Goal: Task Accomplishment & Management: Manage account settings

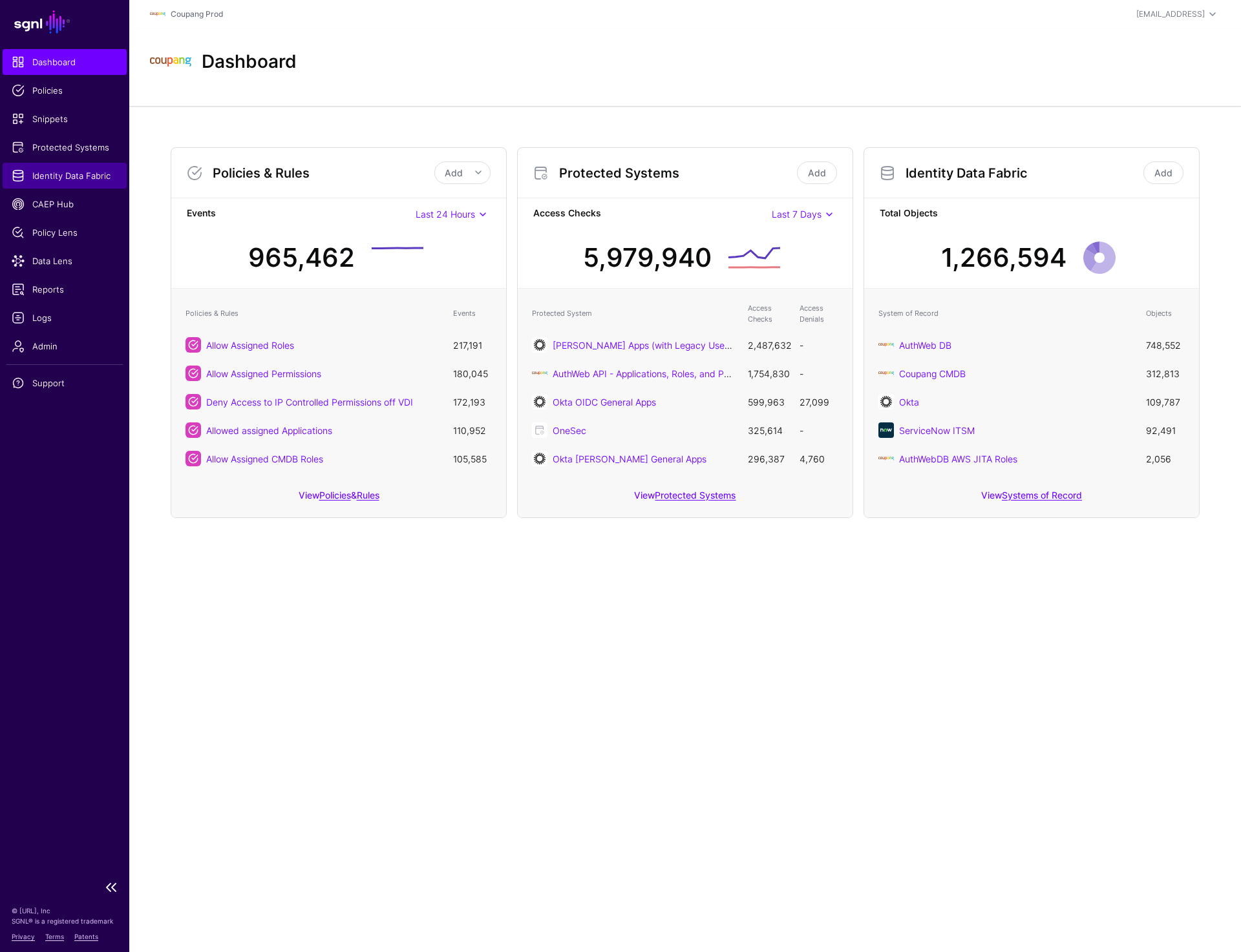
click at [61, 170] on span "Identity Data Fabric" at bounding box center [65, 175] width 106 height 13
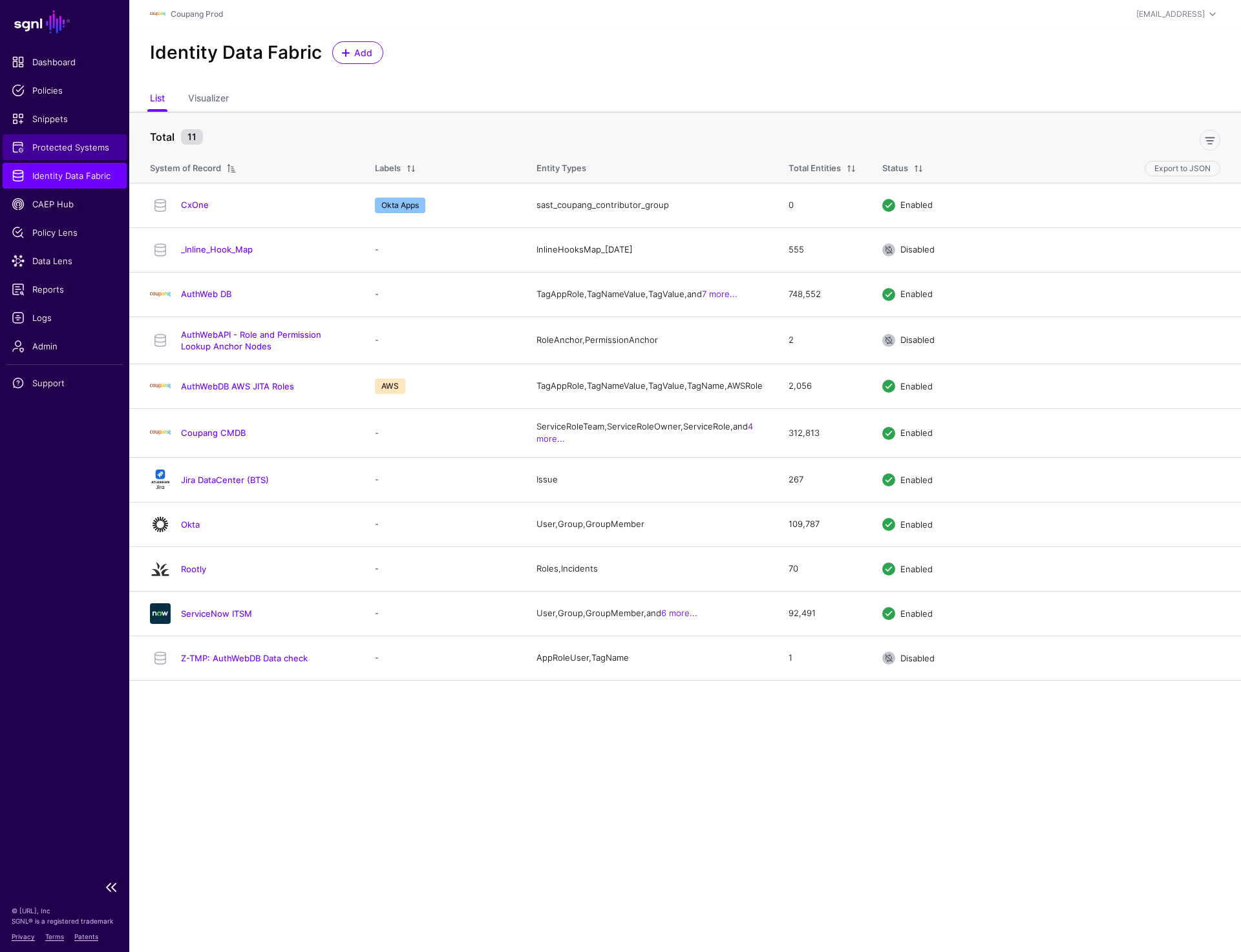
click at [69, 147] on span "Protected Systems" at bounding box center [65, 147] width 106 height 13
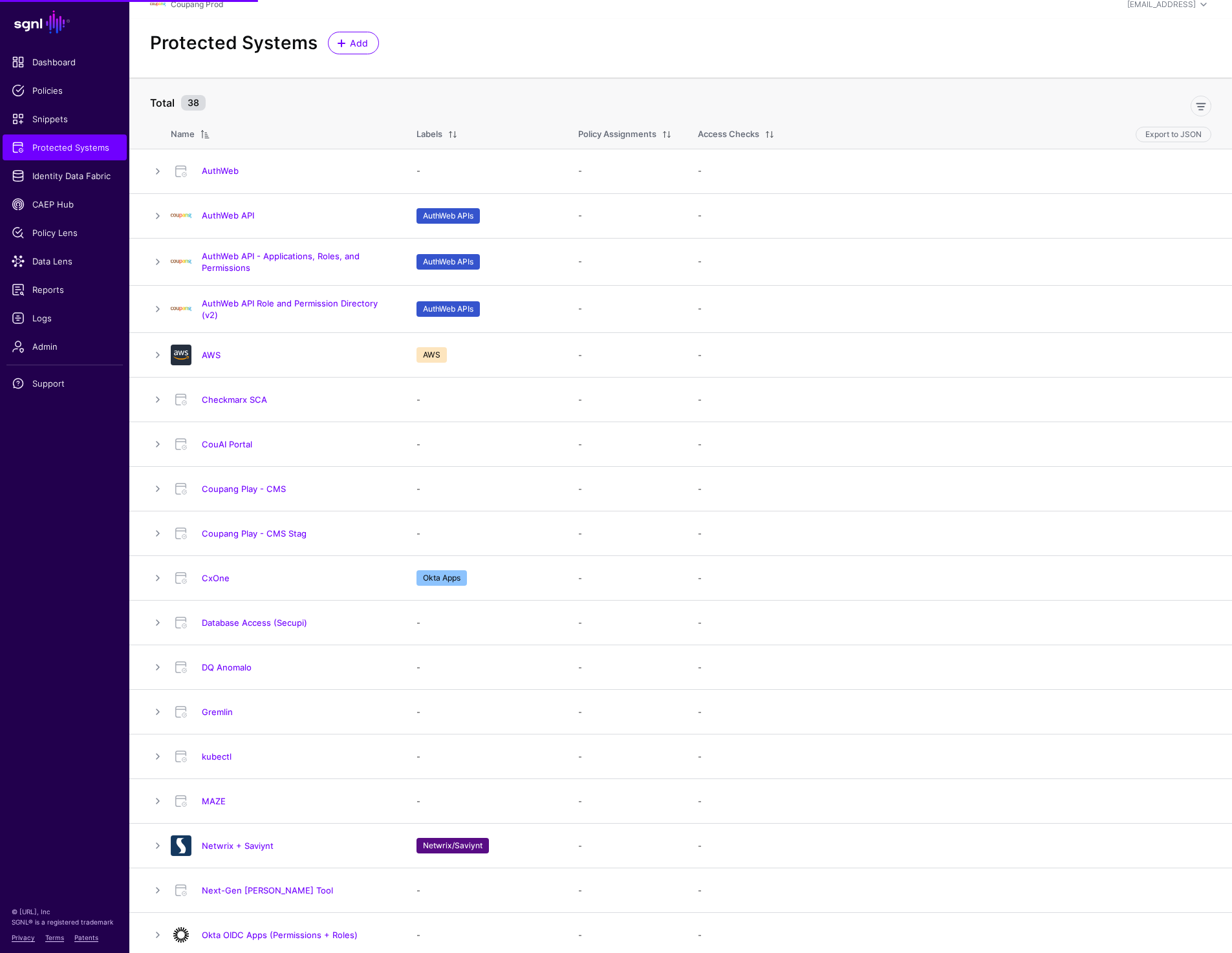
scroll to position [11, 0]
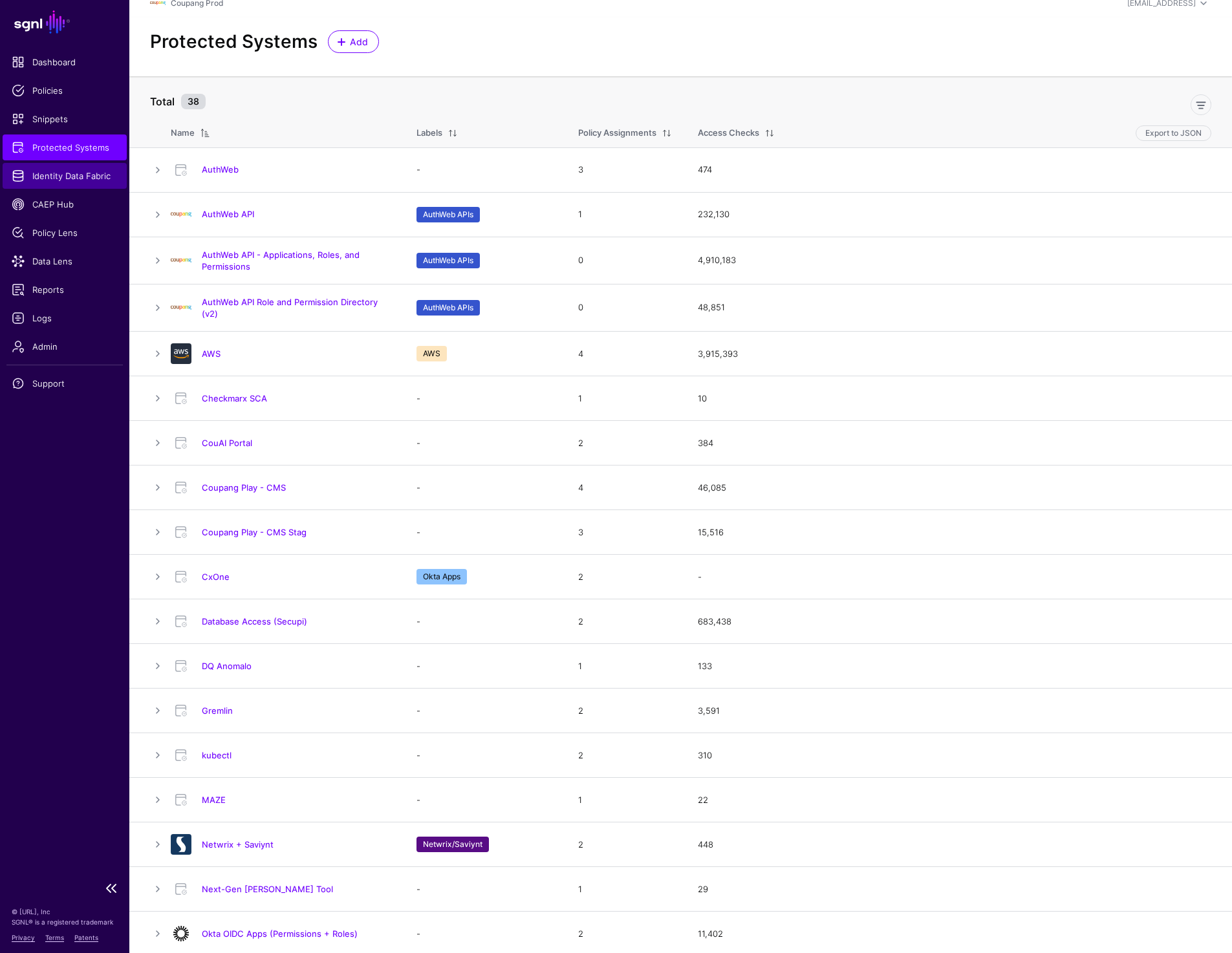
click at [74, 183] on link "Identity Data Fabric" at bounding box center [65, 175] width 124 height 26
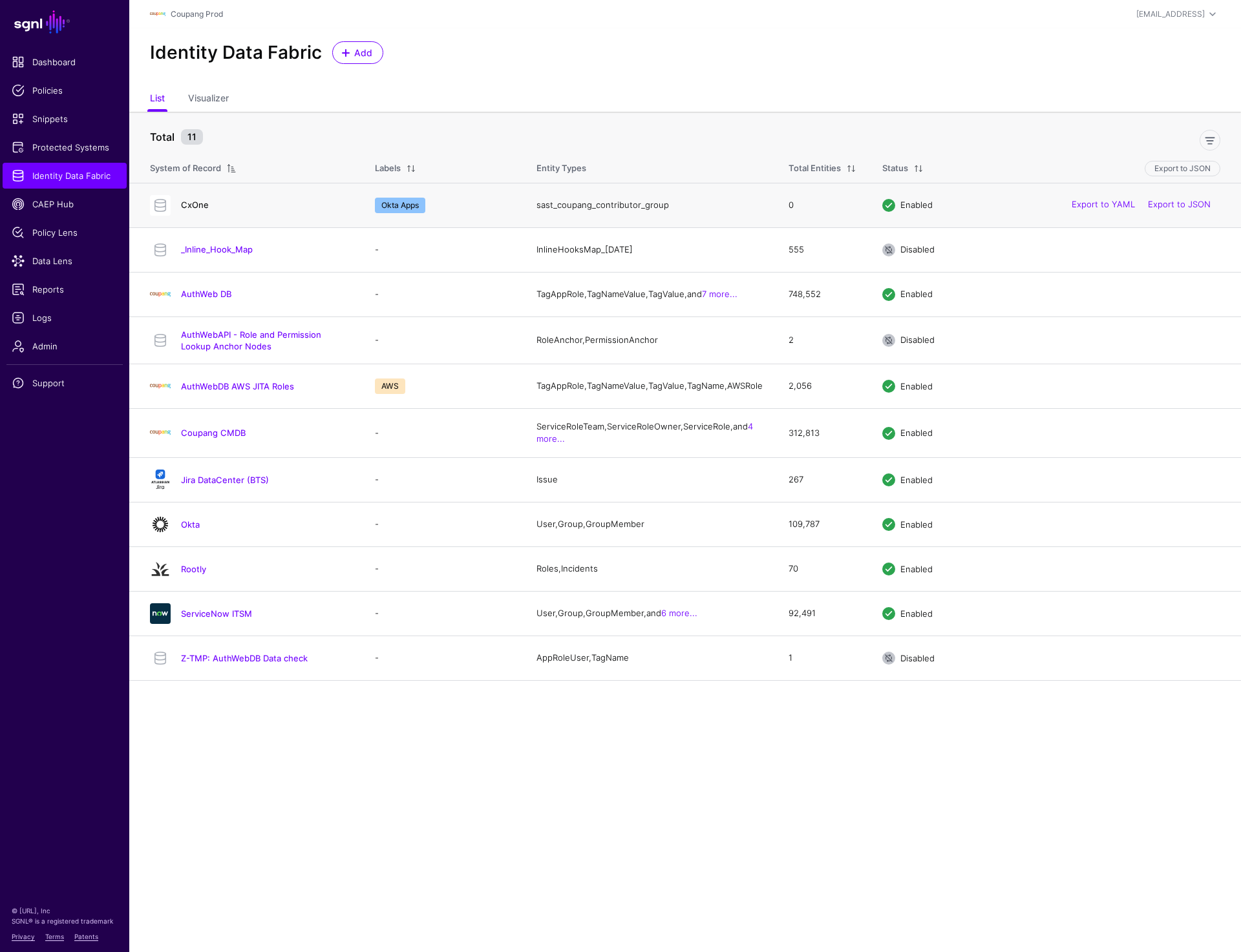
click at [190, 202] on link "CxOne" at bounding box center [194, 205] width 28 height 10
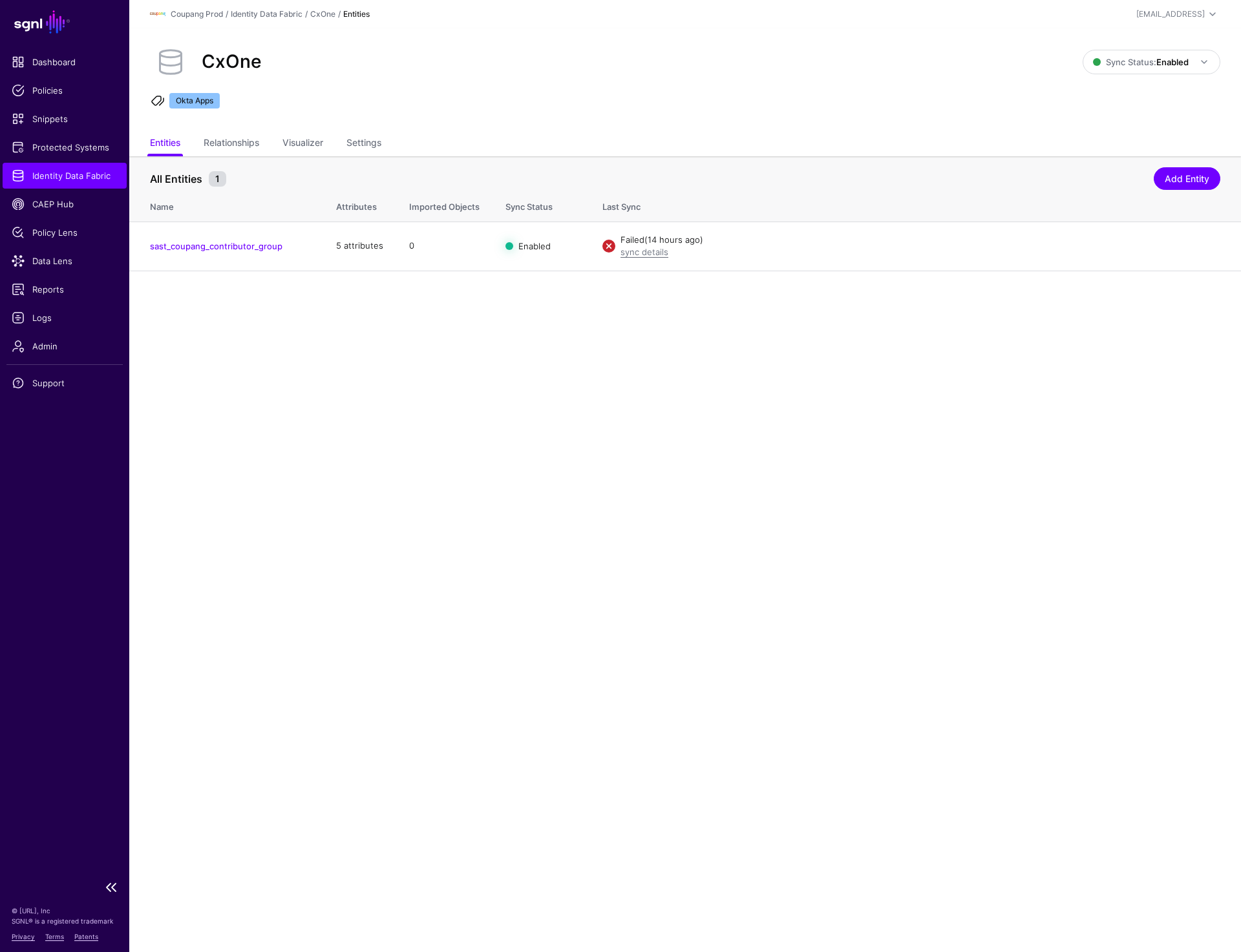
click at [69, 169] on span "Identity Data Fabric" at bounding box center [65, 175] width 106 height 13
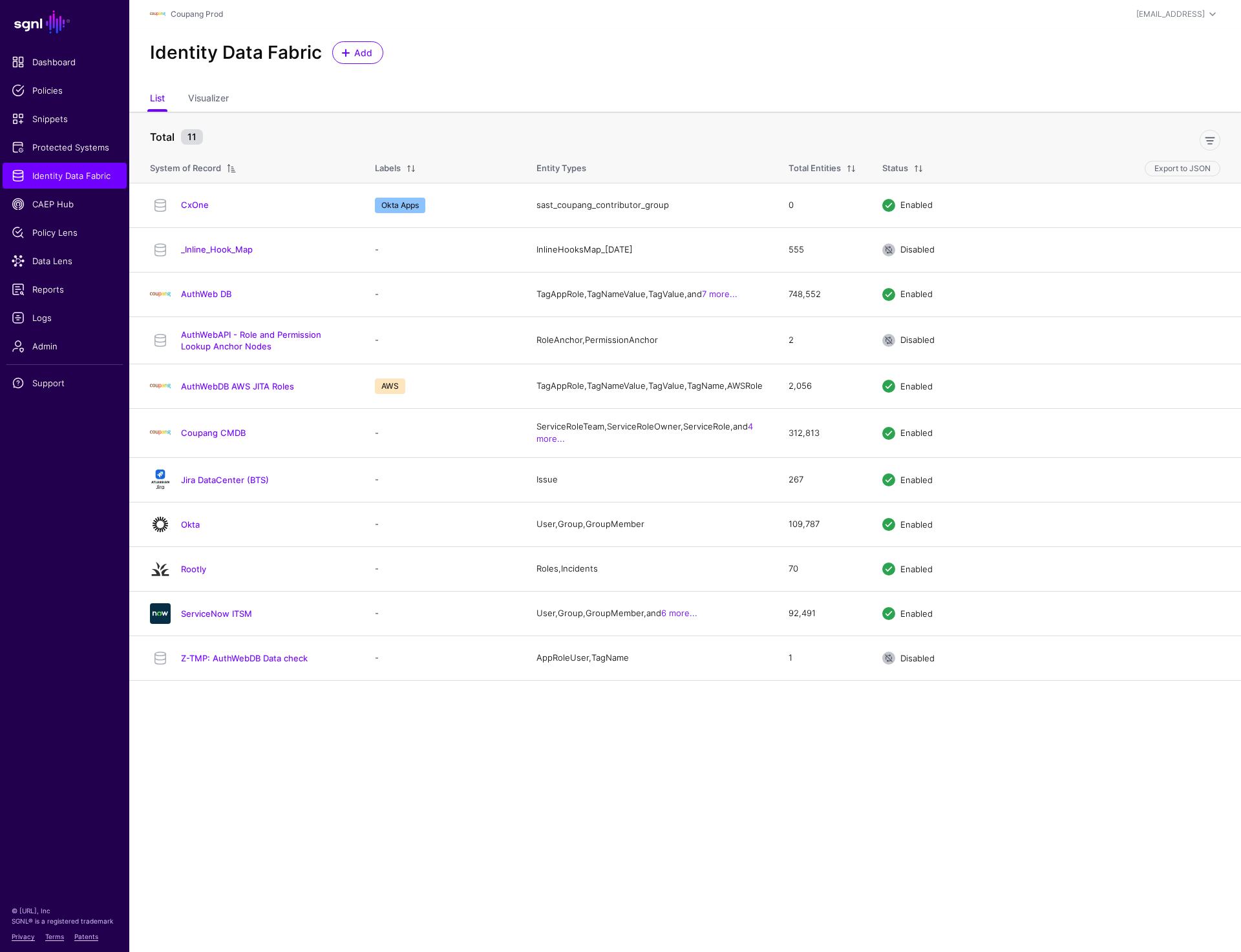
click at [230, 169] on span at bounding box center [231, 168] width 10 height 10
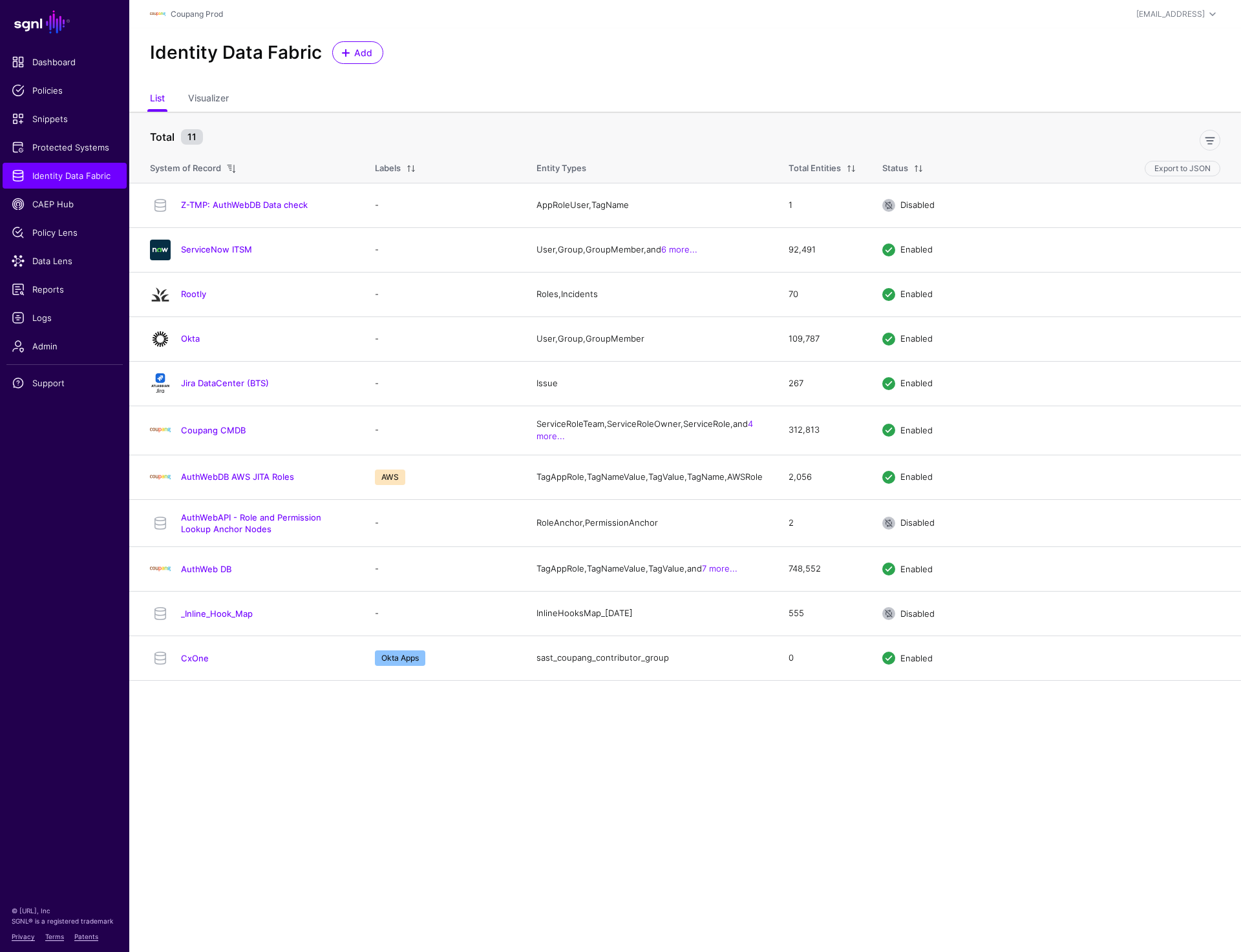
click at [230, 169] on span at bounding box center [231, 168] width 10 height 10
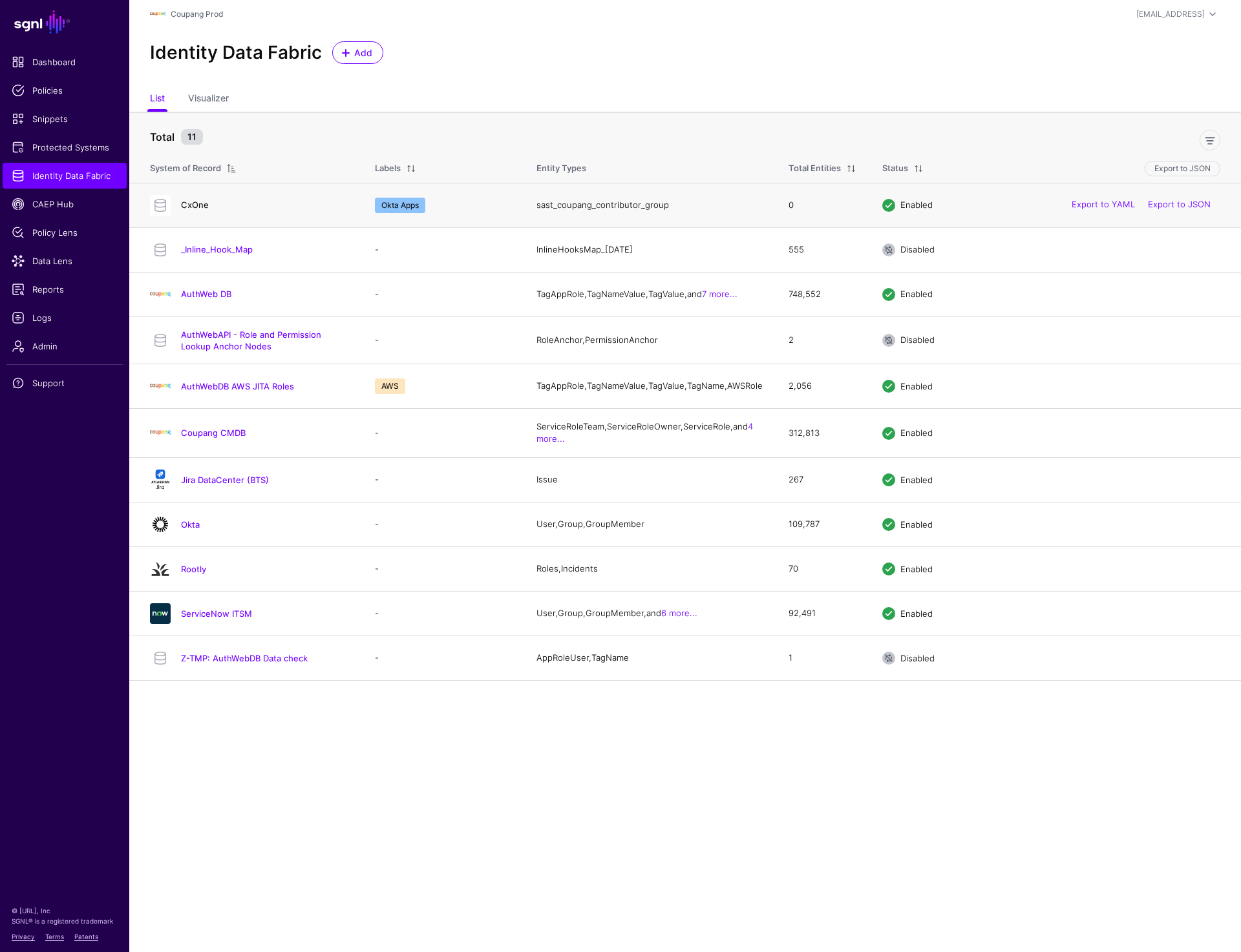
click at [194, 201] on link "CxOne" at bounding box center [194, 205] width 28 height 10
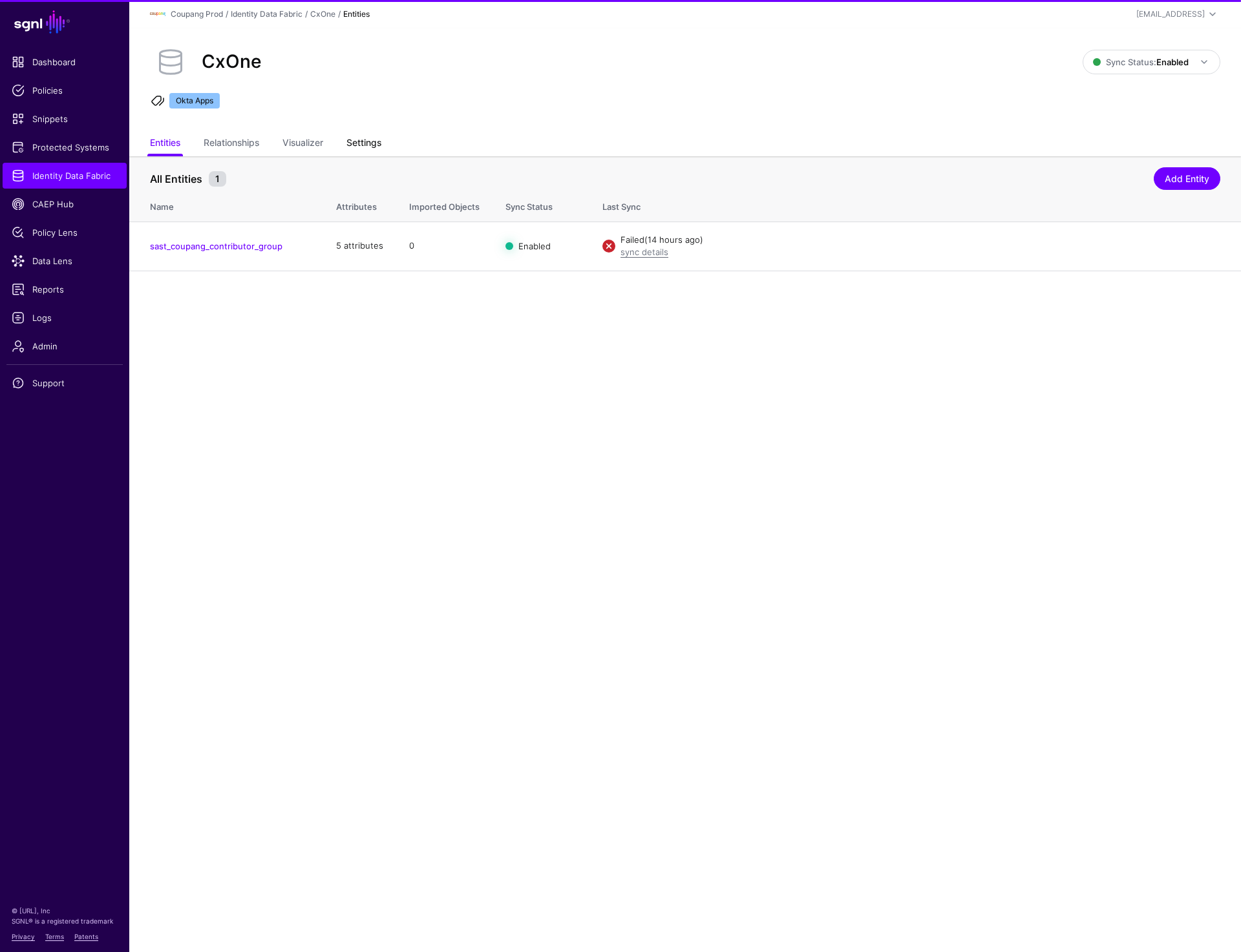
click at [363, 148] on link "Settings" at bounding box center [364, 143] width 35 height 25
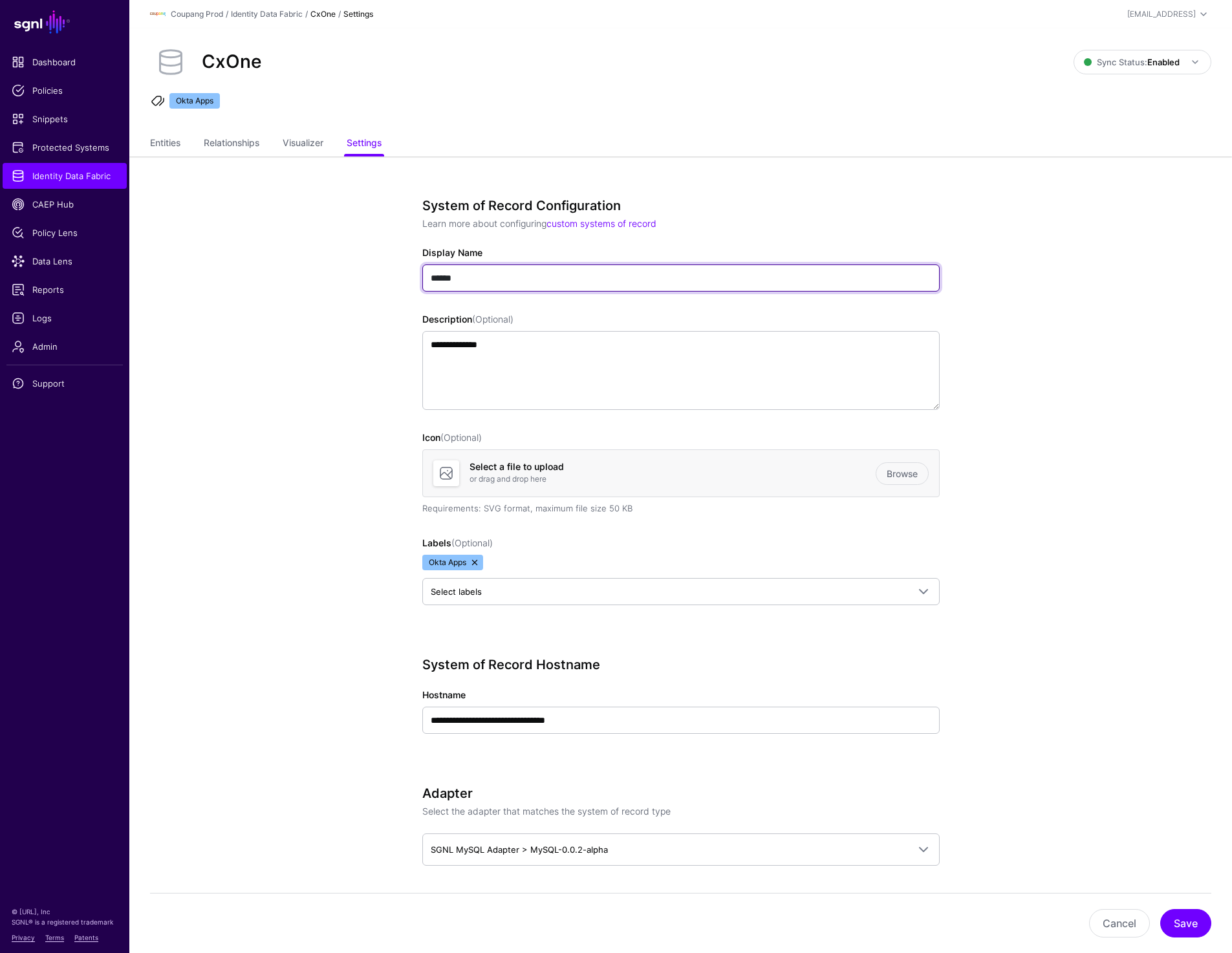
click at [445, 272] on input "*****" at bounding box center [680, 278] width 518 height 27
click at [1195, 13] on div "prashant+readonly@sgnl.ai" at bounding box center [1161, 14] width 69 height 12
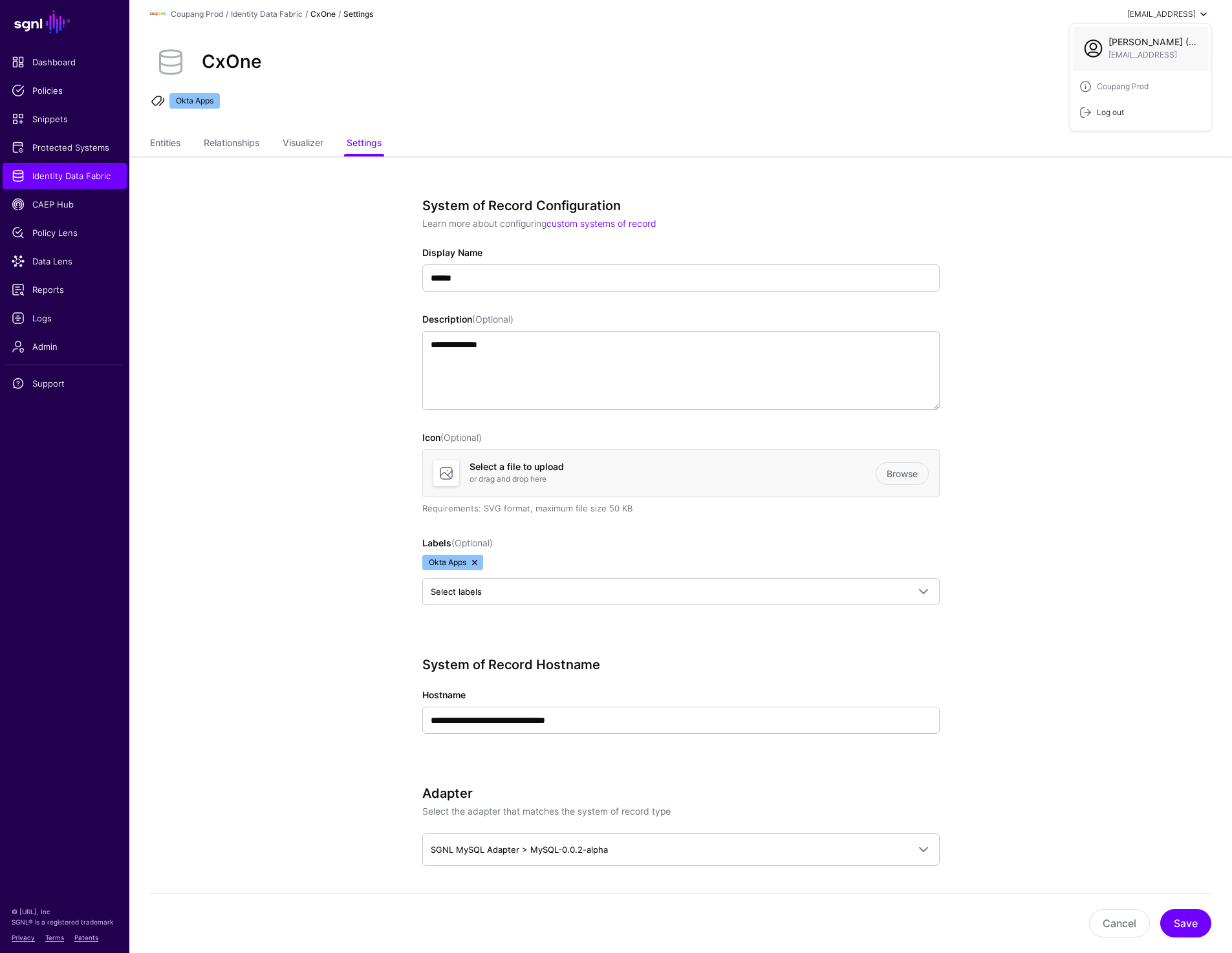
click at [1103, 118] on div "Log out" at bounding box center [1140, 112] width 123 height 13
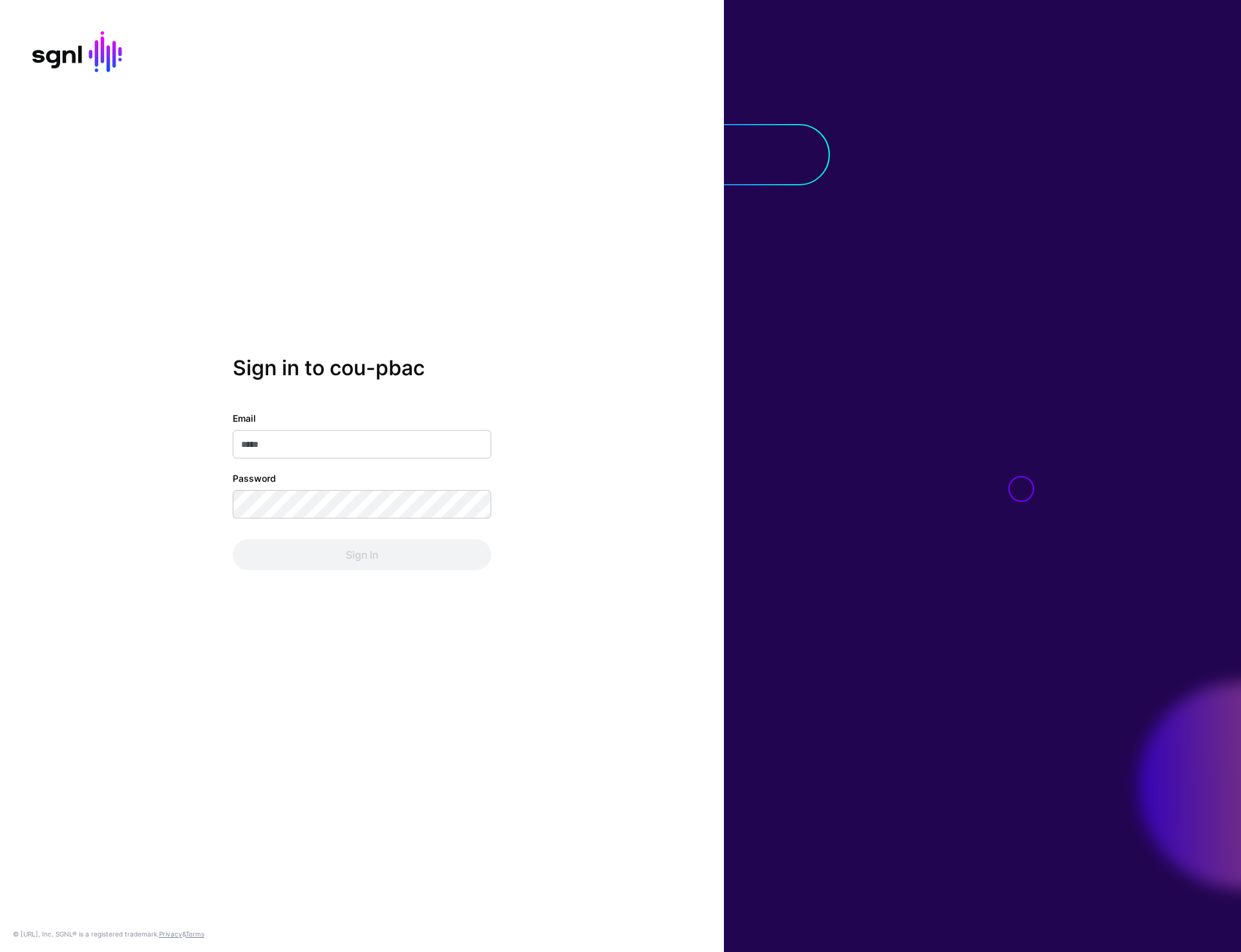
type input "**********"
click at [361, 548] on button "Sign In" at bounding box center [362, 554] width 258 height 31
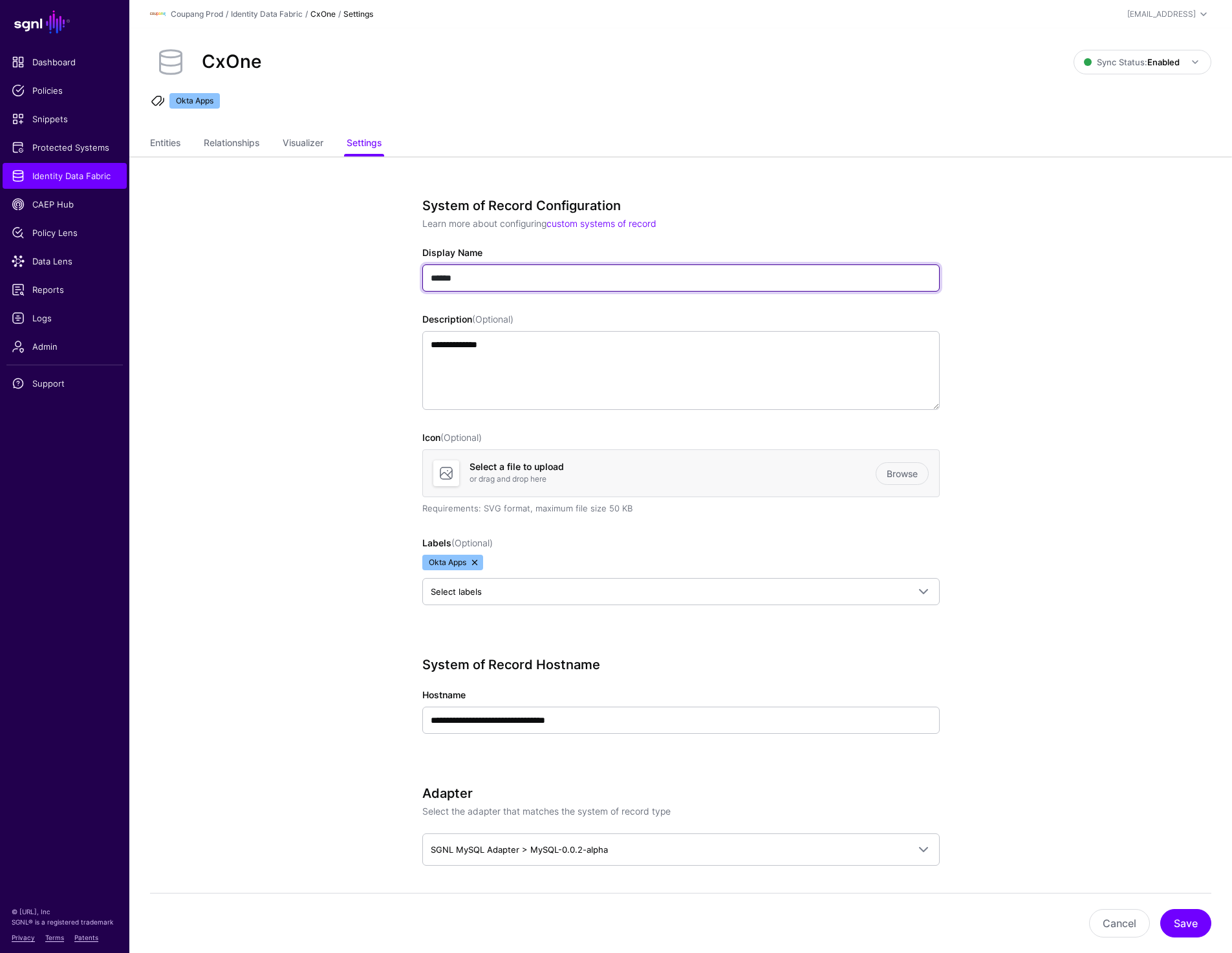
click at [433, 277] on input "*****" at bounding box center [680, 278] width 518 height 27
type input "*****"
click at [478, 563] on link at bounding box center [474, 562] width 10 height 10
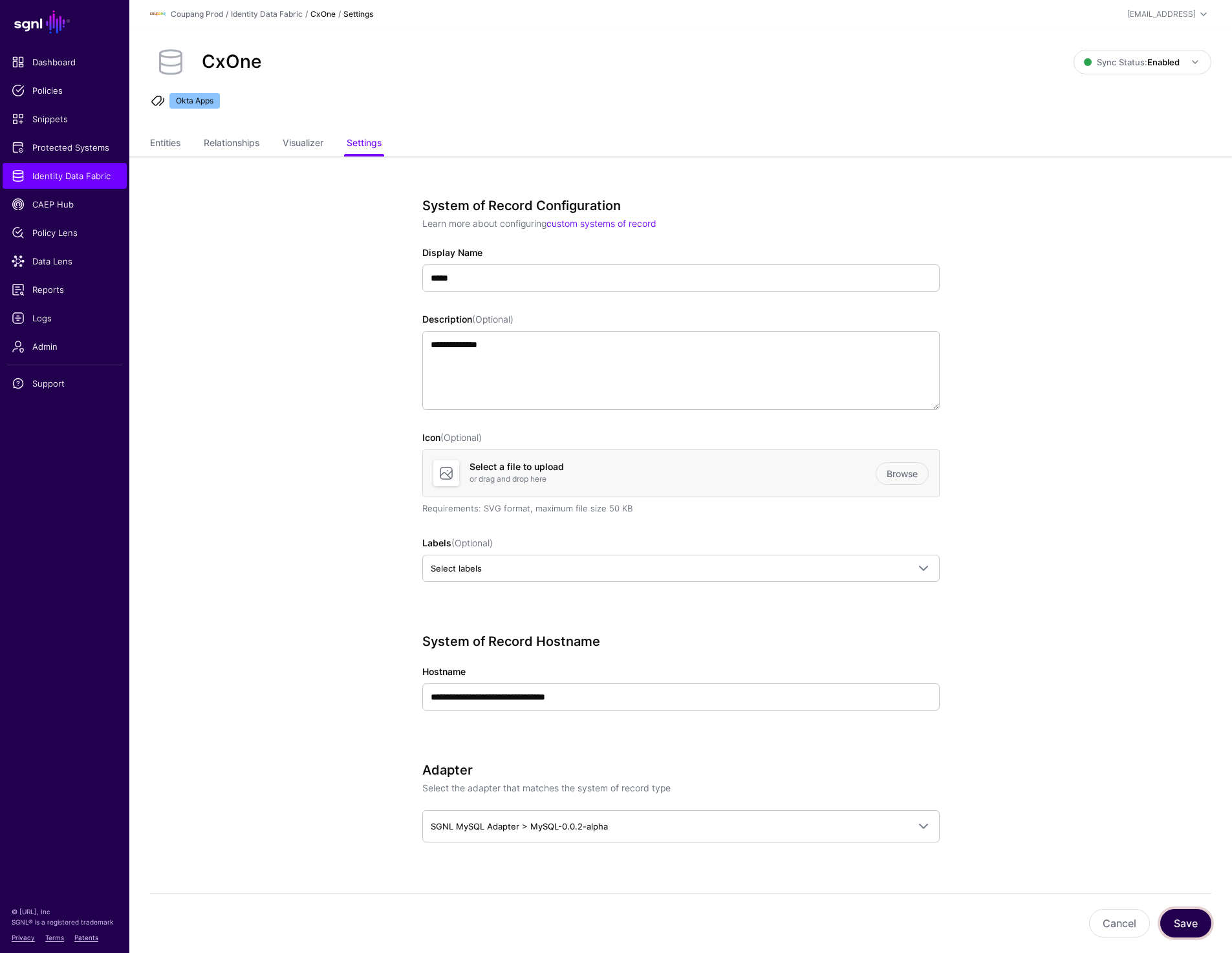
click at [1182, 922] on button "Save" at bounding box center [1186, 923] width 51 height 29
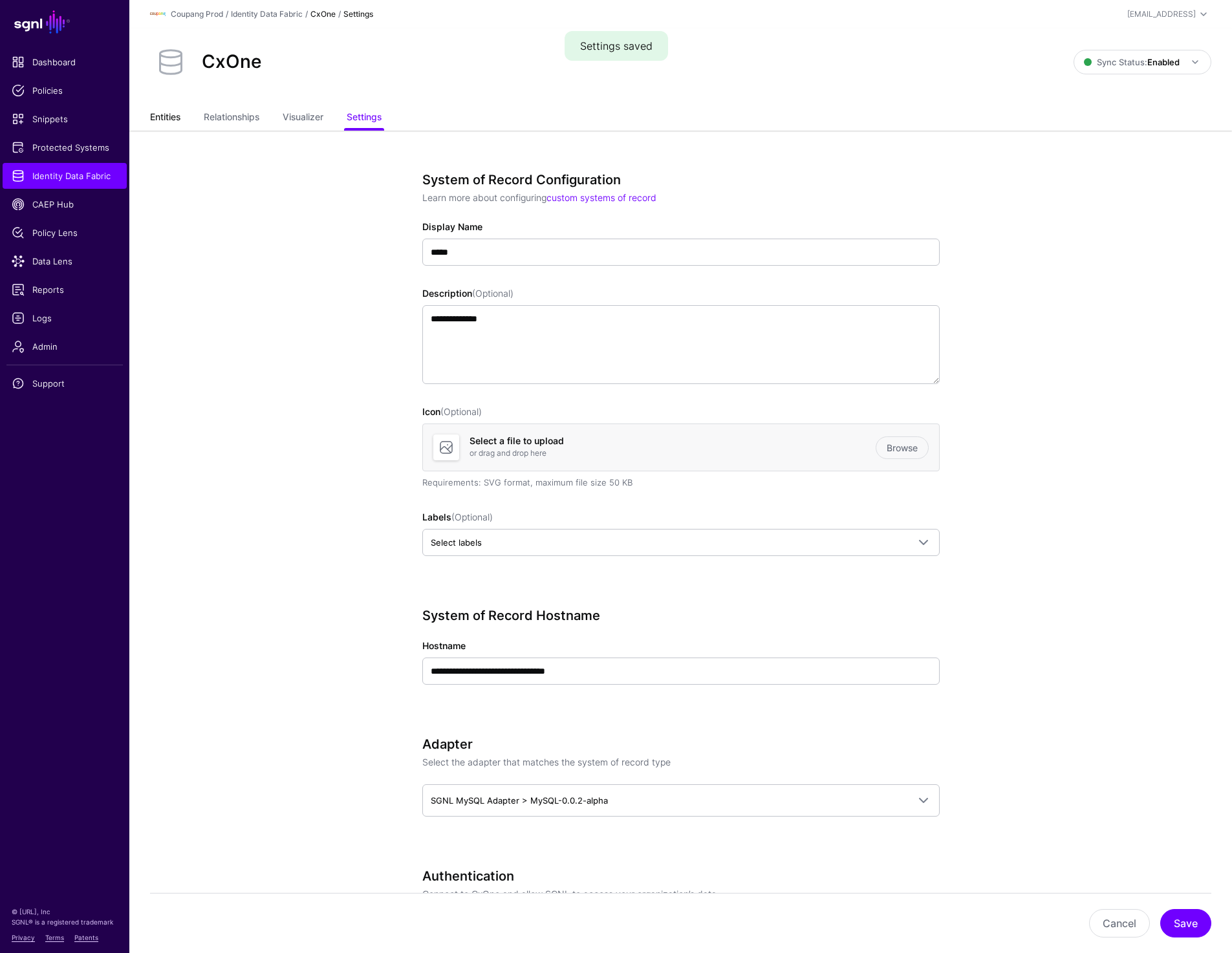
click at [172, 115] on link "Entities" at bounding box center [165, 118] width 30 height 25
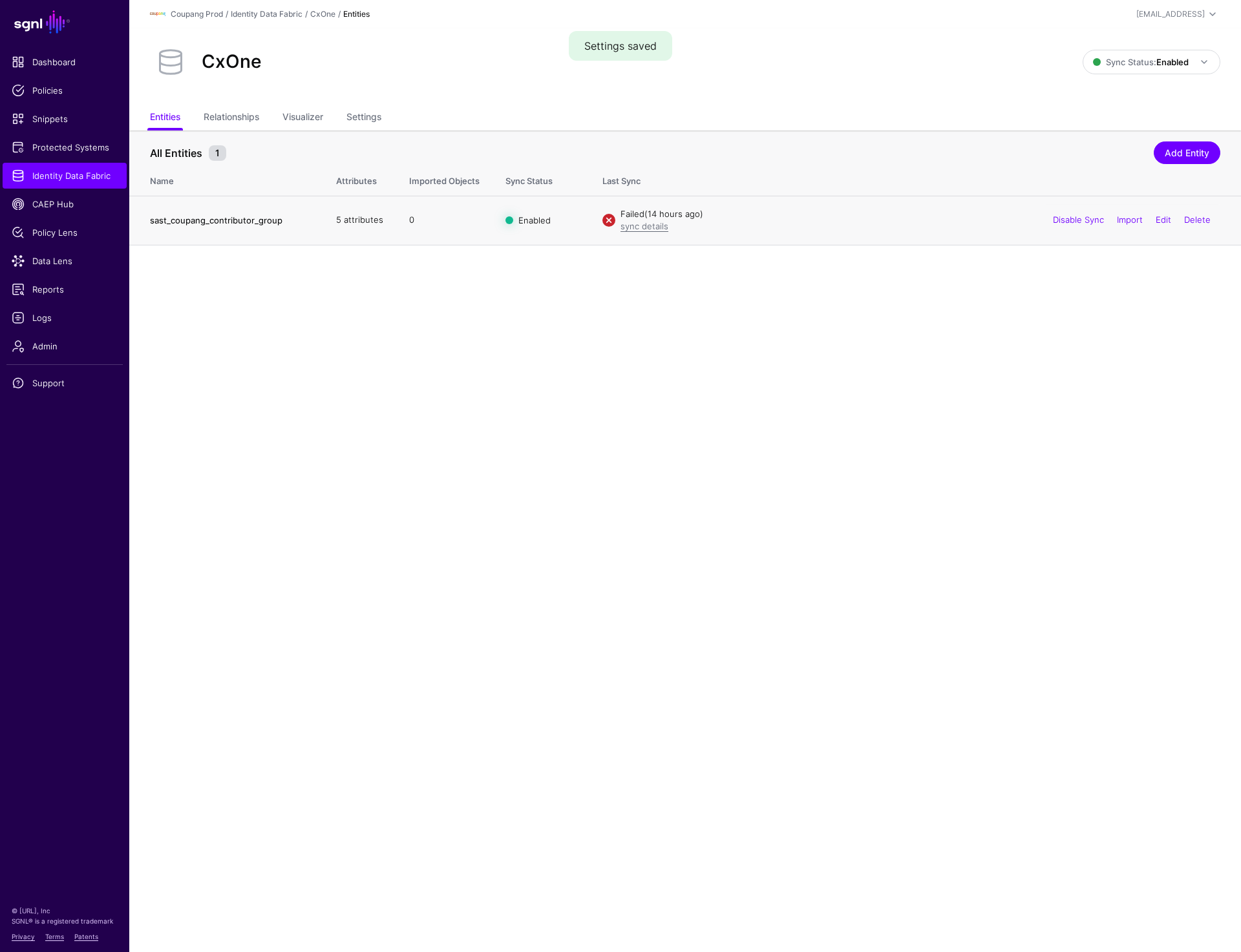
click at [190, 224] on link "sast_coupang_contributor_group" at bounding box center [216, 220] width 132 height 10
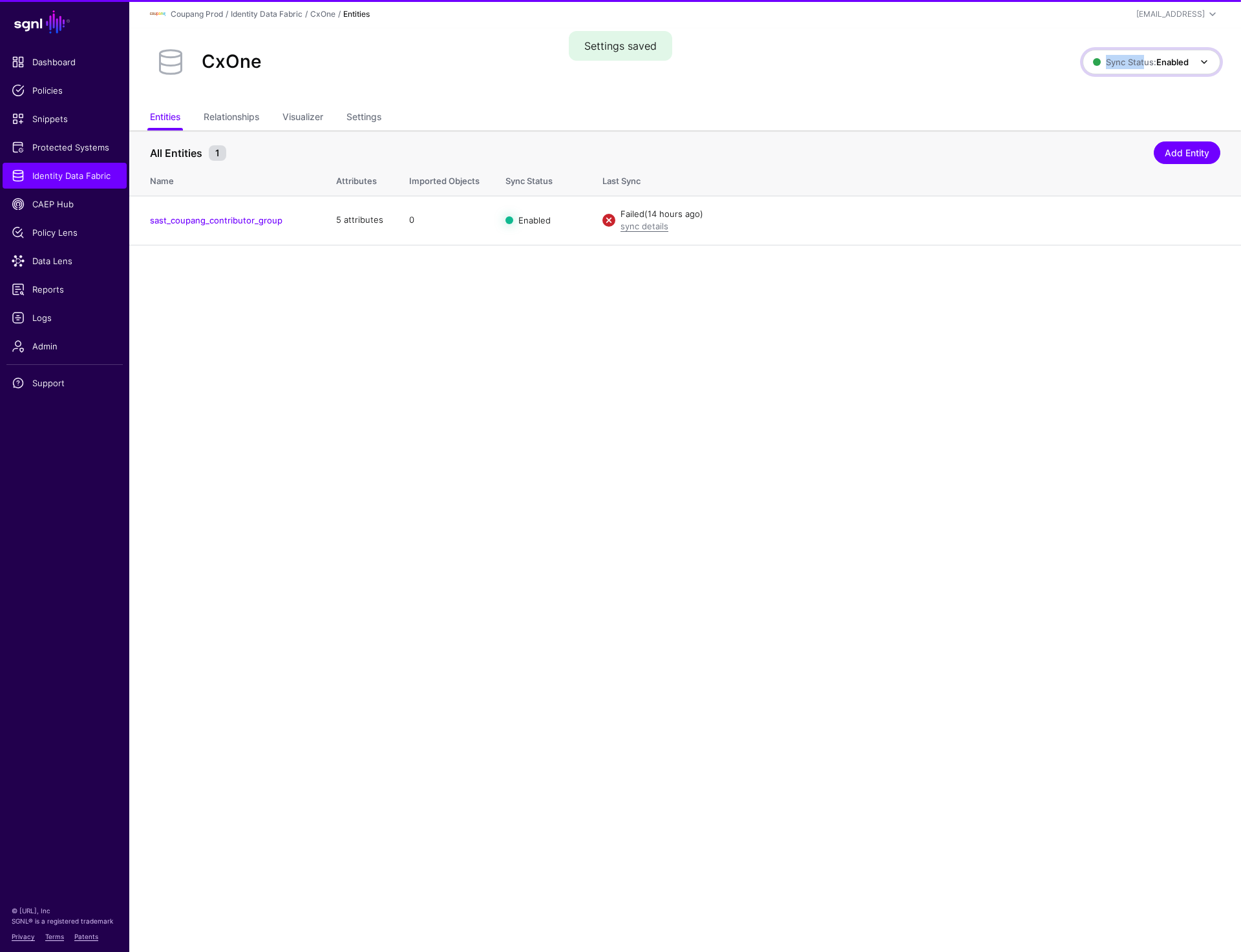
click at [1142, 55] on span "Sync Status: Enabled" at bounding box center [1141, 62] width 96 height 14
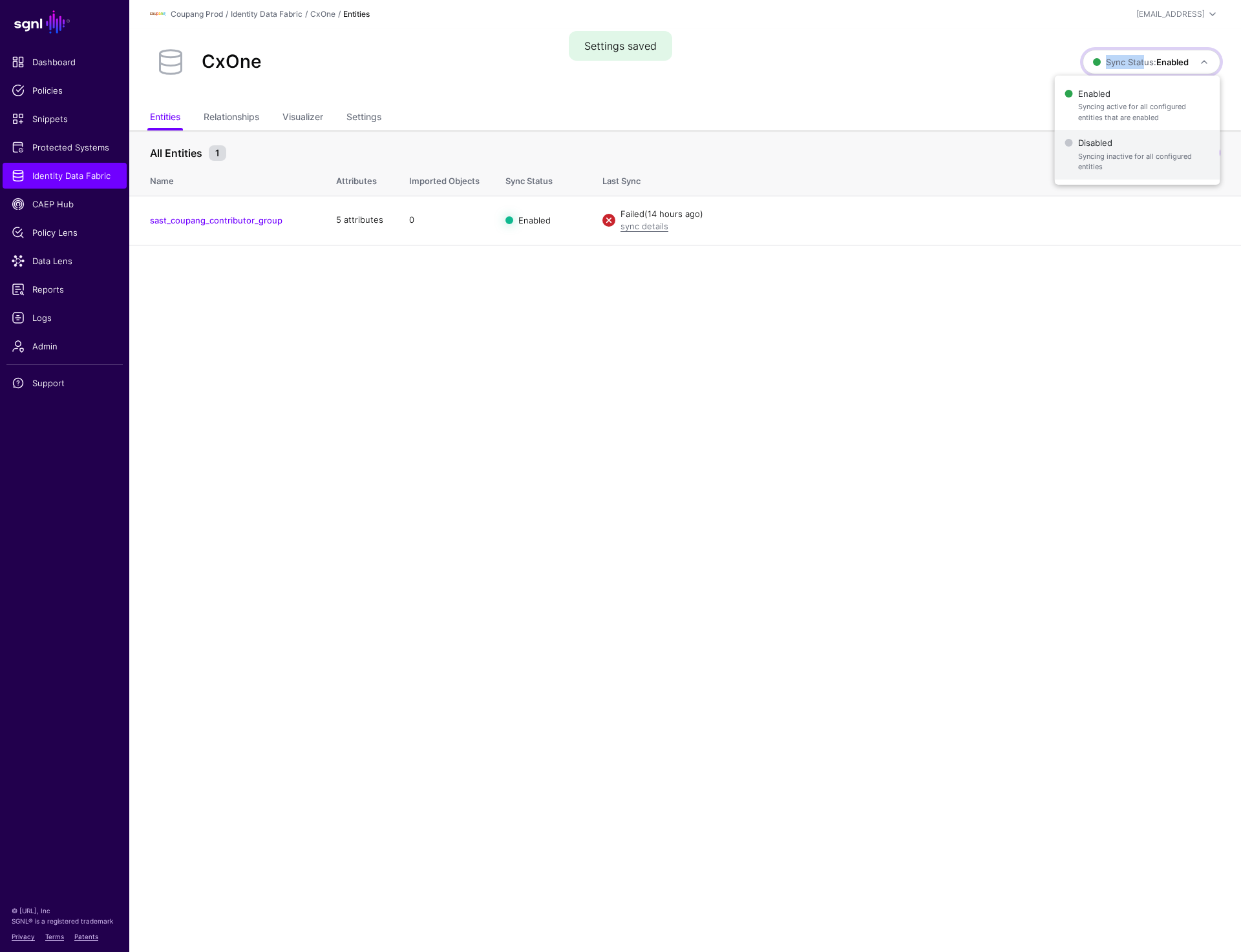
click at [1126, 151] on span "Syncing inactive for all configured entities" at bounding box center [1144, 162] width 132 height 22
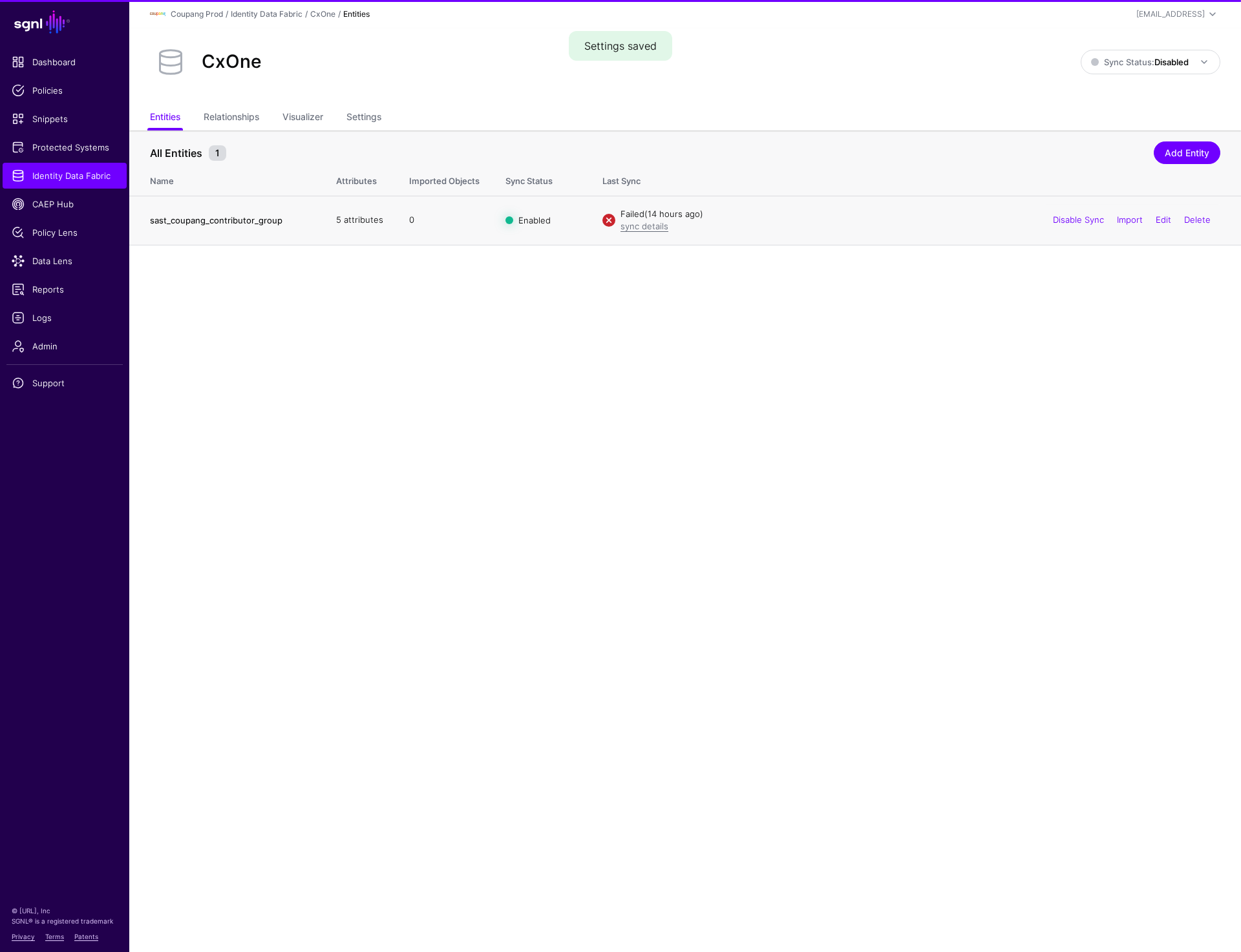
click at [225, 218] on link "sast_coupang_contributor_group" at bounding box center [216, 220] width 132 height 10
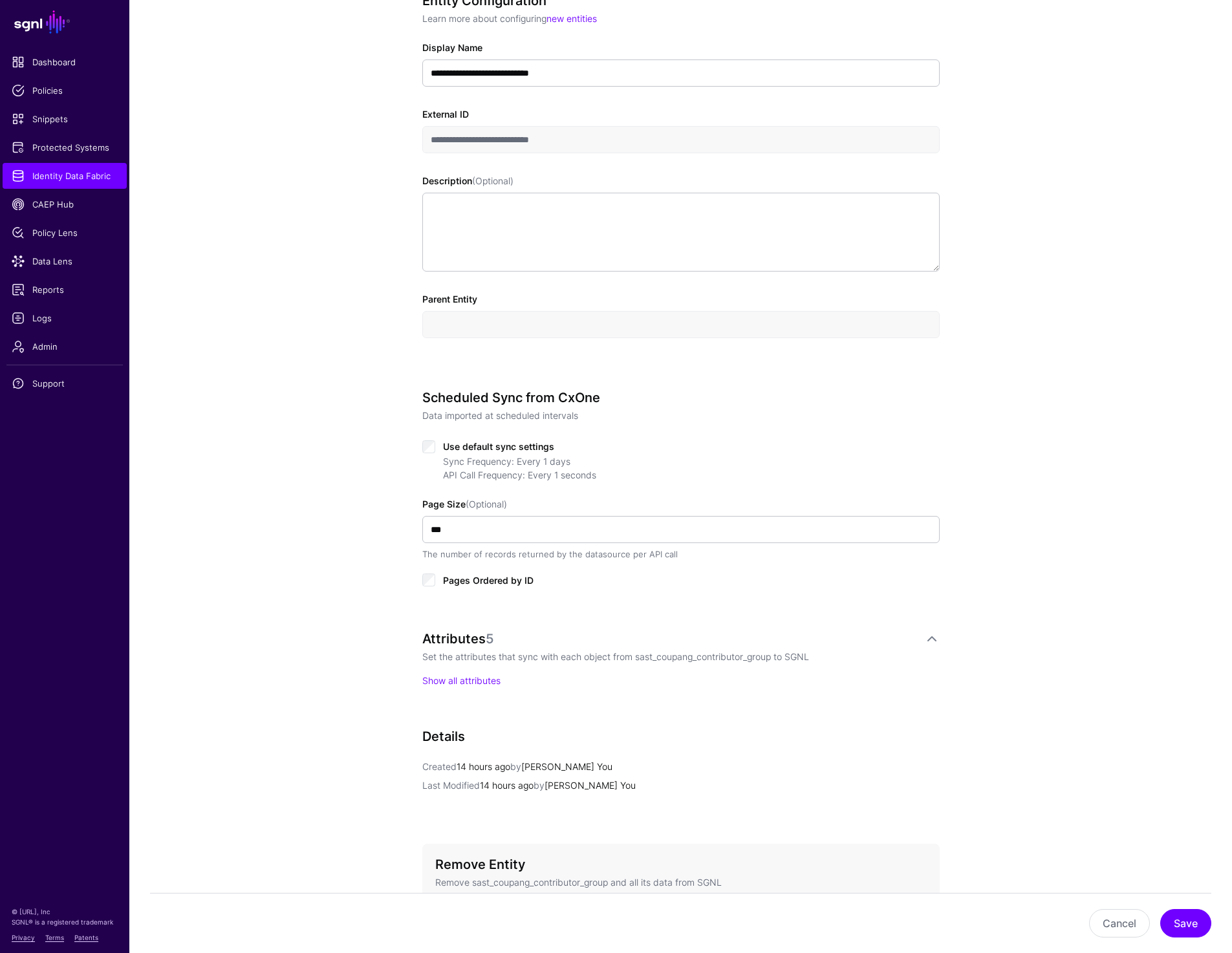
scroll to position [282, 0]
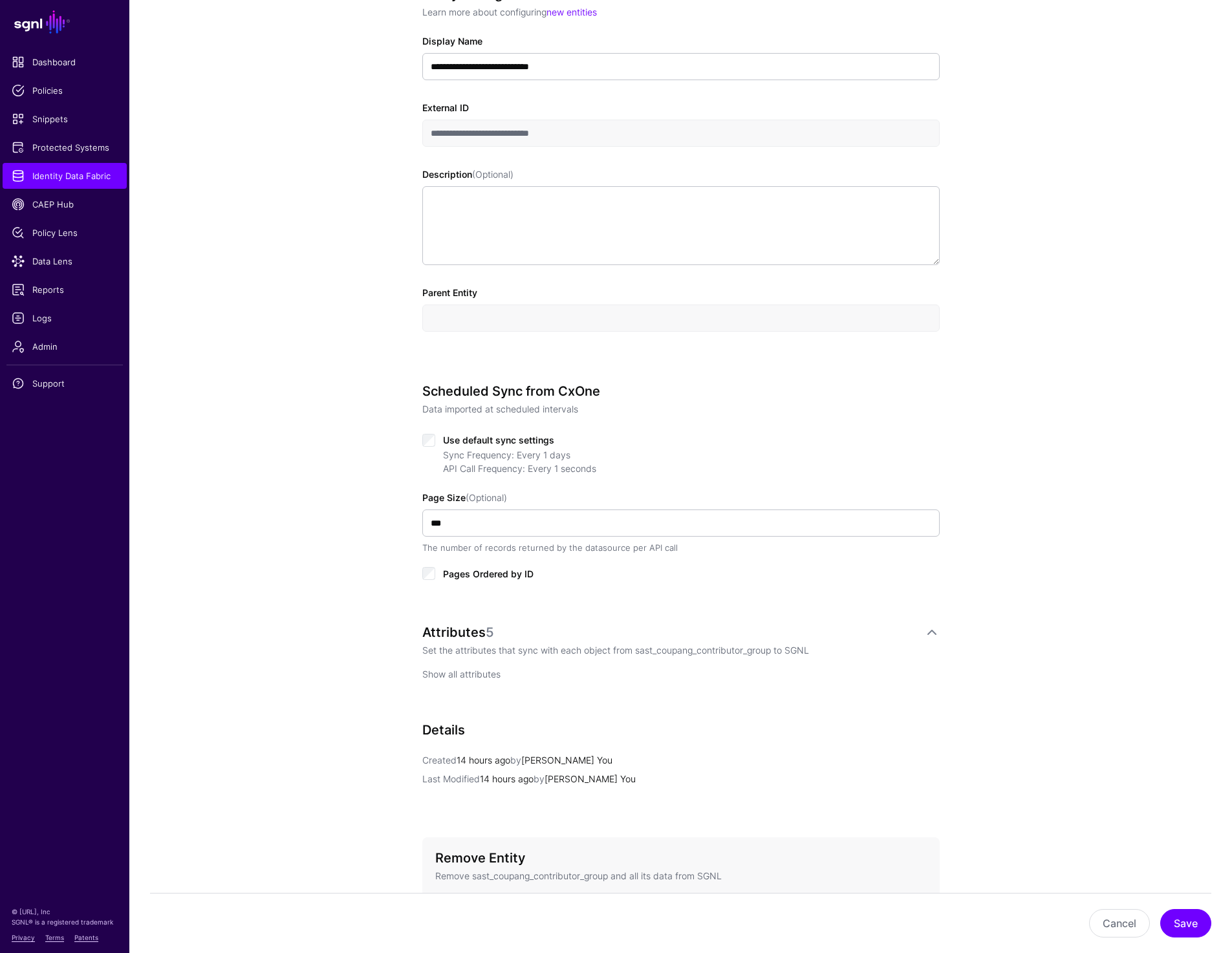
click at [470, 671] on link "Show all attributes" at bounding box center [461, 674] width 78 height 11
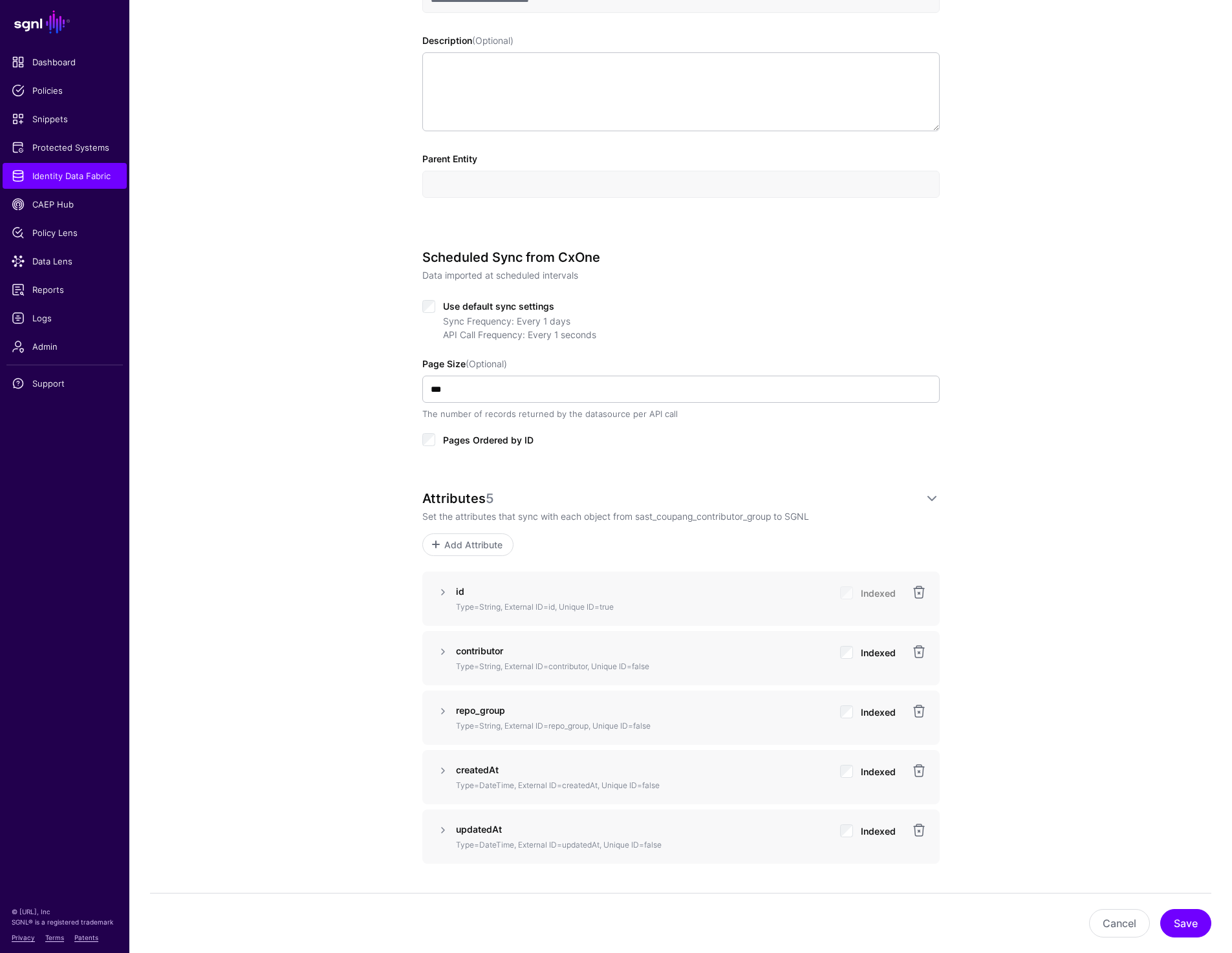
scroll to position [435, 0]
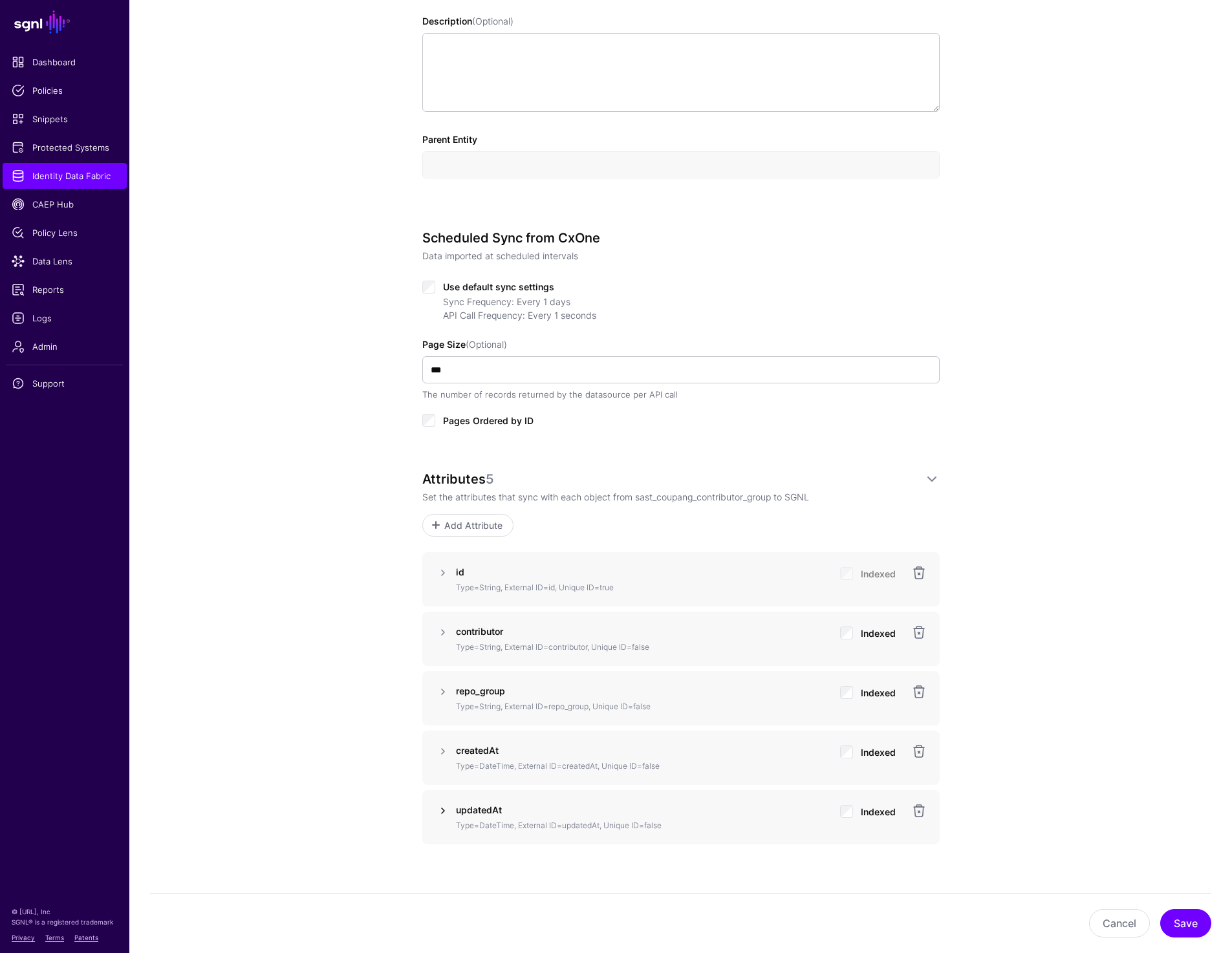
click at [443, 813] on link at bounding box center [443, 810] width 15 height 15
click at [439, 813] on link at bounding box center [443, 810] width 15 height 15
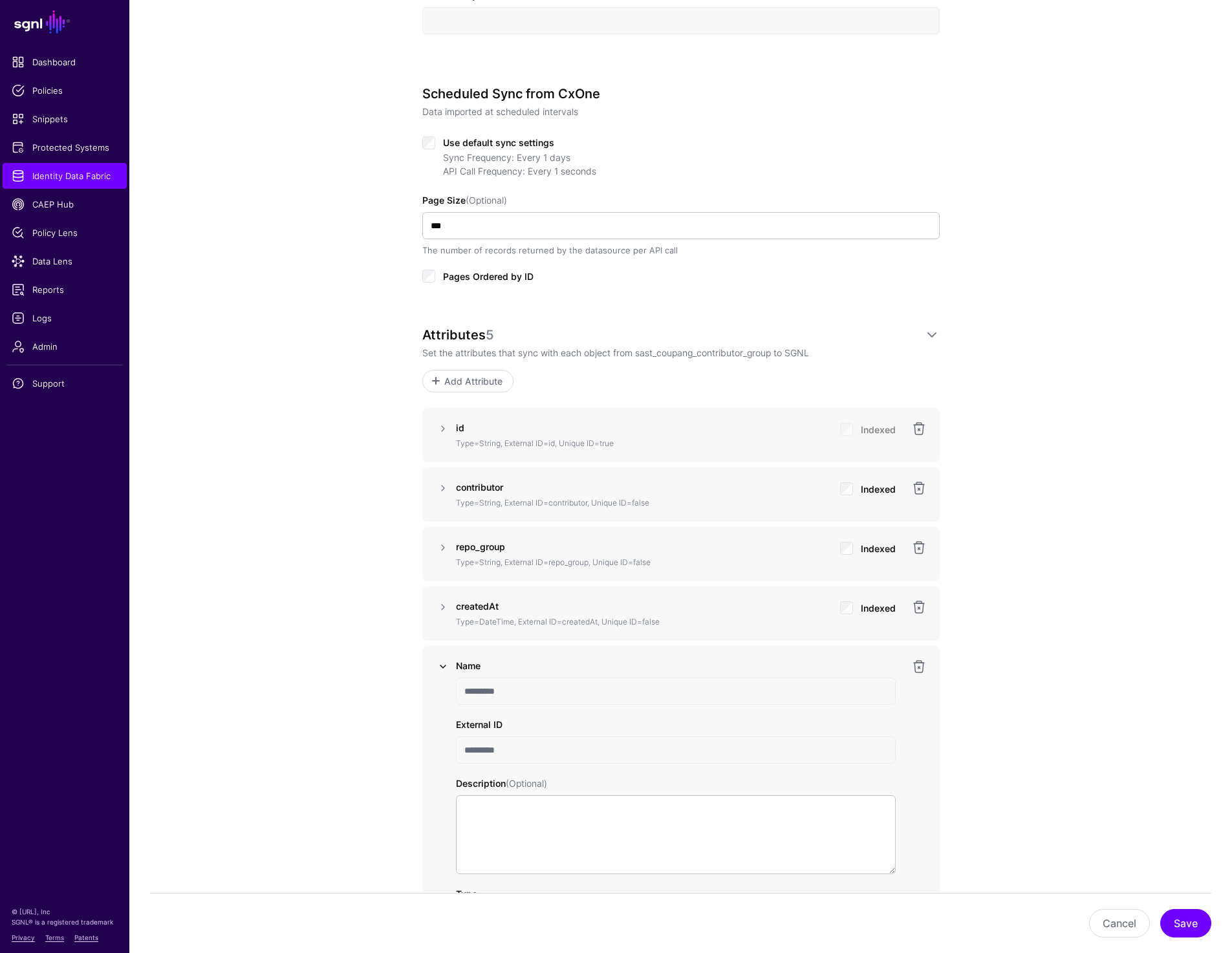
scroll to position [589, 0]
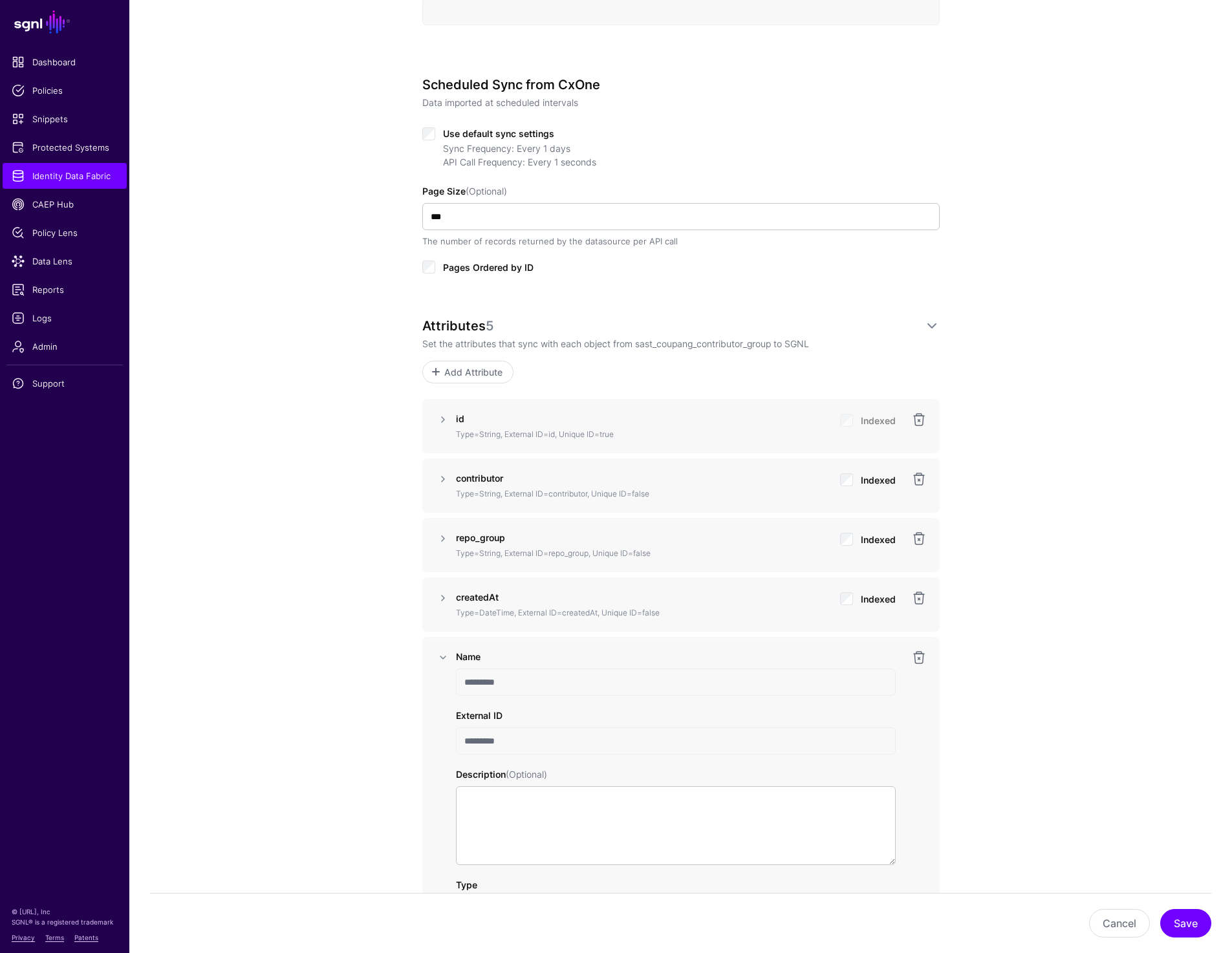
click at [473, 742] on input "*********" at bounding box center [675, 741] width 439 height 27
click at [463, 742] on input "*********" at bounding box center [675, 741] width 439 height 27
click at [441, 599] on link at bounding box center [443, 597] width 15 height 15
click at [446, 537] on link at bounding box center [443, 538] width 15 height 15
click at [467, 562] on input "**********" at bounding box center [675, 563] width 439 height 27
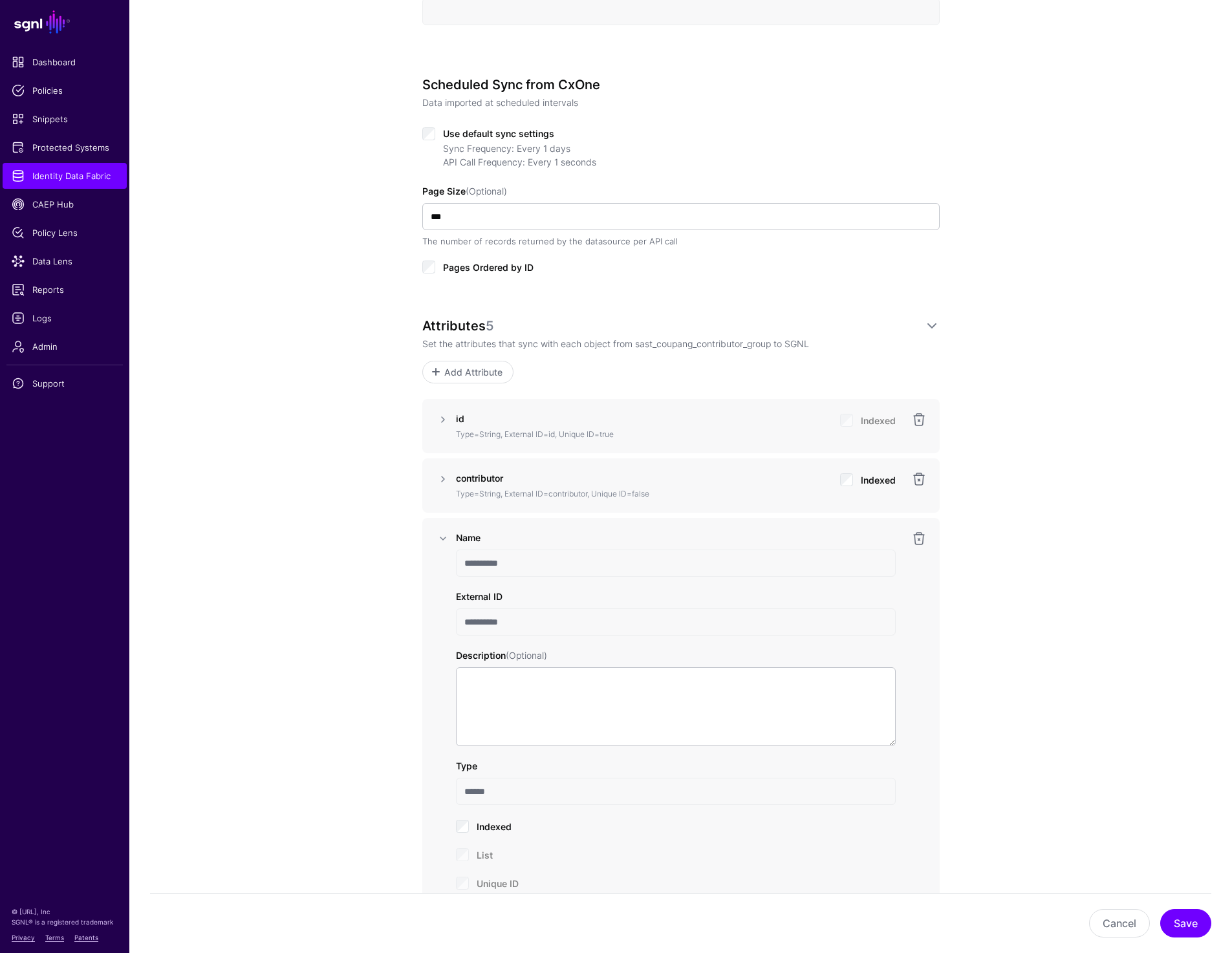
click at [465, 562] on input "**********" at bounding box center [675, 563] width 439 height 27
click at [440, 480] on link at bounding box center [443, 478] width 15 height 15
click at [463, 502] on input "**********" at bounding box center [675, 504] width 439 height 27
click at [442, 426] on link at bounding box center [443, 419] width 15 height 15
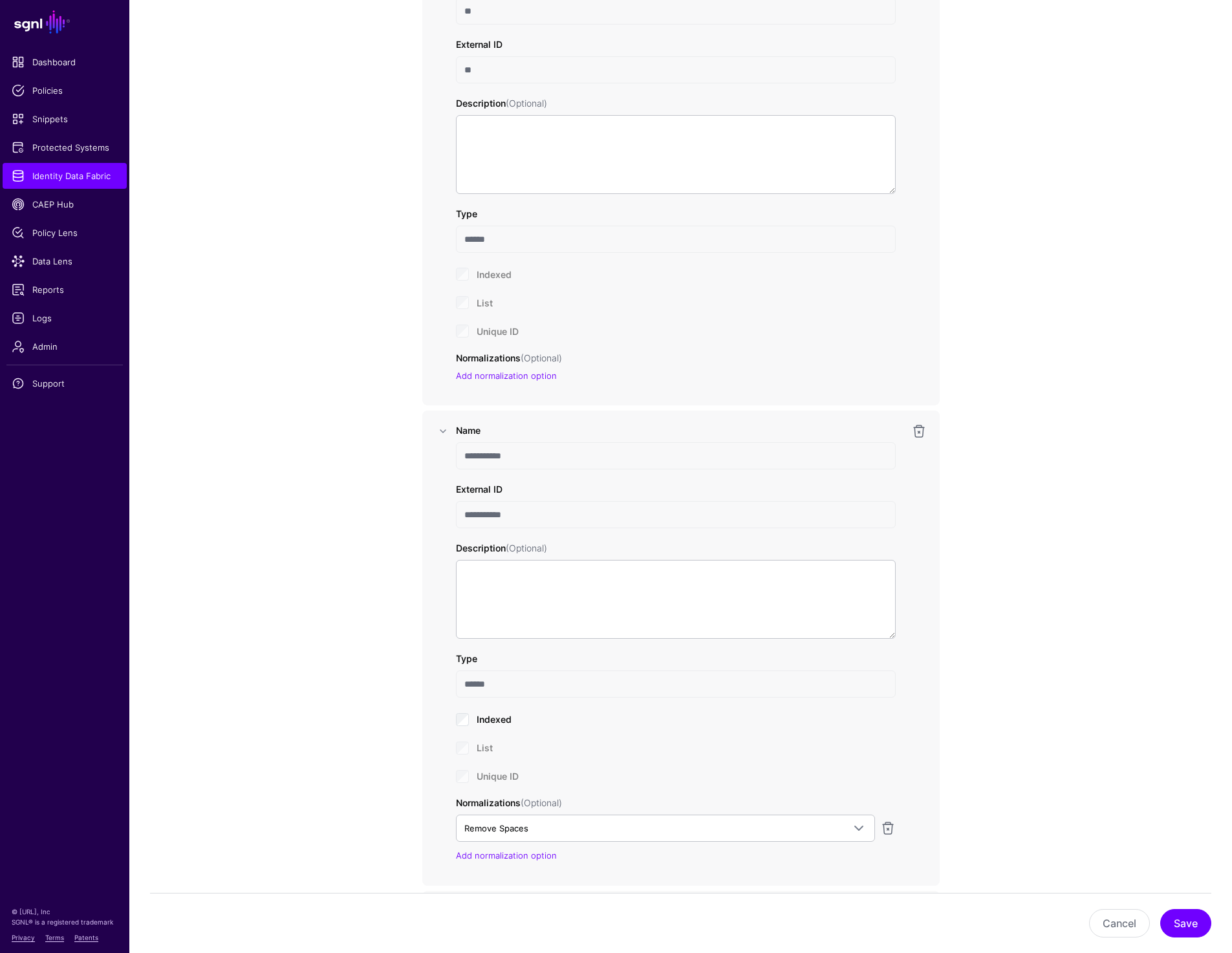
scroll to position [1026, 0]
click at [1072, 522] on div "**********" at bounding box center [680, 798] width 1103 height 3436
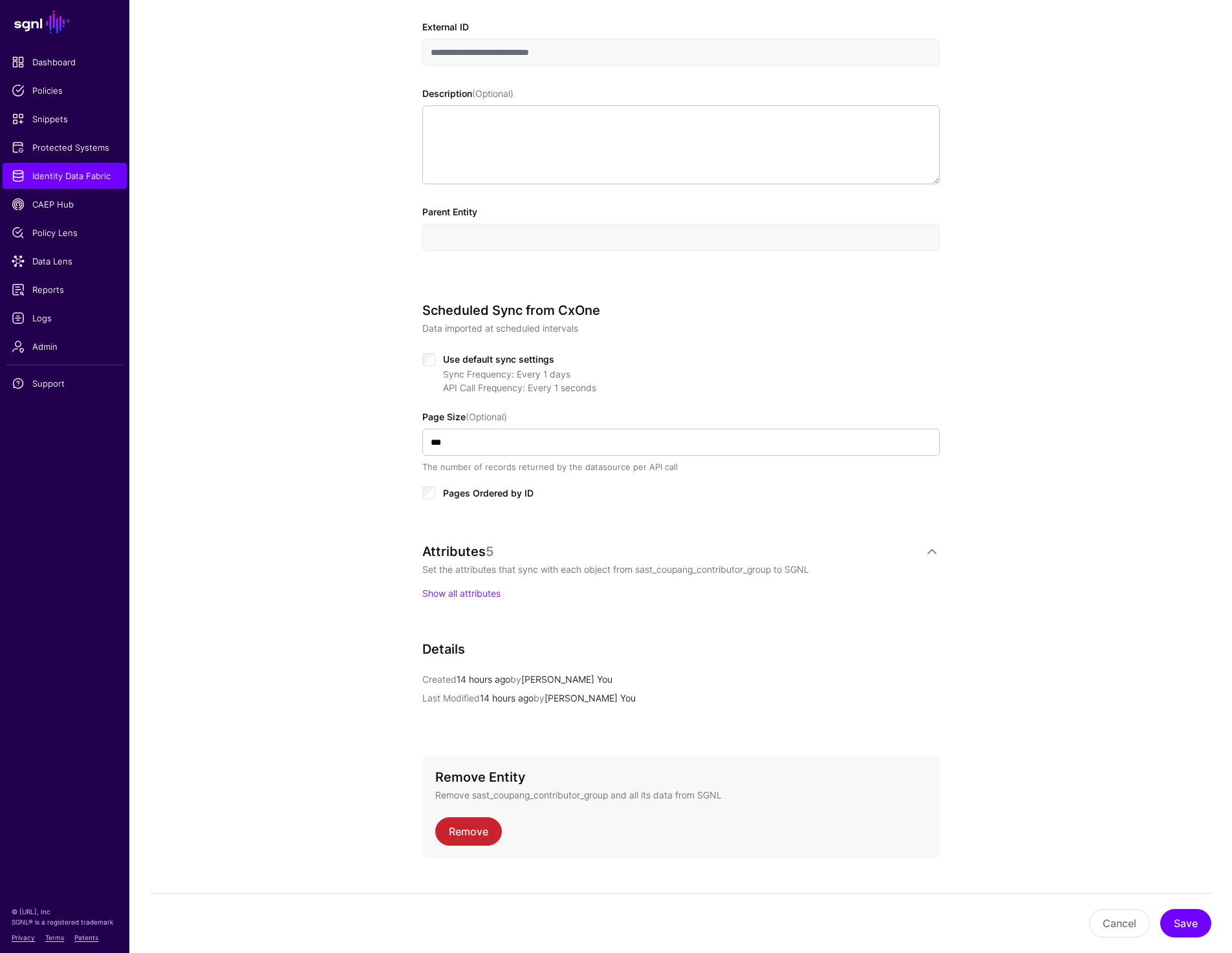
scroll to position [387, 0]
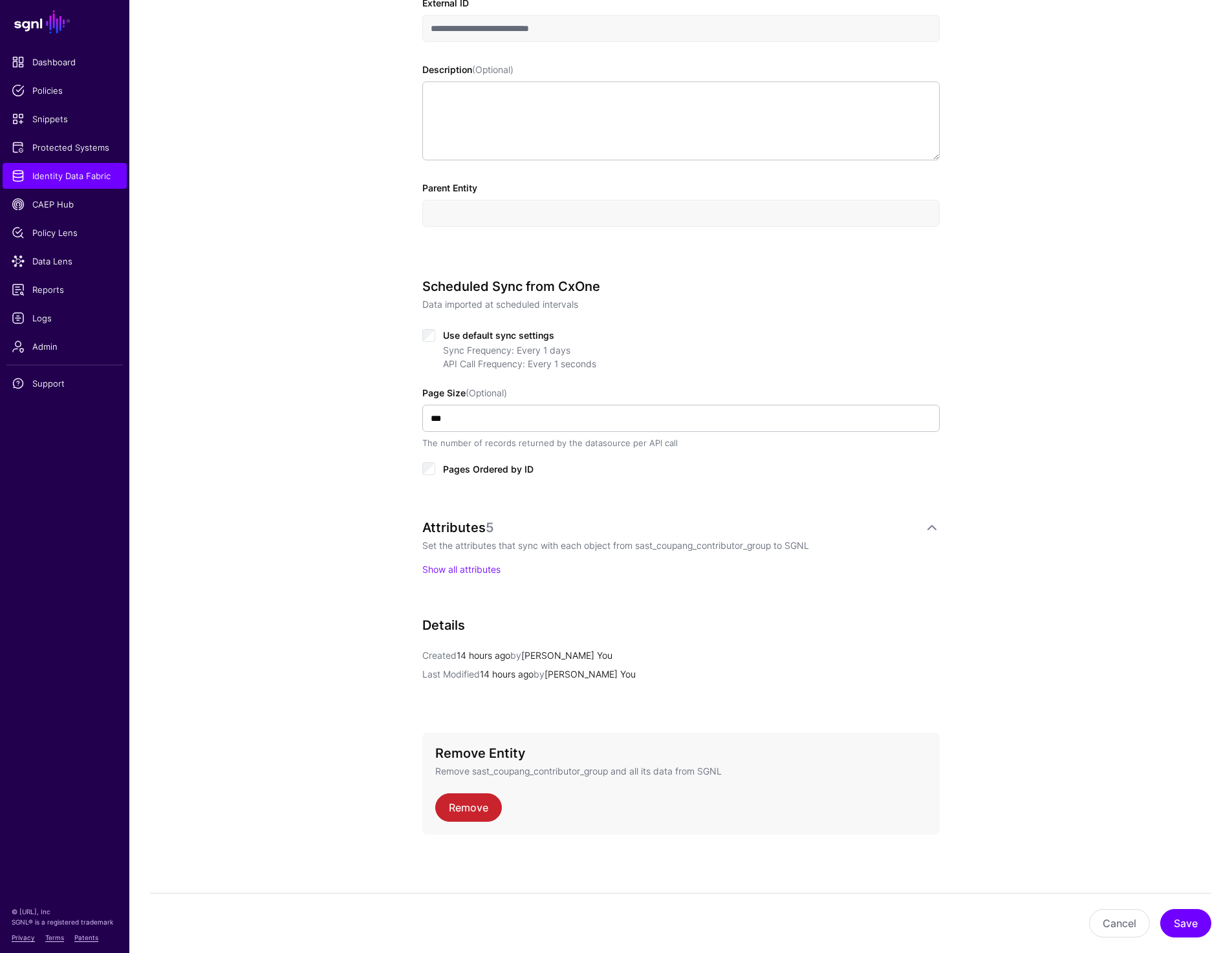
click at [444, 575] on p "Show all attributes" at bounding box center [680, 569] width 518 height 14
click at [444, 566] on link "Show all attributes" at bounding box center [461, 569] width 78 height 11
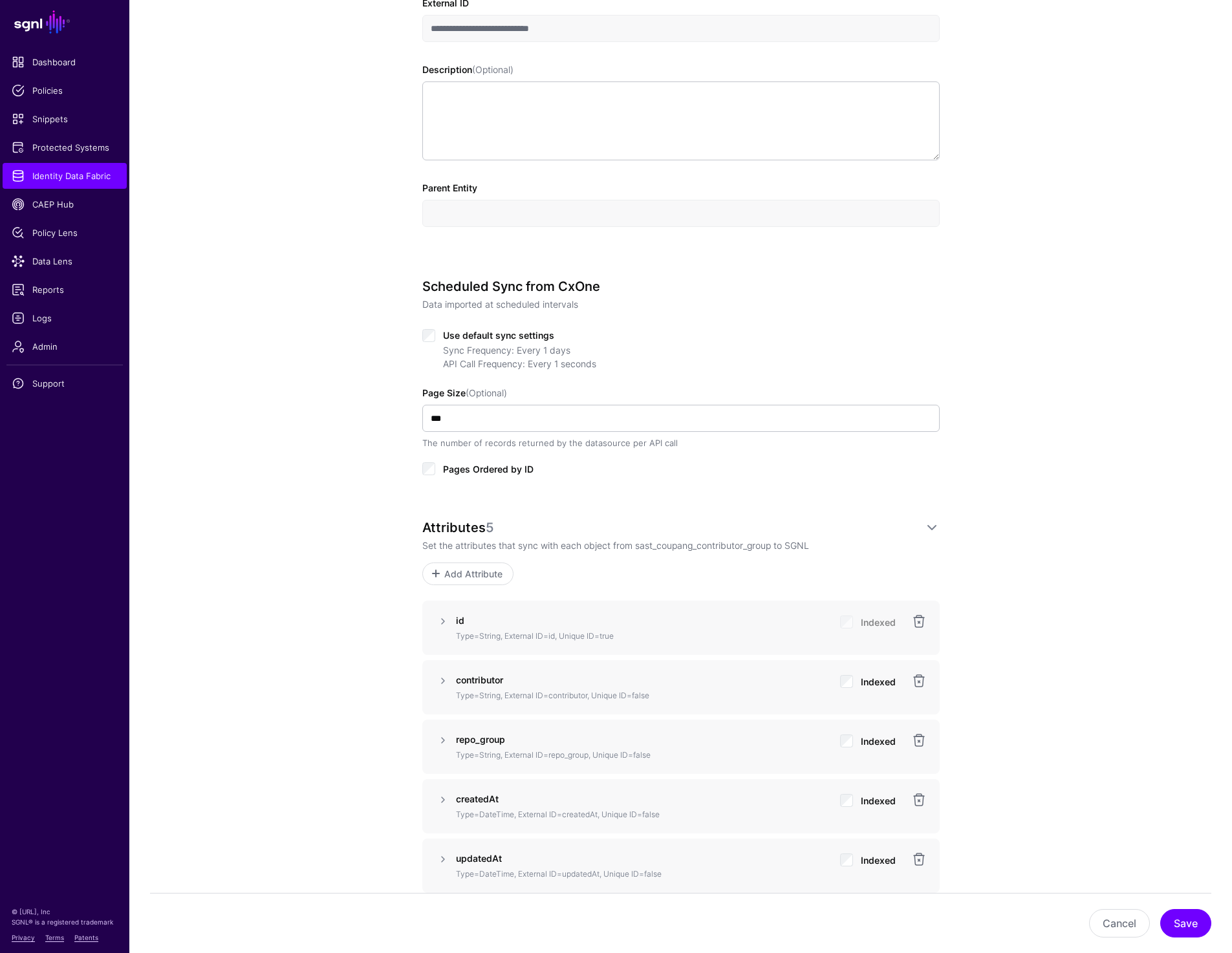
scroll to position [0, 0]
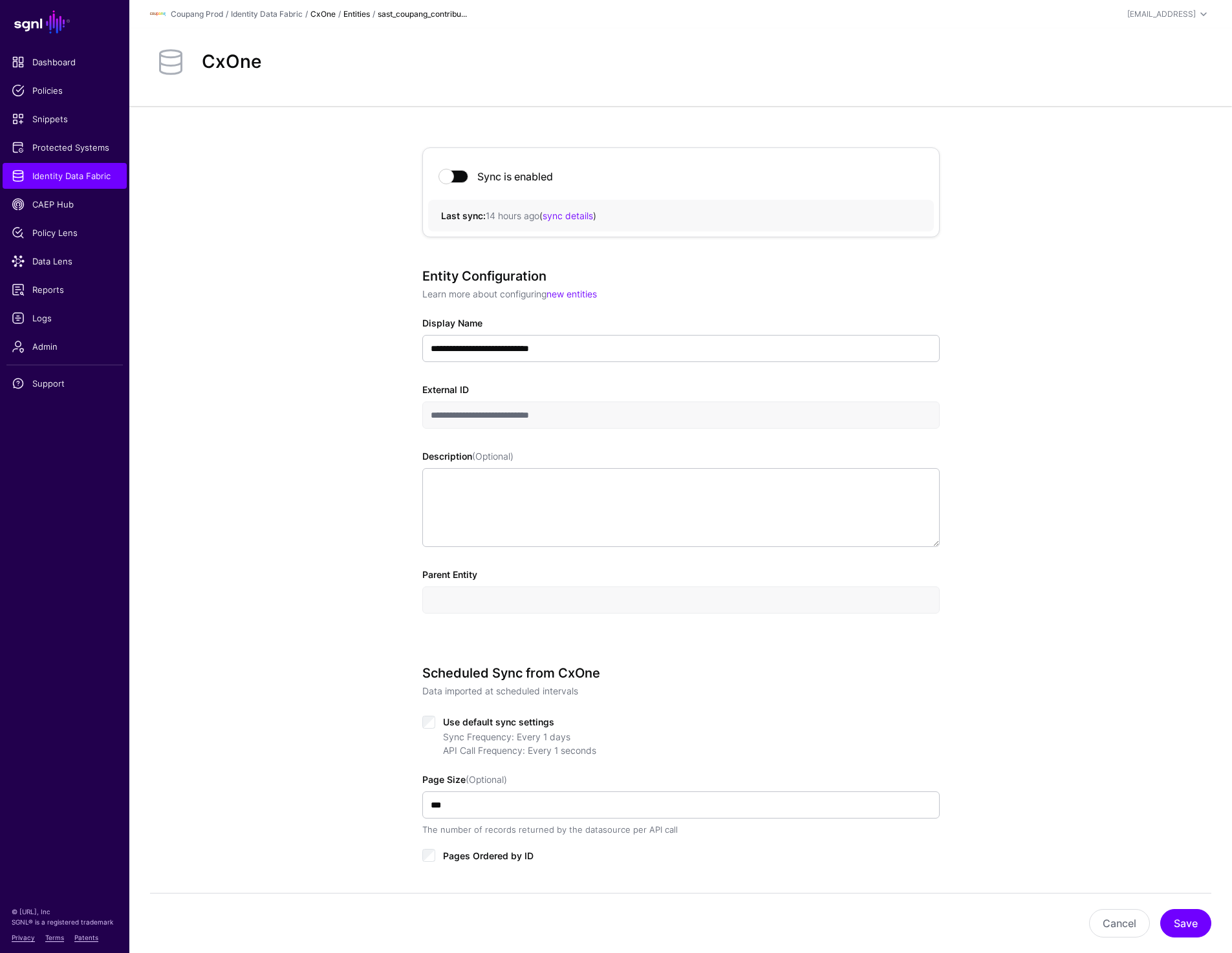
click at [326, 11] on link "CxOne" at bounding box center [323, 14] width 26 height 10
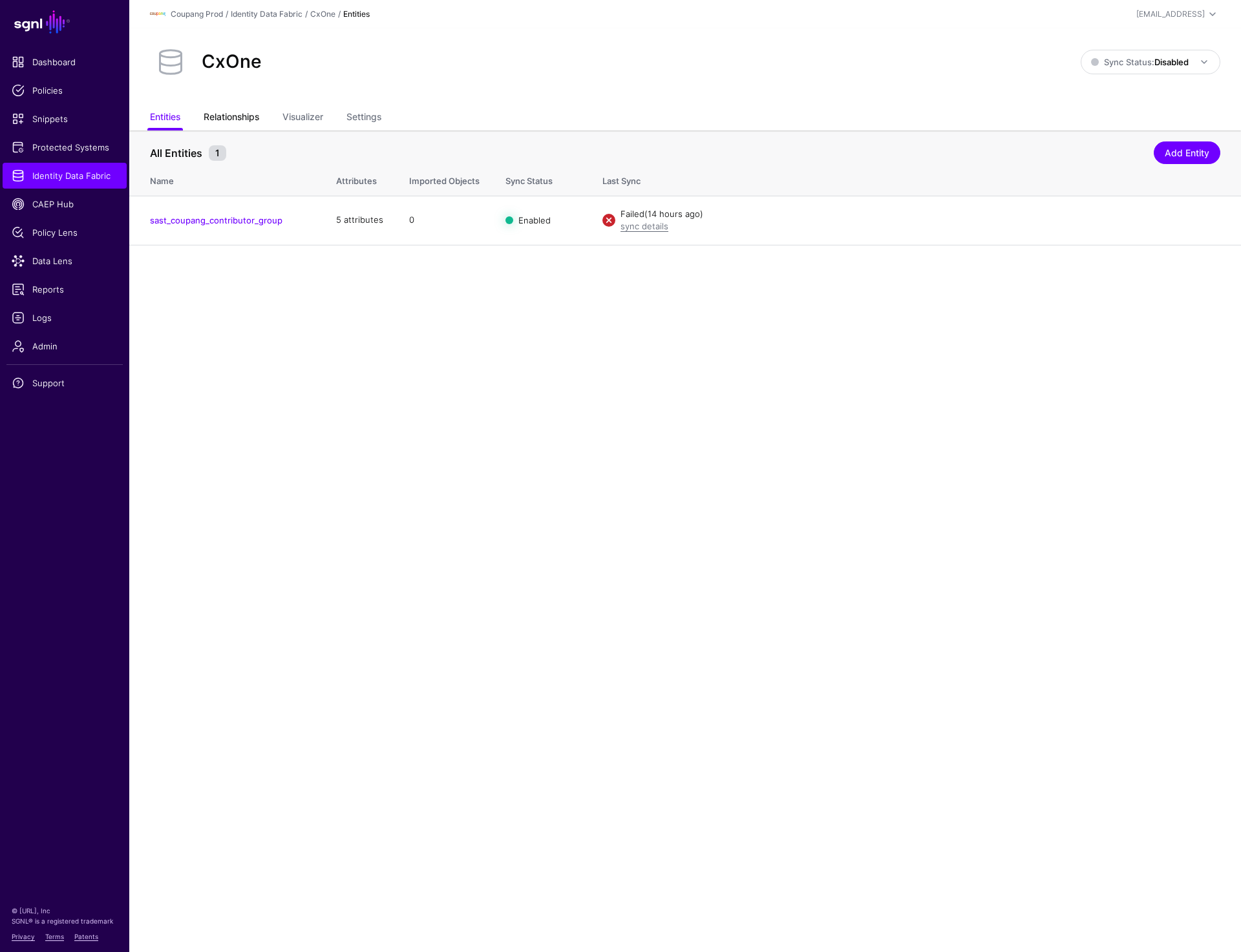
click at [237, 111] on link "Relationships" at bounding box center [231, 118] width 56 height 25
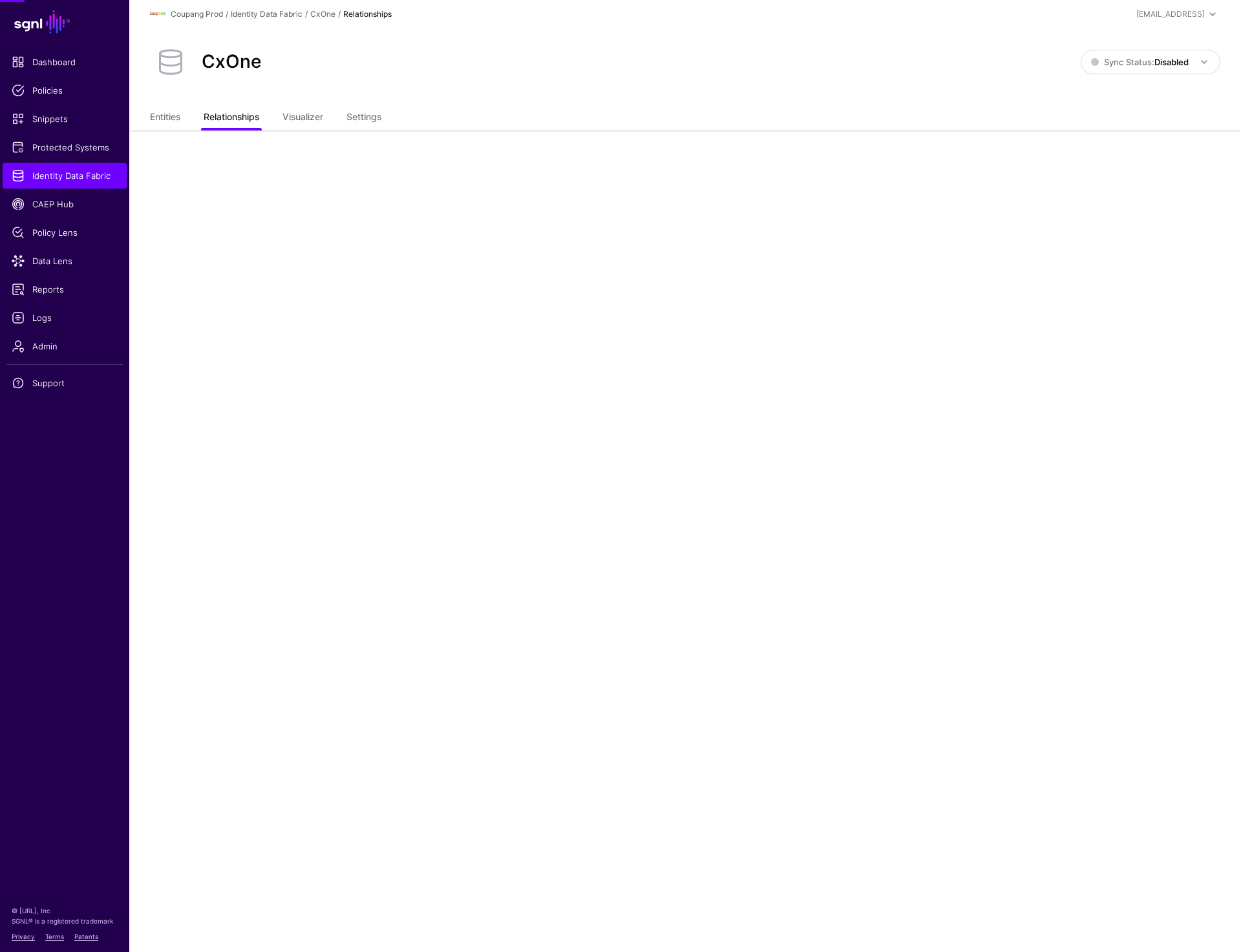
click at [237, 111] on link "Relationships" at bounding box center [231, 118] width 56 height 25
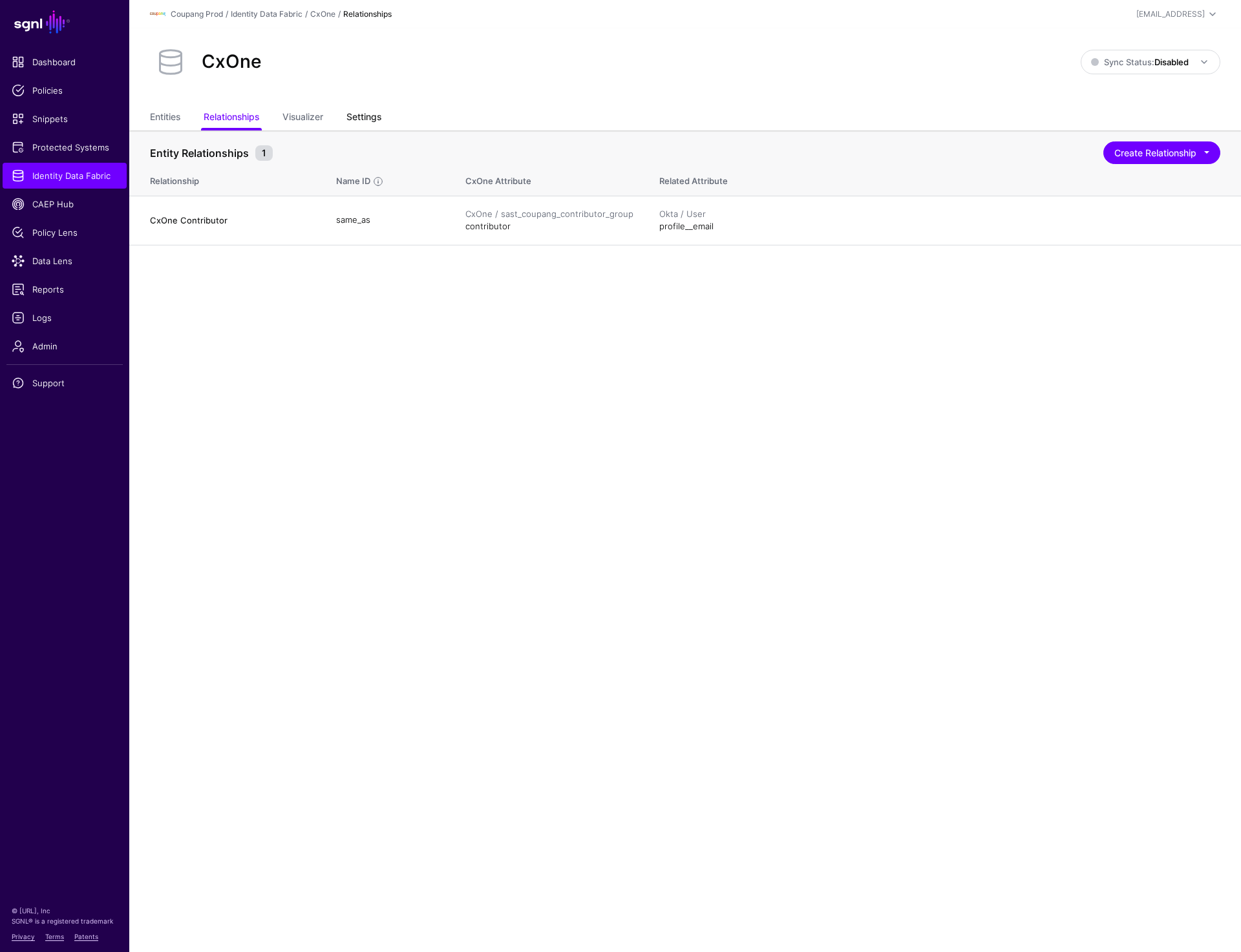
click at [367, 118] on link "Settings" at bounding box center [364, 118] width 35 height 25
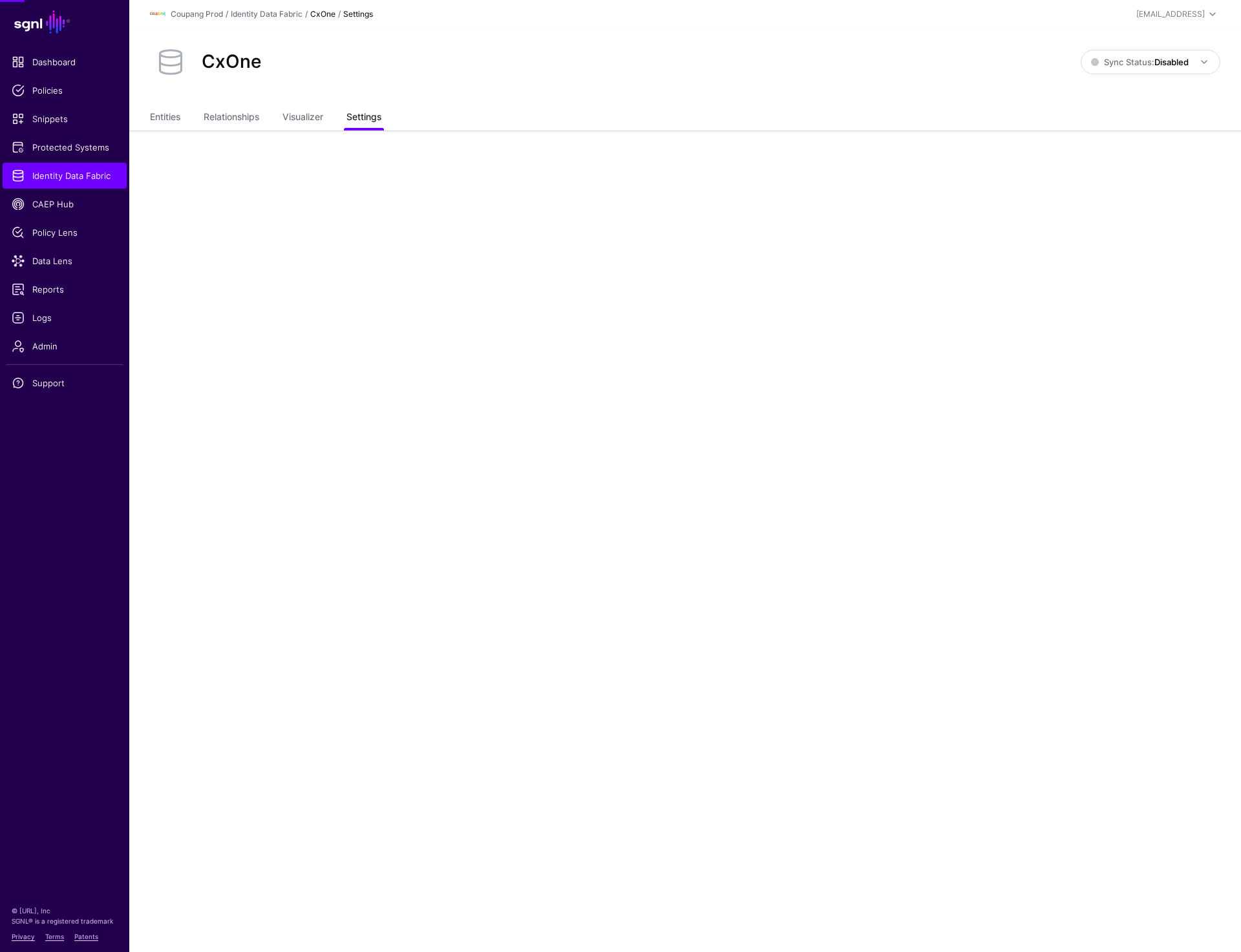
click at [367, 118] on link "Settings" at bounding box center [364, 118] width 35 height 25
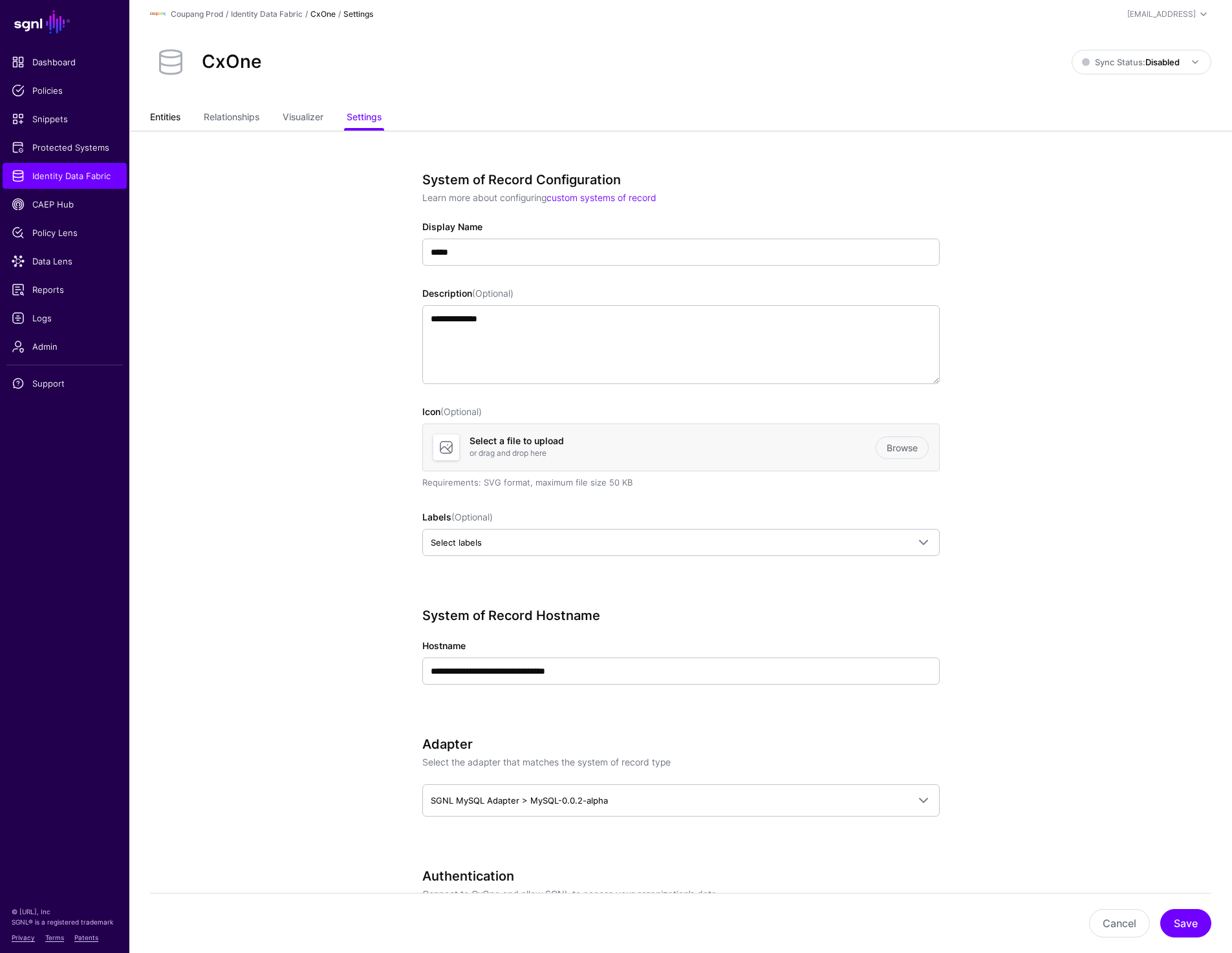
click at [171, 115] on link "Entities" at bounding box center [165, 118] width 30 height 25
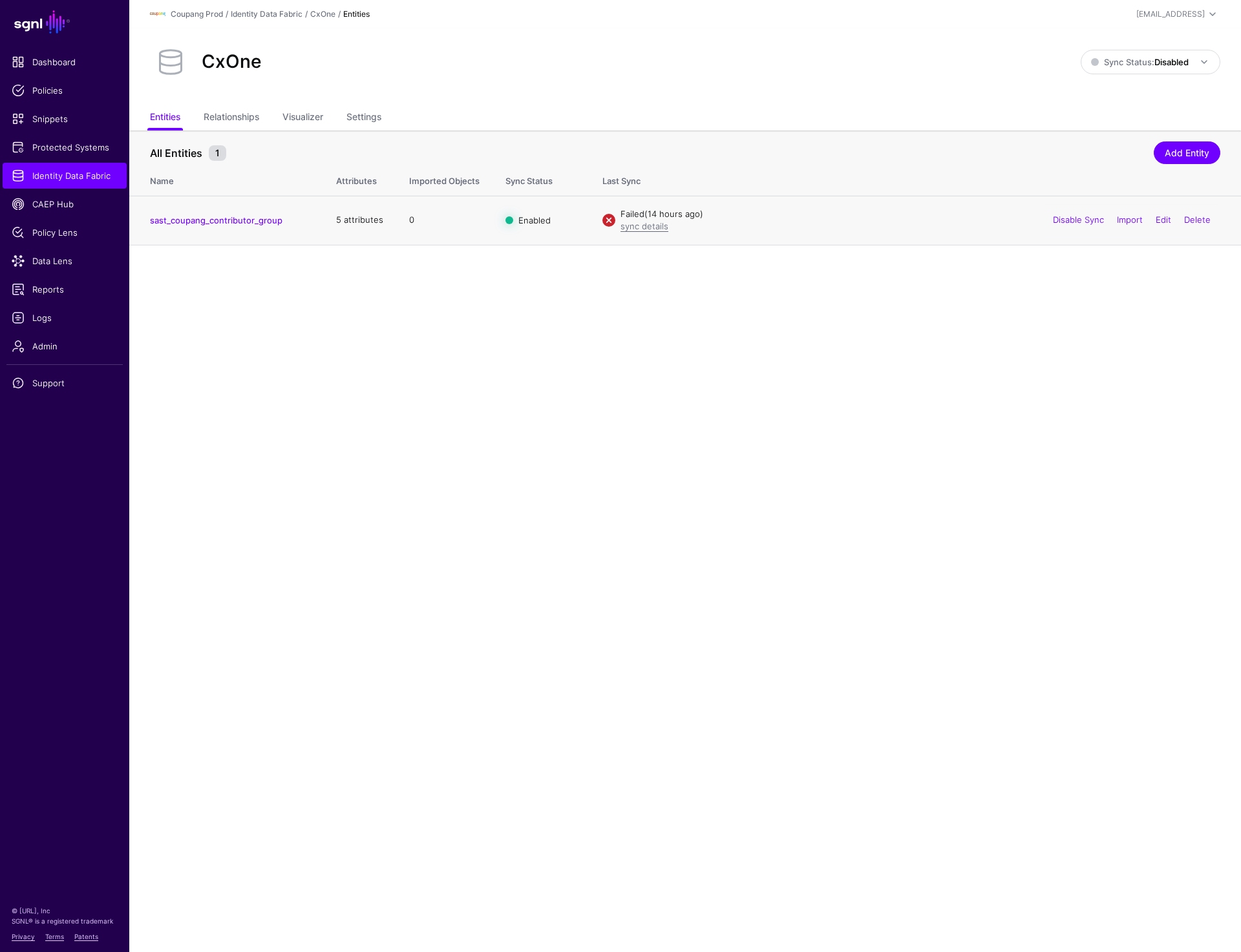
click at [650, 231] on div "sync details" at bounding box center [920, 227] width 599 height 13
click at [650, 229] on link "sync details" at bounding box center [644, 225] width 48 height 10
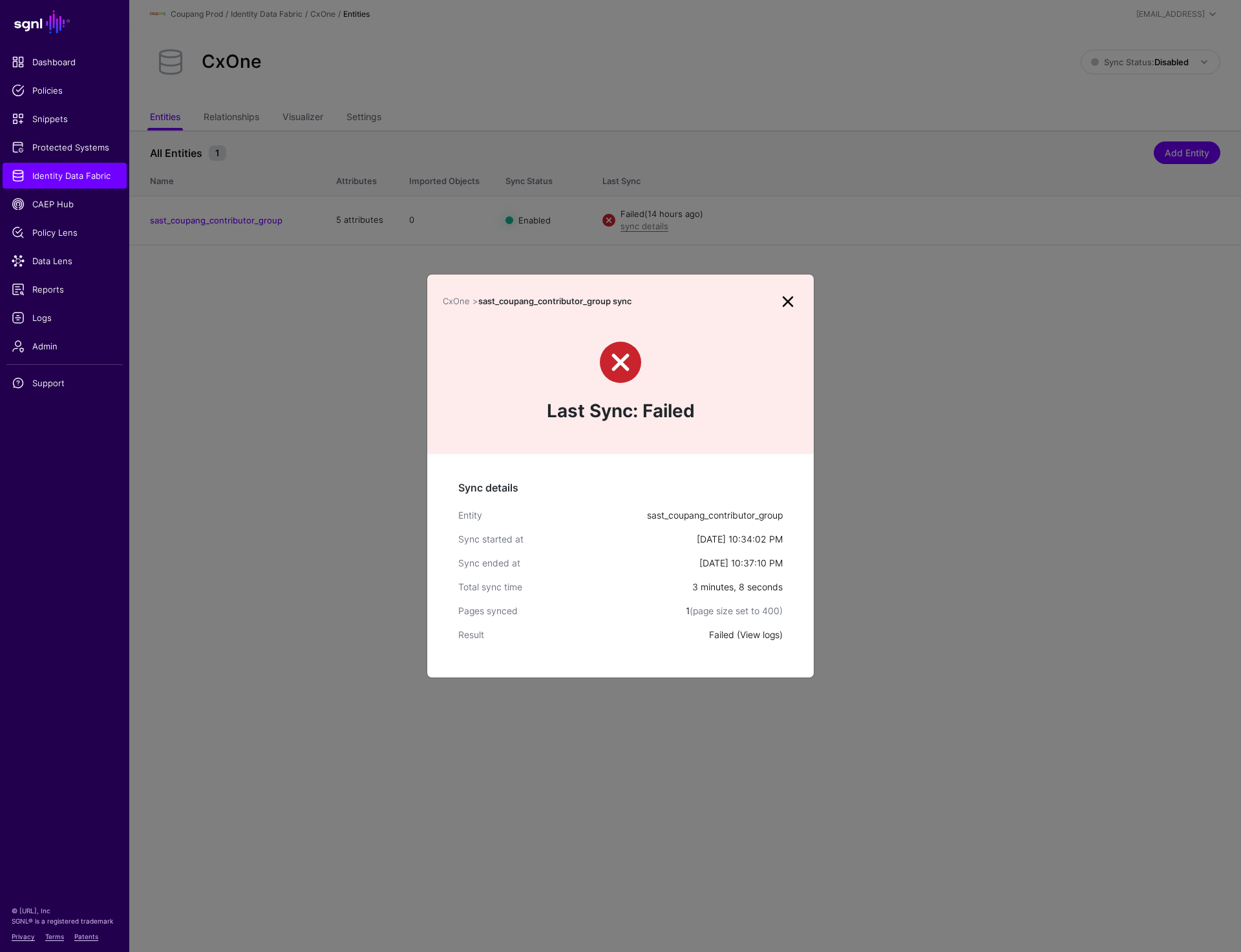
click at [753, 639] on link "View logs" at bounding box center [759, 635] width 39 height 11
click at [784, 312] on div "Last Sync: Failed" at bounding box center [620, 383] width 387 height 142
click at [784, 304] on link at bounding box center [787, 302] width 21 height 21
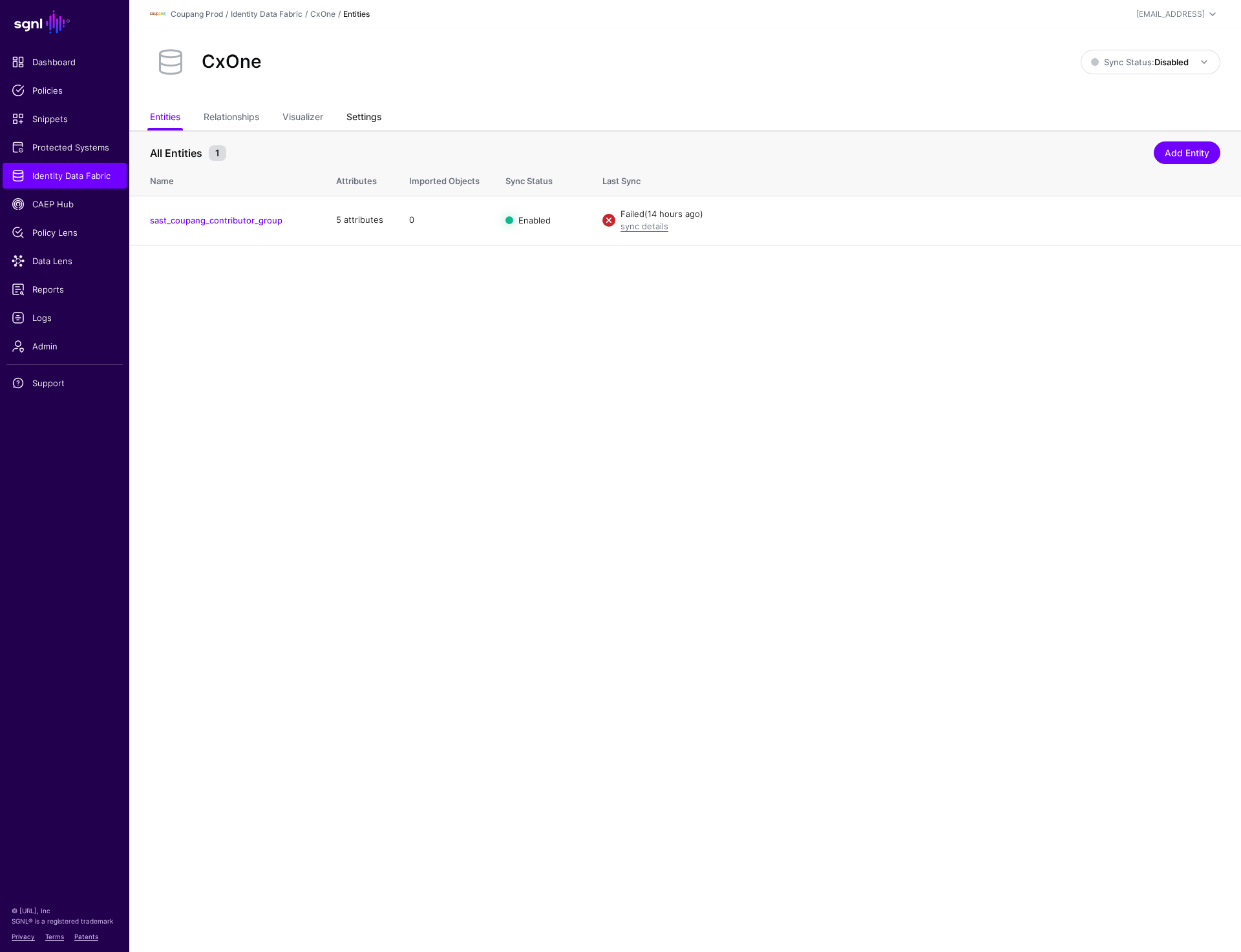
click at [374, 113] on link "Settings" at bounding box center [364, 118] width 35 height 25
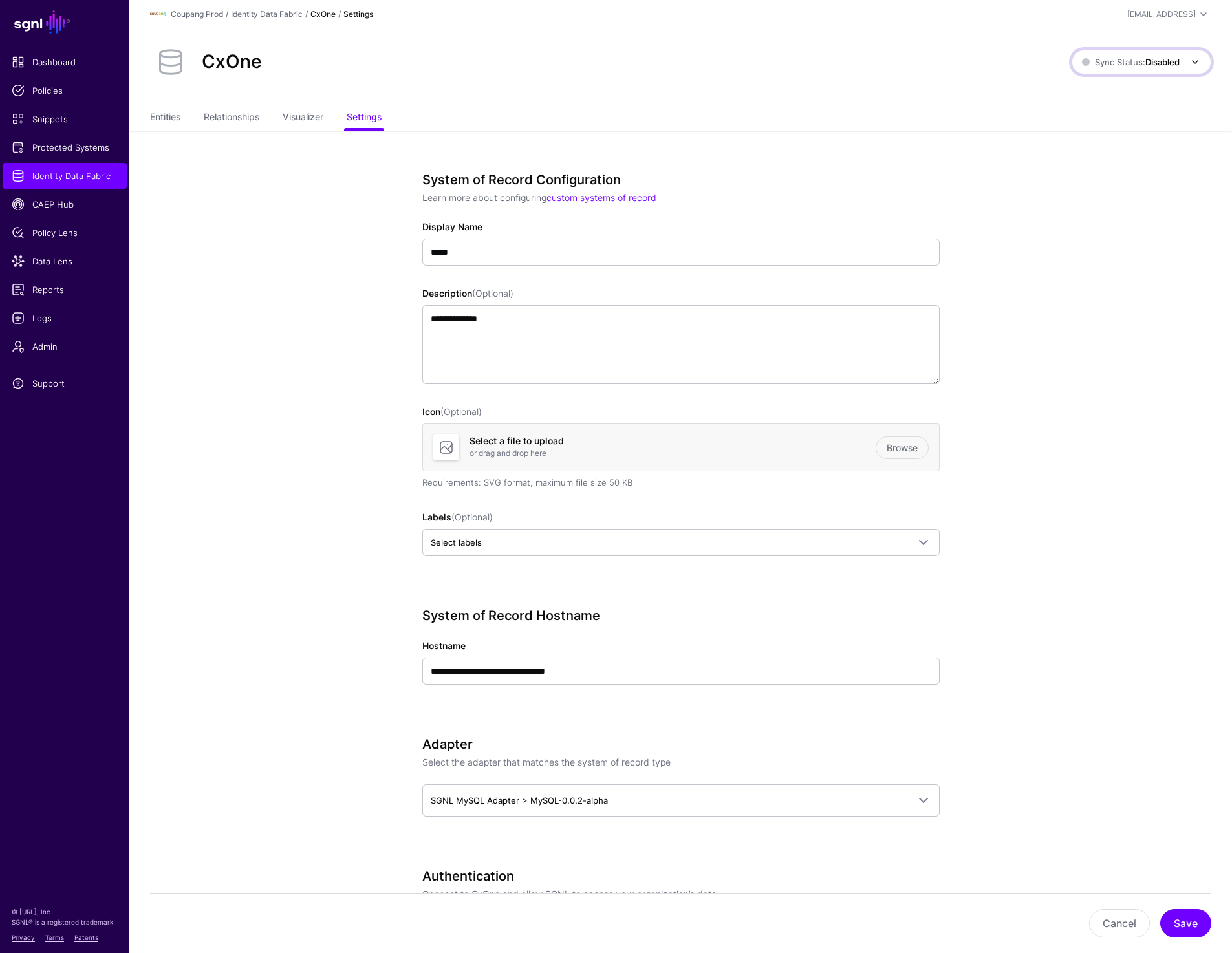
click at [1150, 58] on strong "Disabled" at bounding box center [1162, 61] width 34 height 10
click at [1105, 115] on span "Syncing active for all configured entities that are enabled" at bounding box center [1133, 112] width 134 height 22
click at [172, 118] on link "Entities" at bounding box center [165, 118] width 30 height 25
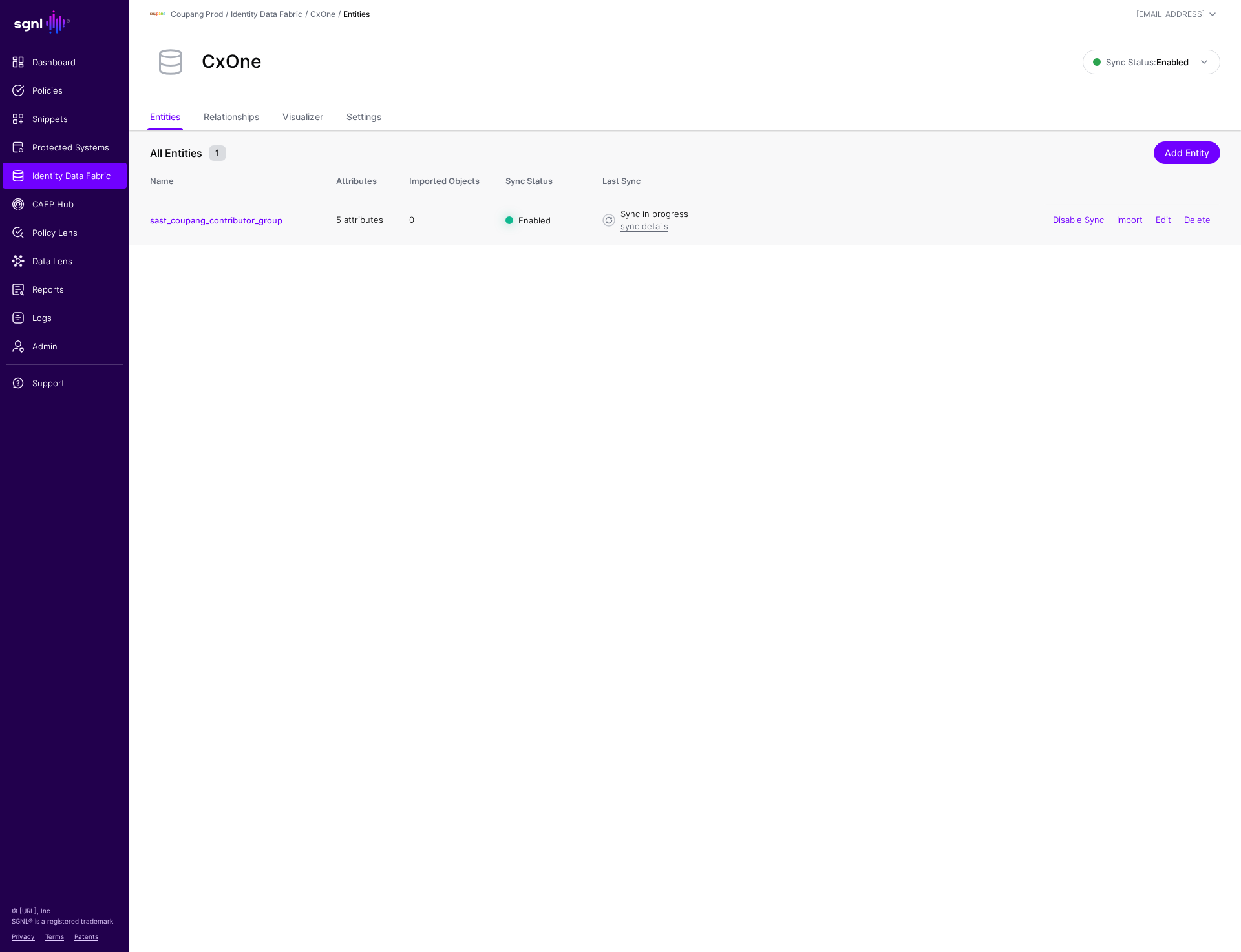
click at [293, 222] on h4 "sast_coupang_contributor_group" at bounding box center [230, 220] width 160 height 12
drag, startPoint x: 293, startPoint y: 222, endPoint x: 139, endPoint y: 217, distance: 154.1
click at [139, 217] on td "sast_coupang_contributor_group" at bounding box center [226, 221] width 194 height 49
copy link "sast_coupang_contributor_group"
click at [999, 256] on main "SGNL Dashboard Policies Snippets Protected Systems Identity Data Fabric CAEP Hu…" at bounding box center [620, 476] width 1241 height 952
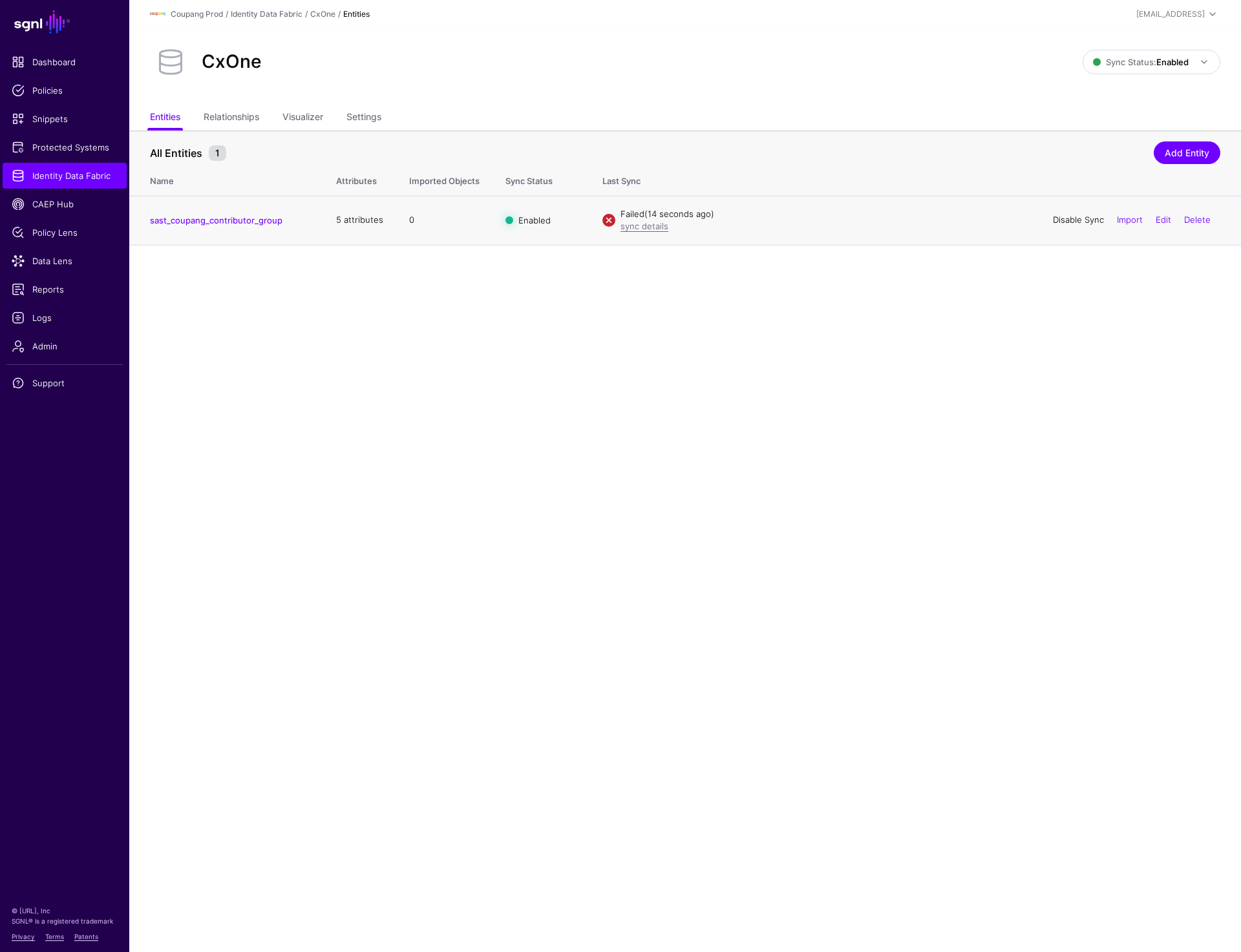
click at [1071, 221] on link "Disable Sync" at bounding box center [1078, 219] width 51 height 10
click at [1126, 63] on span "Sync Status: Enabled" at bounding box center [1141, 61] width 96 height 10
click at [1113, 148] on span "Disabled Syncing inactive for all configured entities" at bounding box center [1137, 155] width 145 height 42
click at [685, 518] on main "SGNL Dashboard Policies Snippets Protected Systems Identity Data Fabric CAEP Hu…" at bounding box center [620, 476] width 1241 height 952
click at [439, 509] on main "SGNL Dashboard Policies Snippets Protected Systems Identity Data Fabric CAEP Hu…" at bounding box center [620, 476] width 1241 height 952
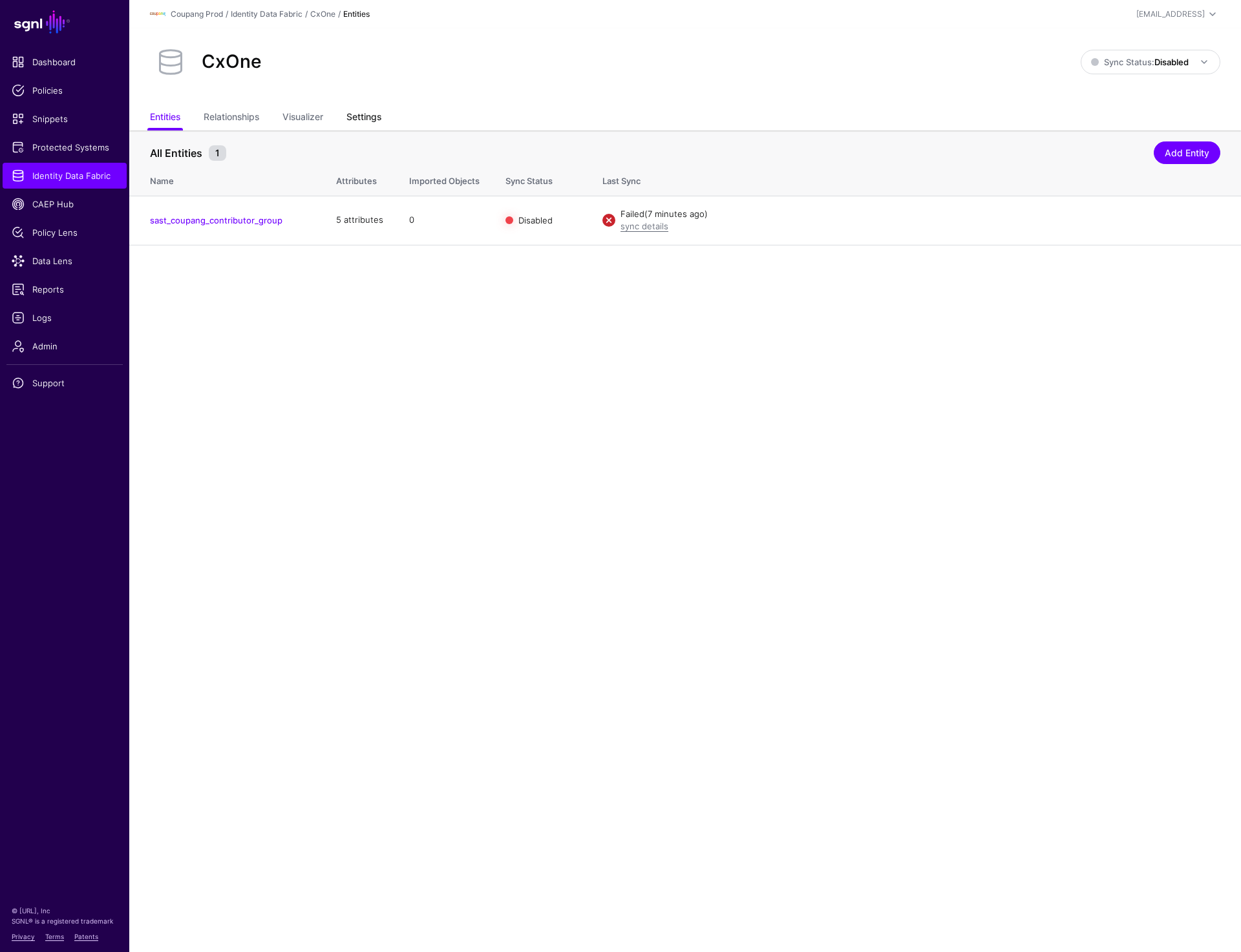
click at [371, 109] on link "Settings" at bounding box center [364, 118] width 35 height 25
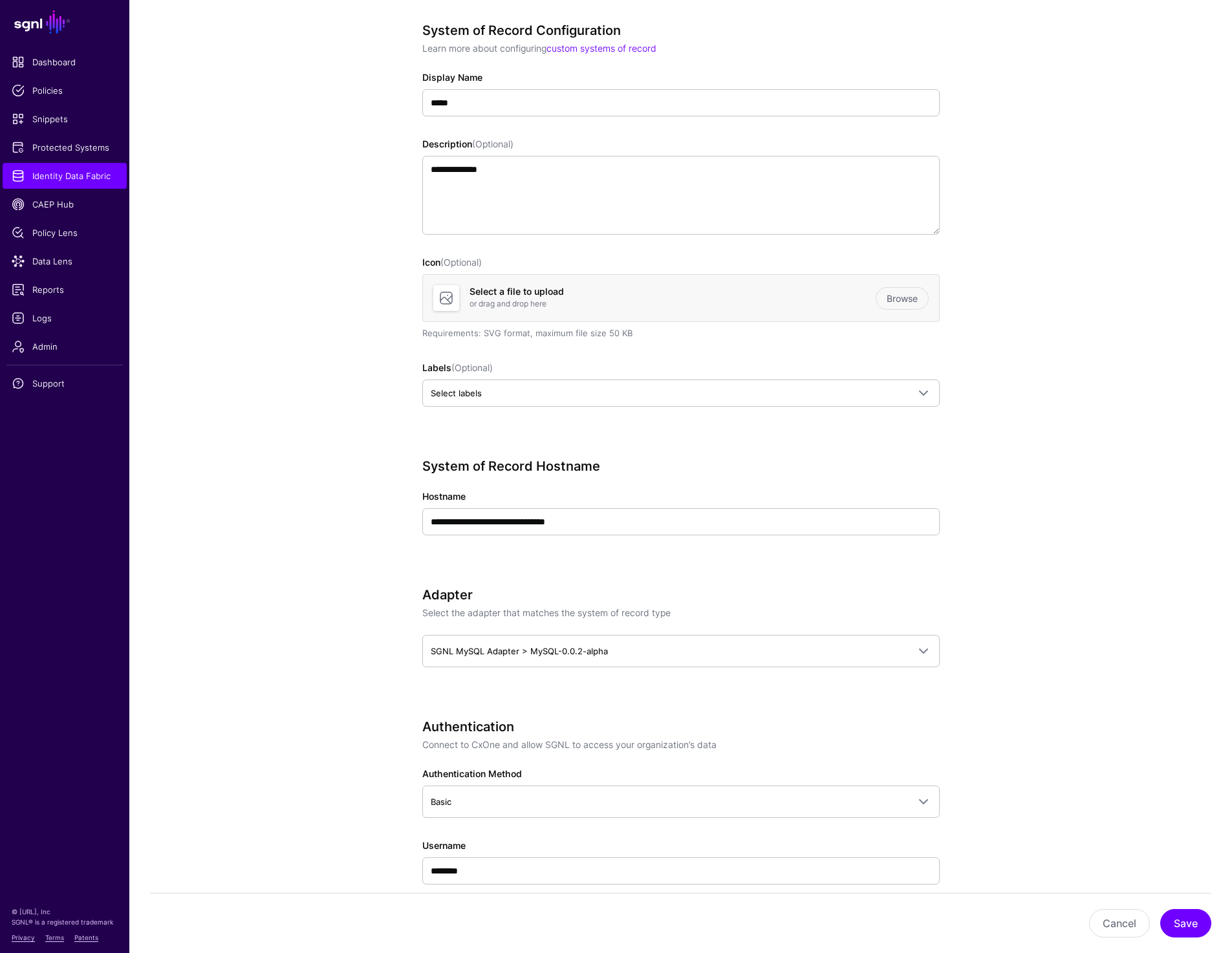
scroll to position [162, 0]
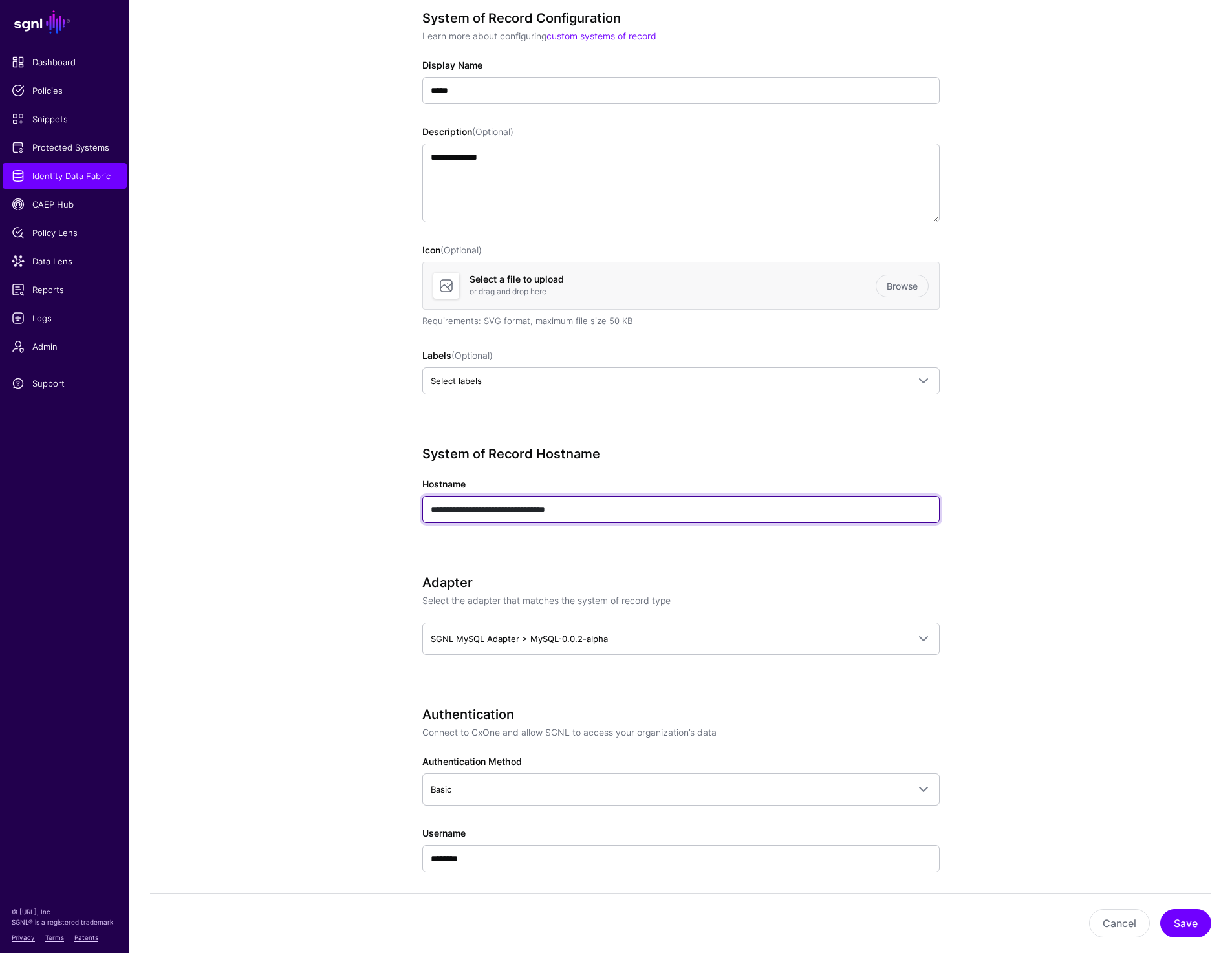
click at [464, 504] on input "**********" at bounding box center [680, 510] width 518 height 27
click at [601, 514] on input "**********" at bounding box center [680, 510] width 518 height 27
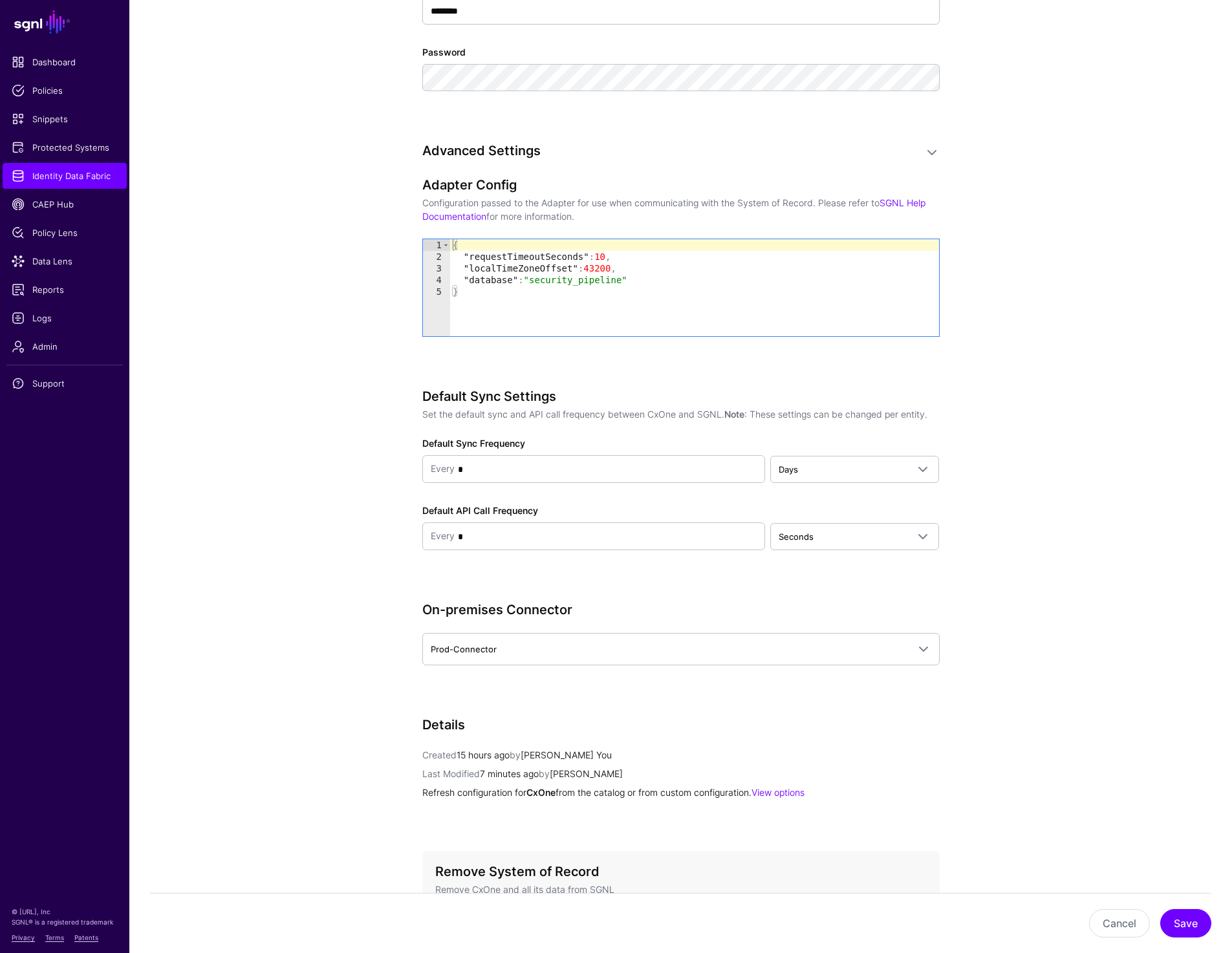
scroll to position [1127, 0]
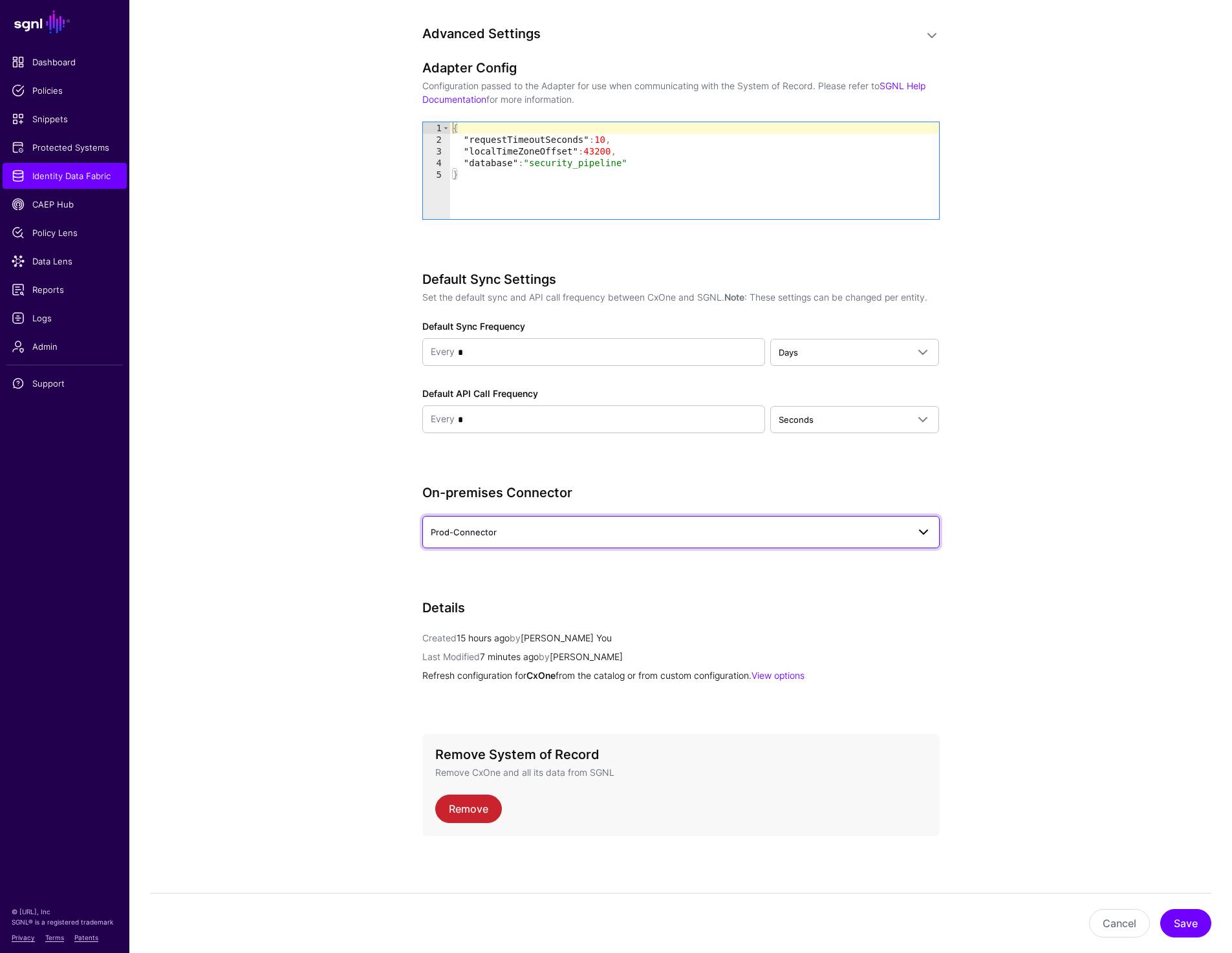
click at [847, 518] on link "Prod-Connector" at bounding box center [680, 532] width 518 height 33
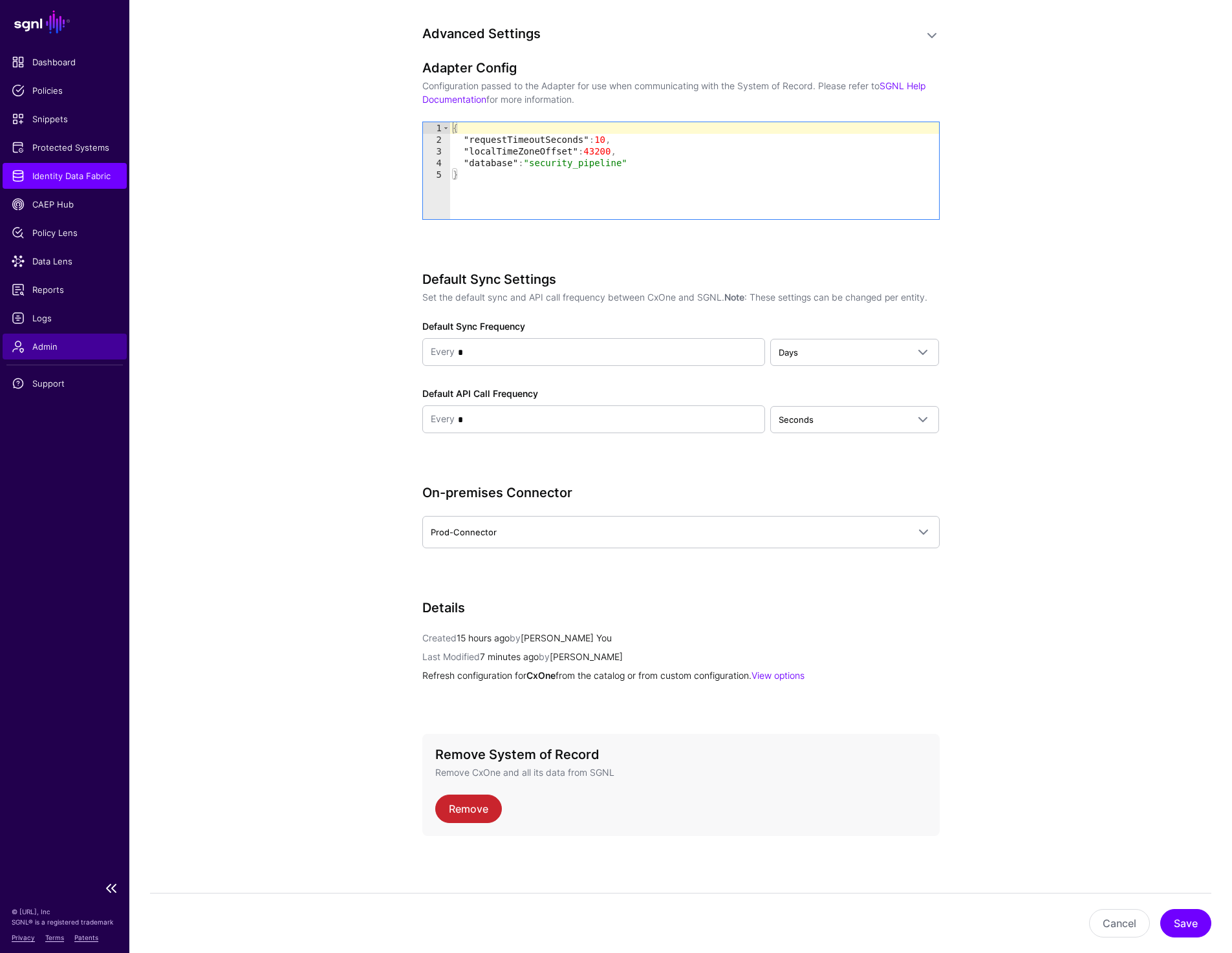
click at [38, 349] on span "Admin" at bounding box center [65, 347] width 106 height 13
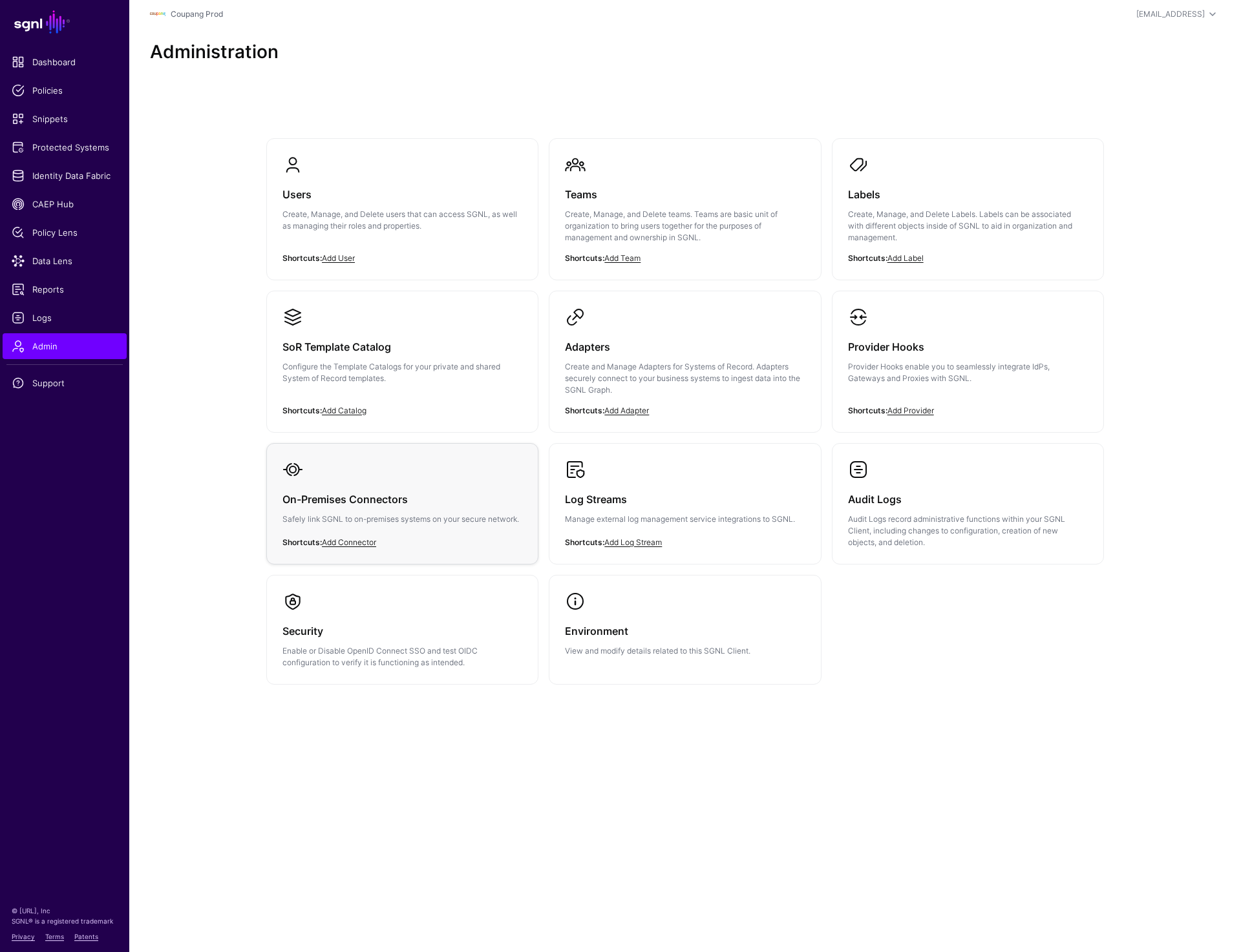
click at [320, 501] on h3 "On-Premises Connectors" at bounding box center [402, 499] width 240 height 18
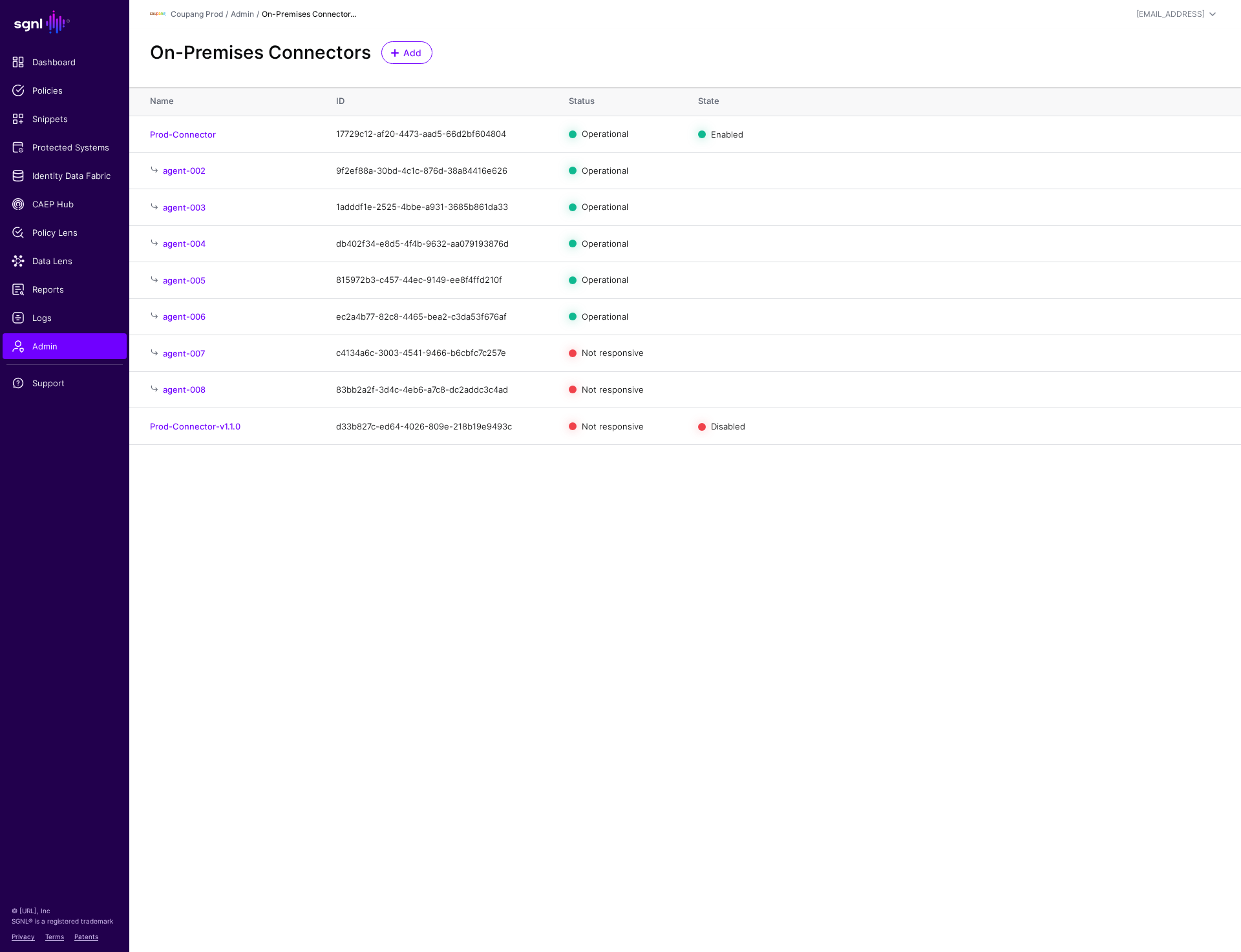
click at [904, 599] on main "SGNL Dashboard Policies Snippets Protected Systems Identity Data Fabric CAEP Hu…" at bounding box center [620, 476] width 1241 height 952
click at [1204, 428] on link "Delete" at bounding box center [1197, 426] width 26 height 10
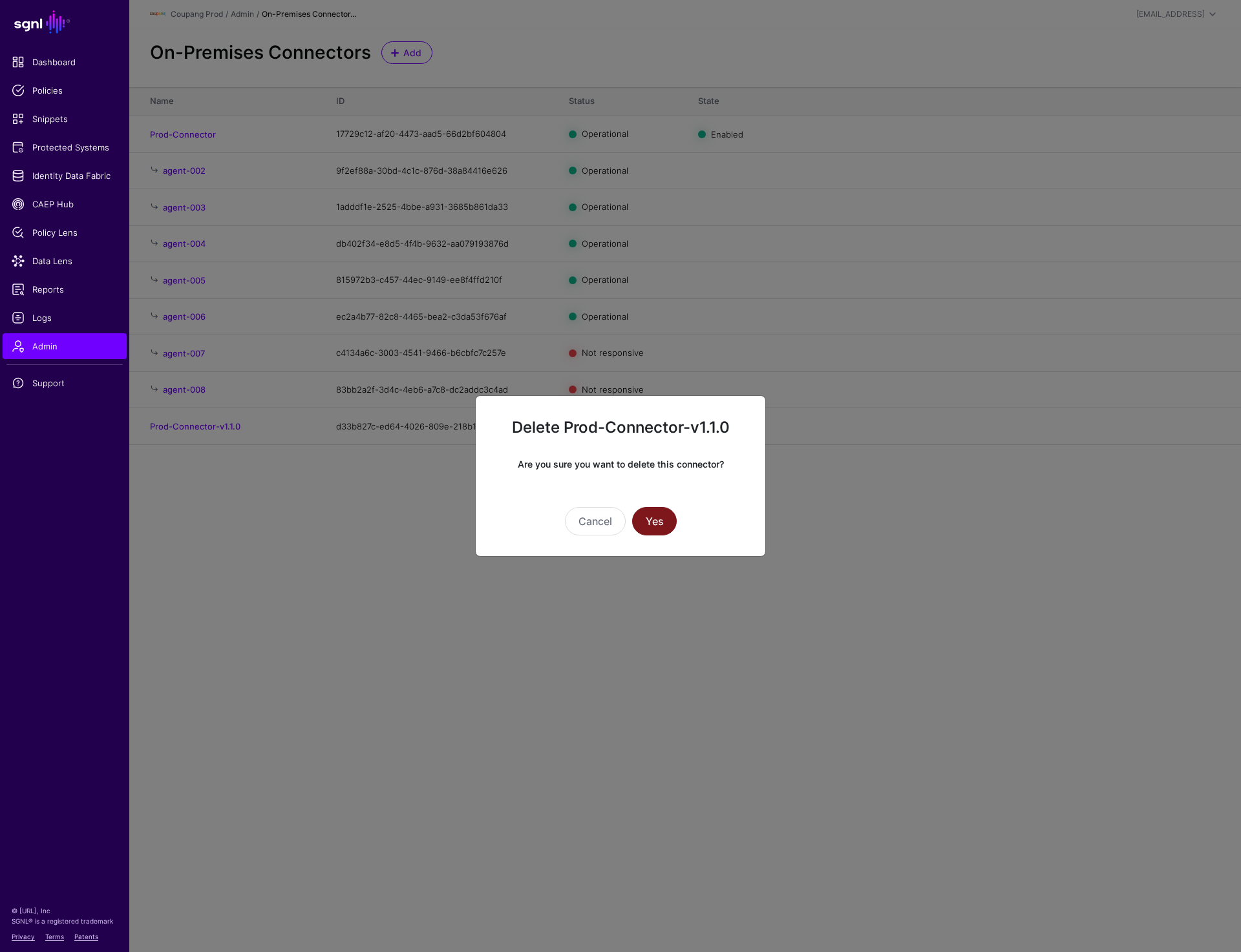
click at [659, 524] on button "Yes" at bounding box center [654, 522] width 45 height 29
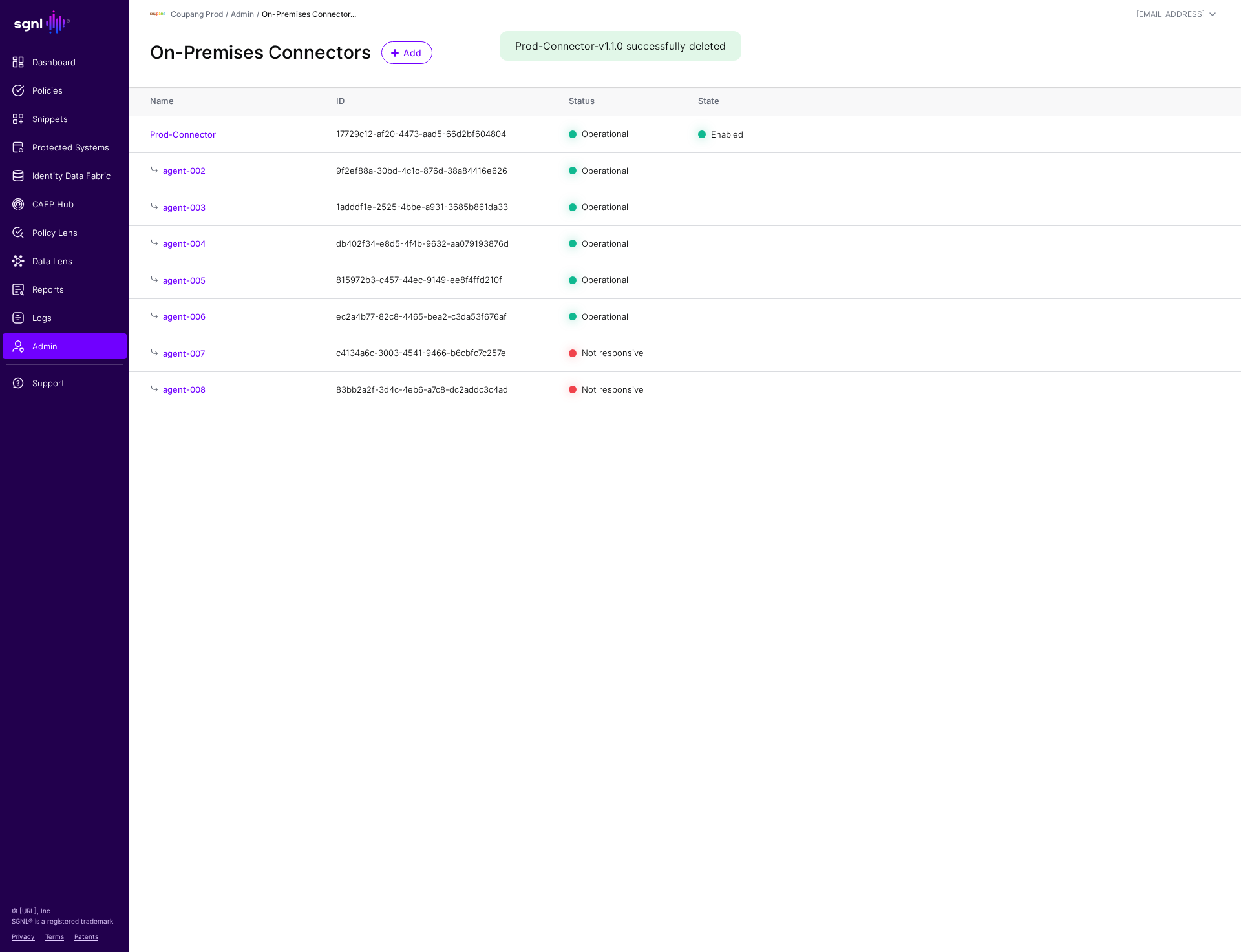
click at [387, 592] on main "SGNL Dashboard Policies Snippets Protected Systems Identity Data Fabric CAEP Hu…" at bounding box center [620, 476] width 1241 height 952
click at [58, 152] on span "Protected Systems" at bounding box center [65, 147] width 106 height 13
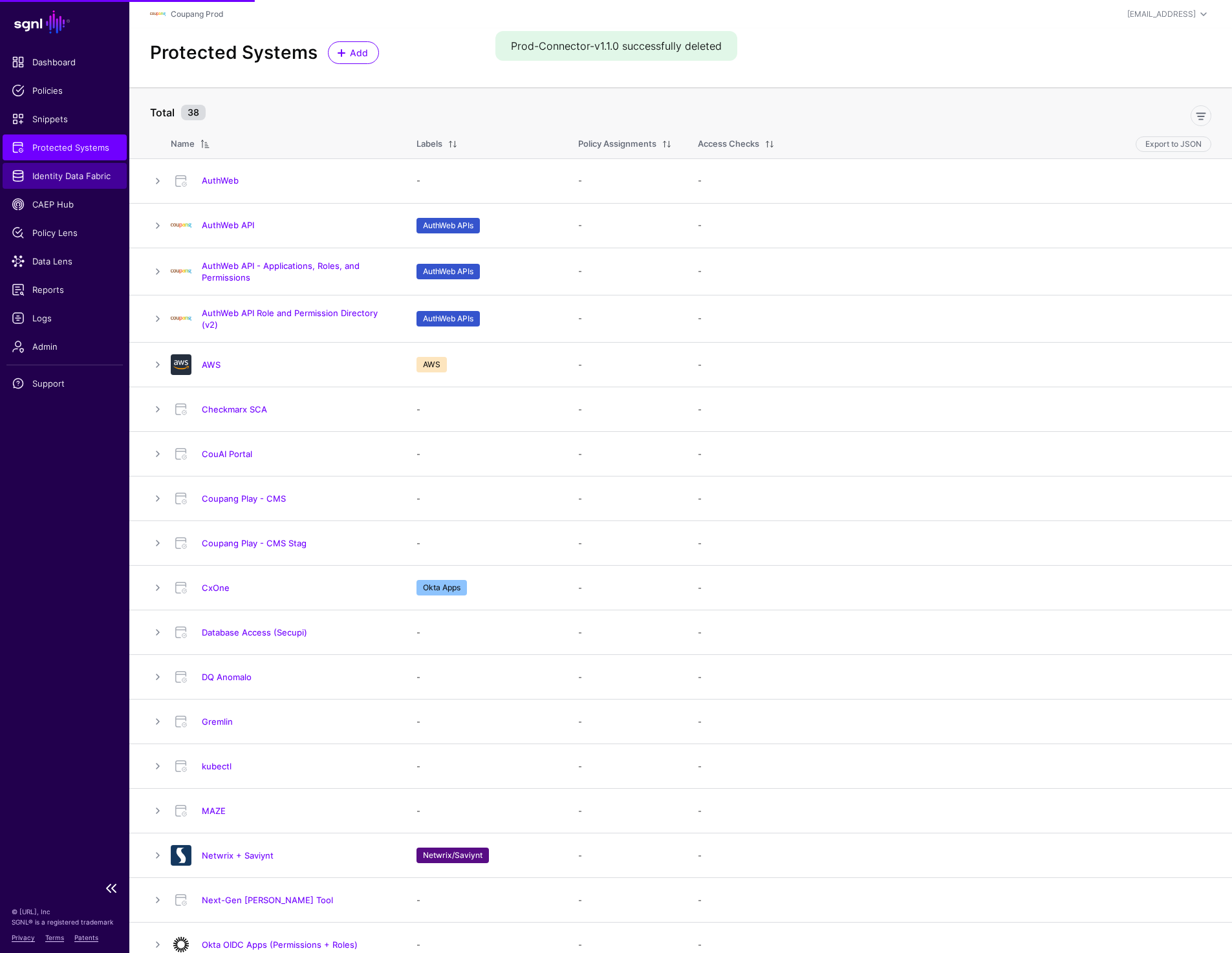
click at [67, 181] on span "Identity Data Fabric" at bounding box center [65, 175] width 106 height 13
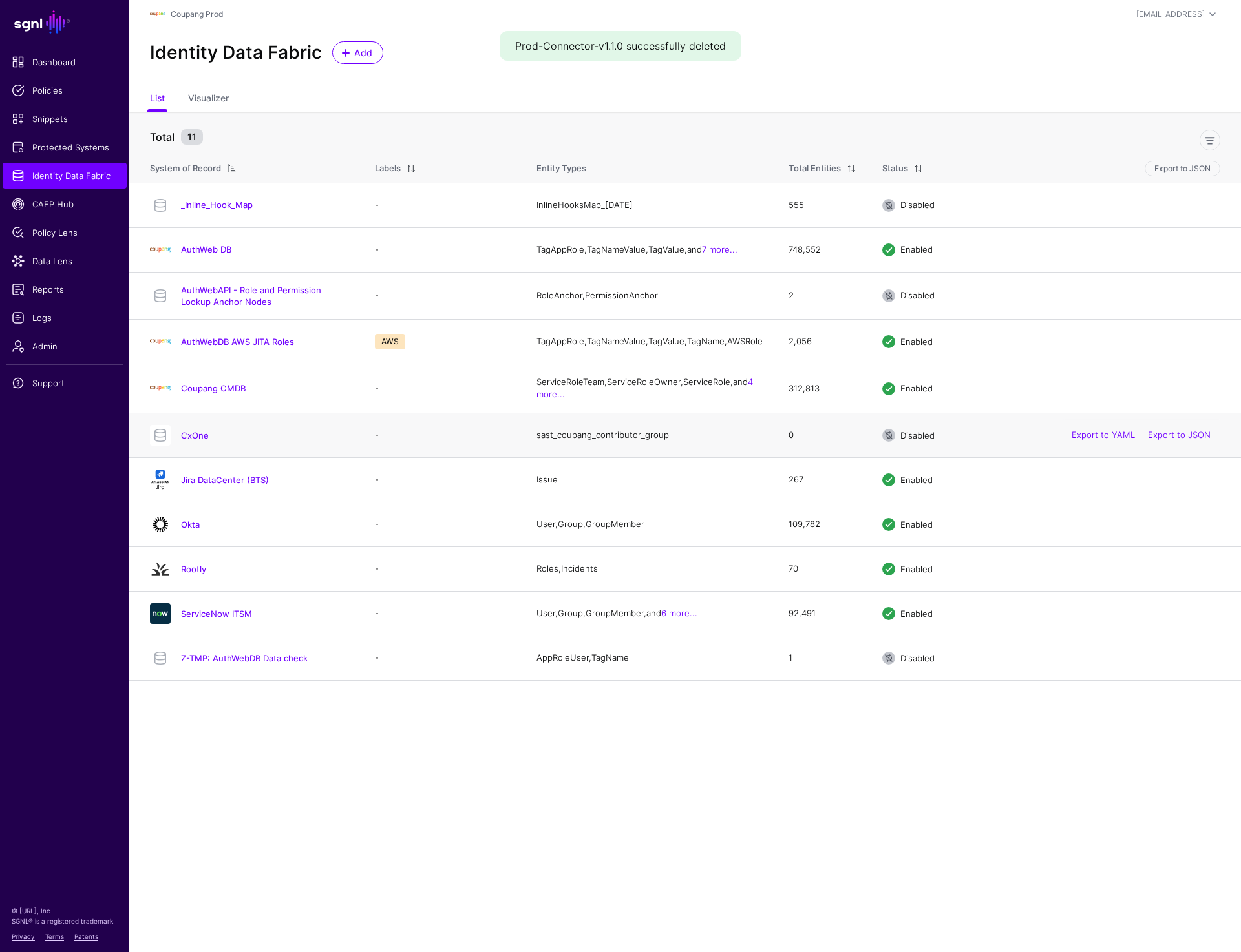
click at [193, 439] on h4 "CxOne" at bounding box center [265, 435] width 168 height 12
click at [193, 441] on h4 "CxOne" at bounding box center [265, 435] width 168 height 12
click at [192, 441] on link "CxOne" at bounding box center [194, 435] width 28 height 10
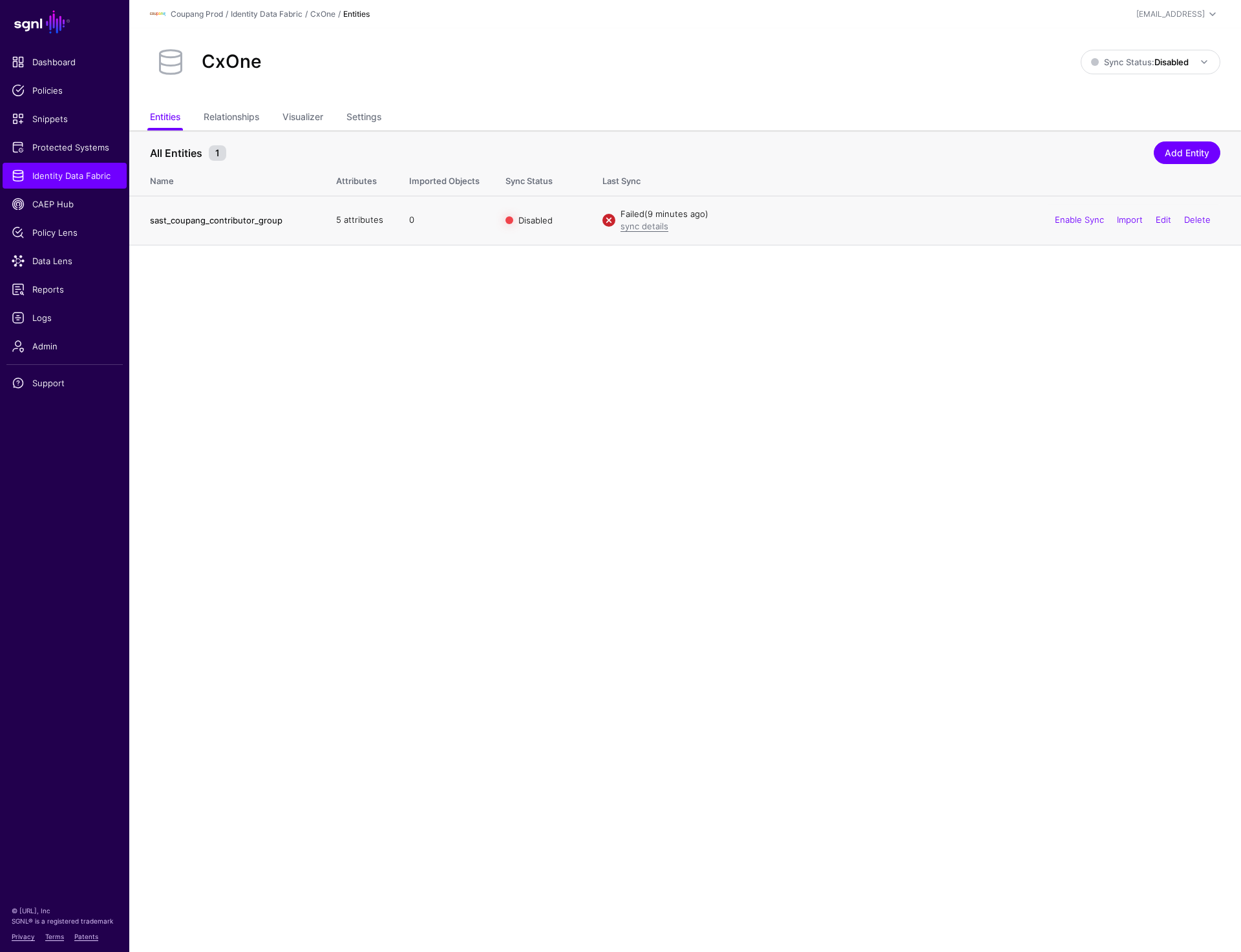
click at [207, 218] on link "sast_coupang_contributor_group" at bounding box center [216, 220] width 132 height 10
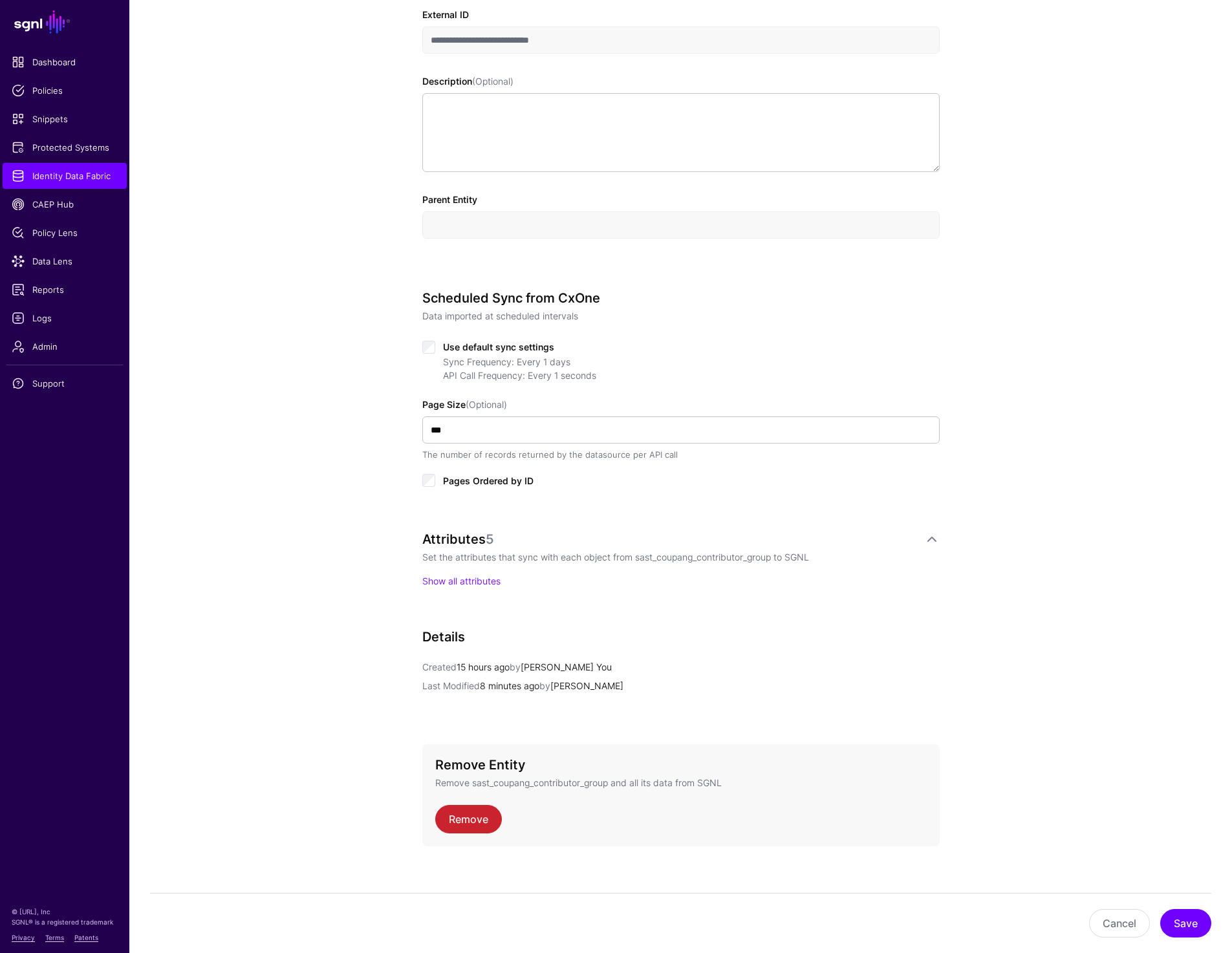
scroll to position [387, 0]
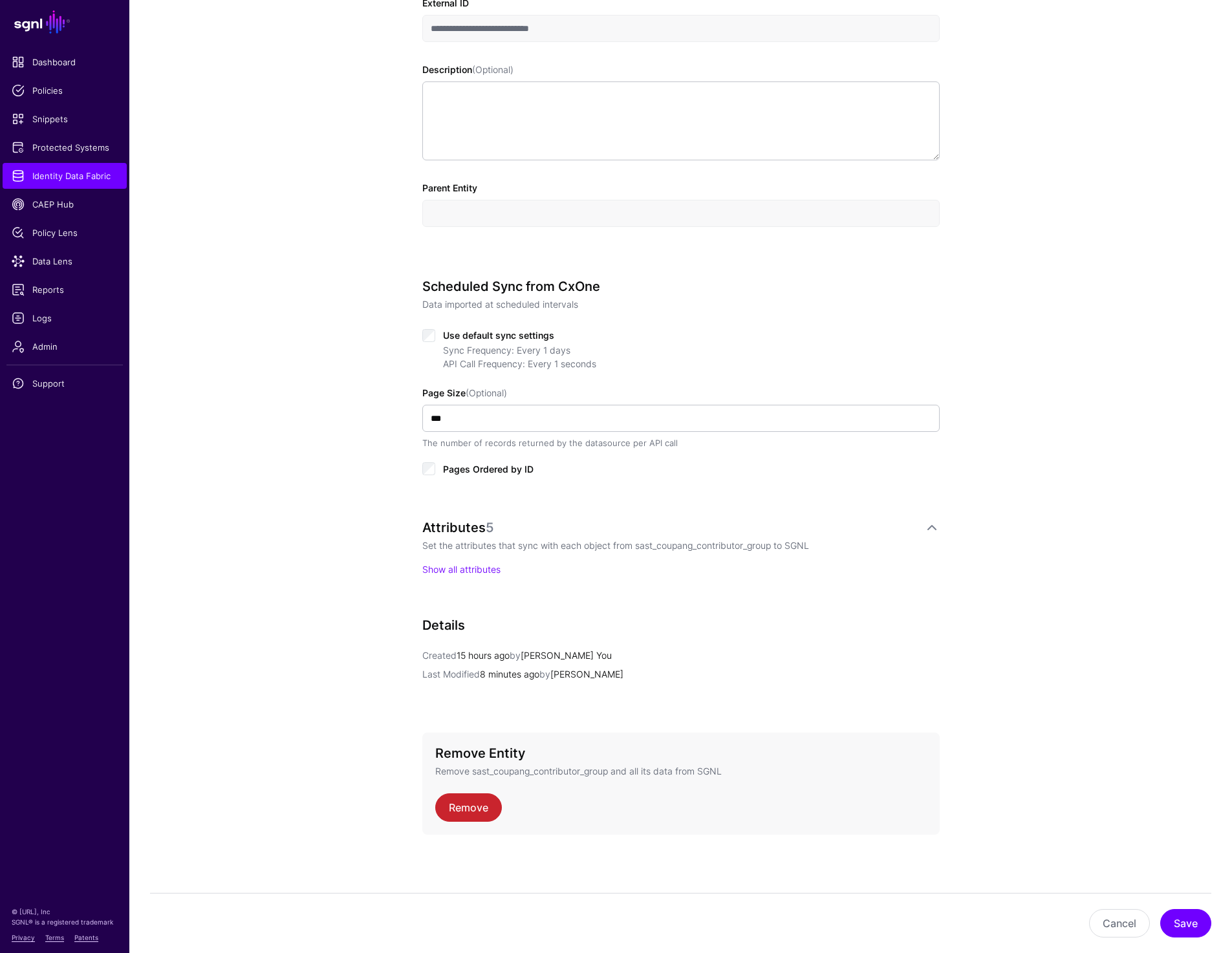
click at [434, 560] on div "Attributes 5 Set the attributes that sync with each object from sast_coupang_co…" at bounding box center [680, 548] width 518 height 57
click at [434, 565] on link "Show all attributes" at bounding box center [461, 569] width 78 height 11
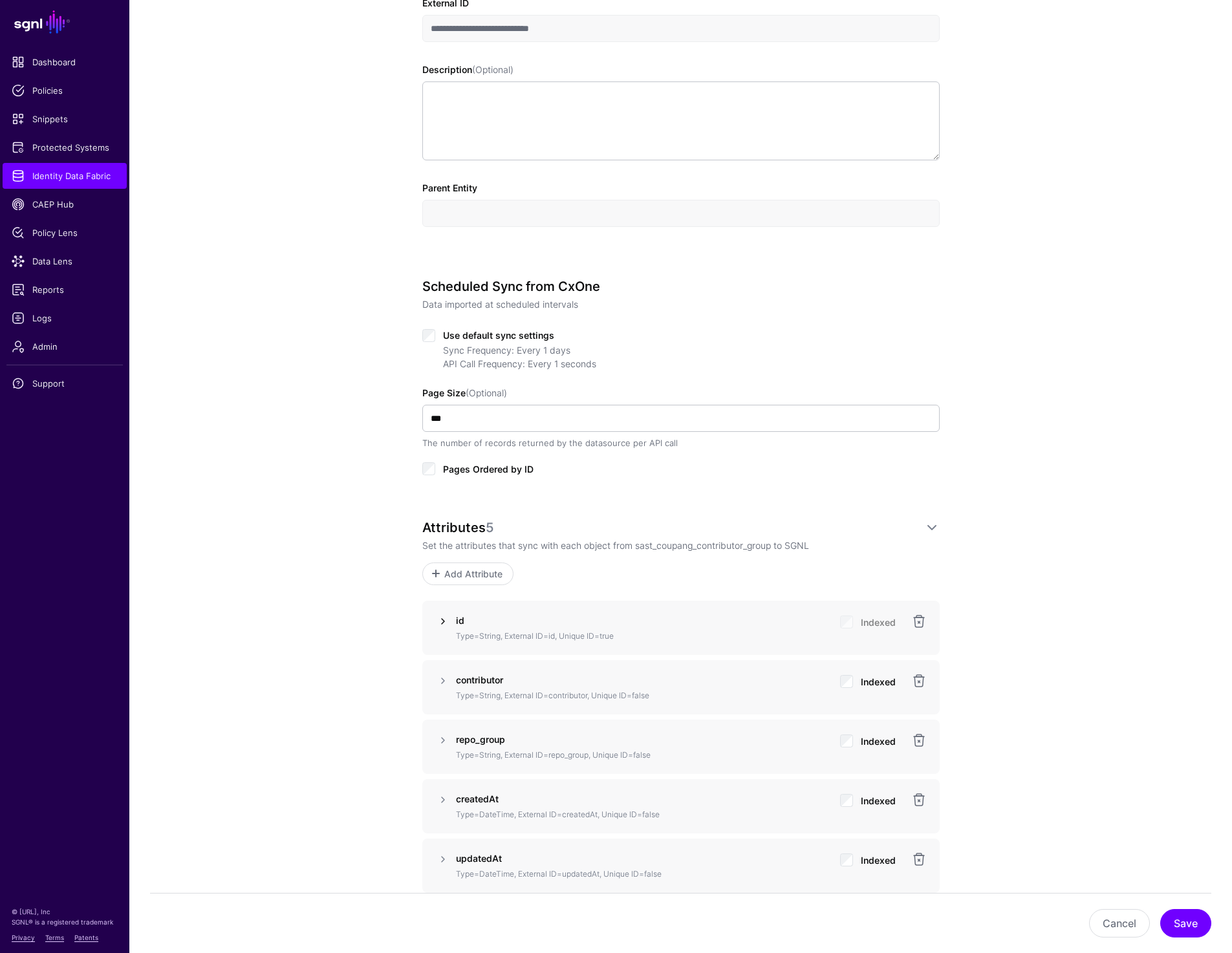
click at [439, 618] on link at bounding box center [443, 621] width 15 height 15
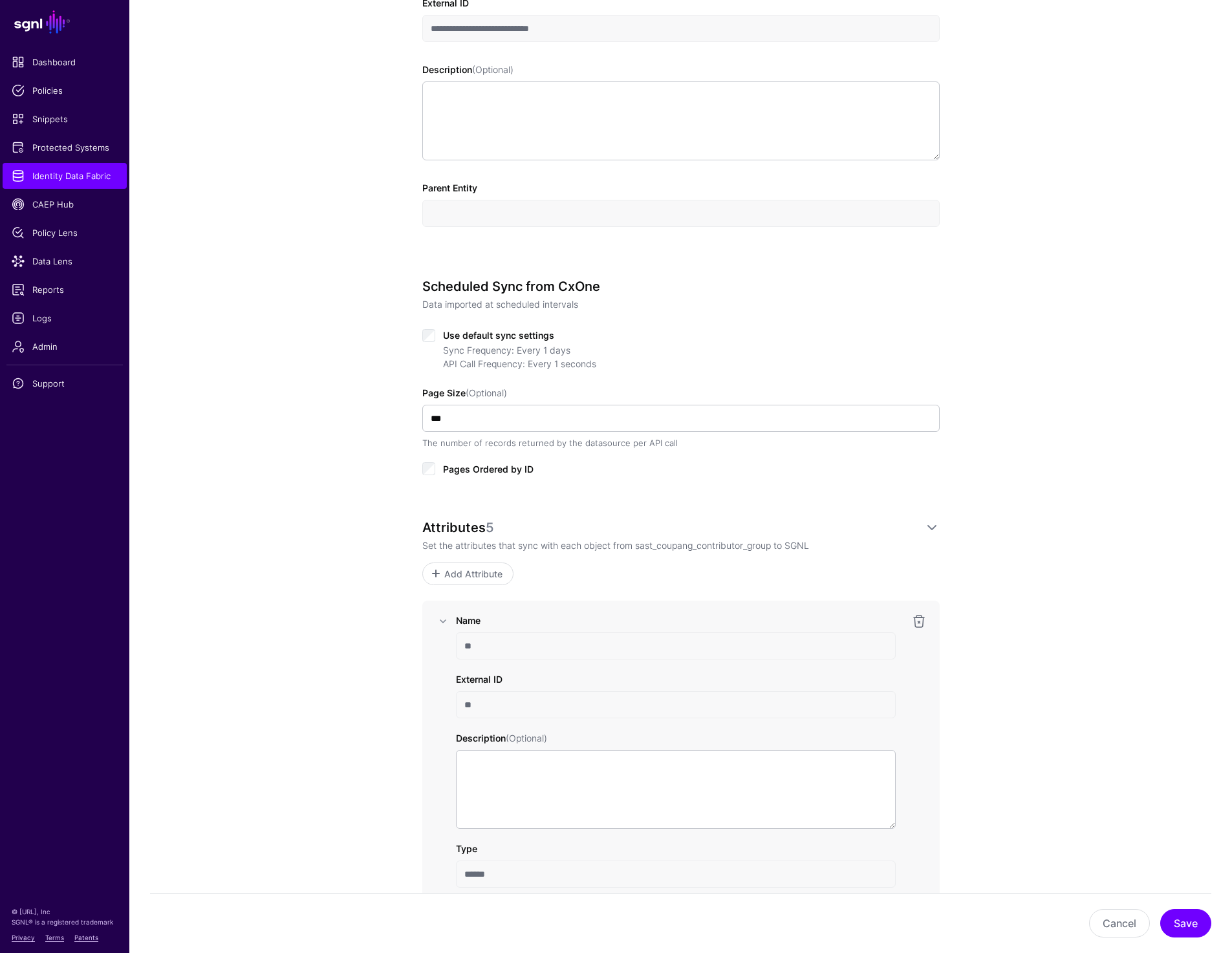
click at [470, 652] on input "**" at bounding box center [675, 646] width 439 height 27
drag, startPoint x: 460, startPoint y: 643, endPoint x: 501, endPoint y: 643, distance: 41.0
click at [501, 643] on input "**" at bounding box center [675, 646] width 439 height 27
drag, startPoint x: 460, startPoint y: 703, endPoint x: 500, endPoint y: 703, distance: 40.0
click at [500, 703] on input "**" at bounding box center [675, 705] width 439 height 27
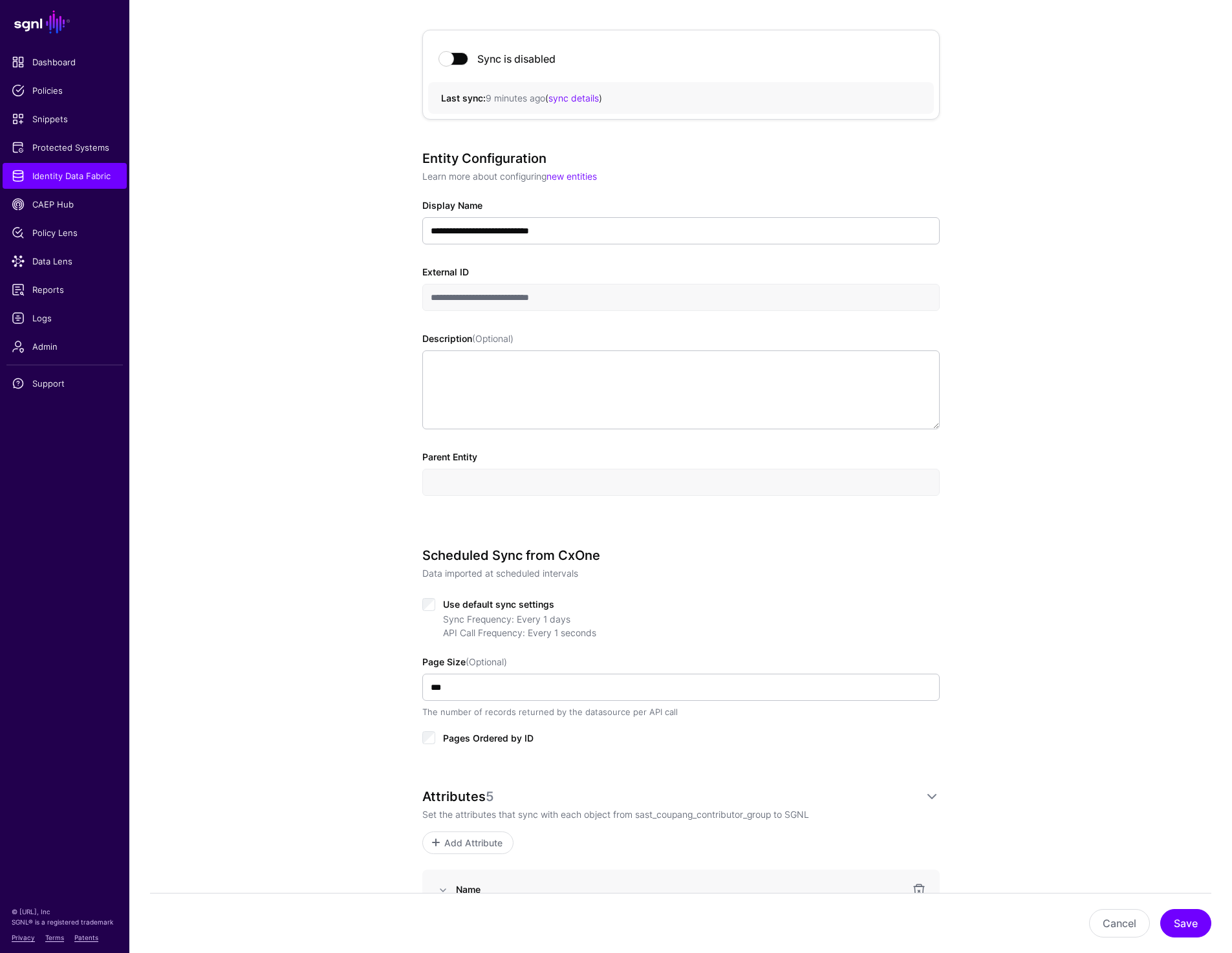
scroll to position [0, 0]
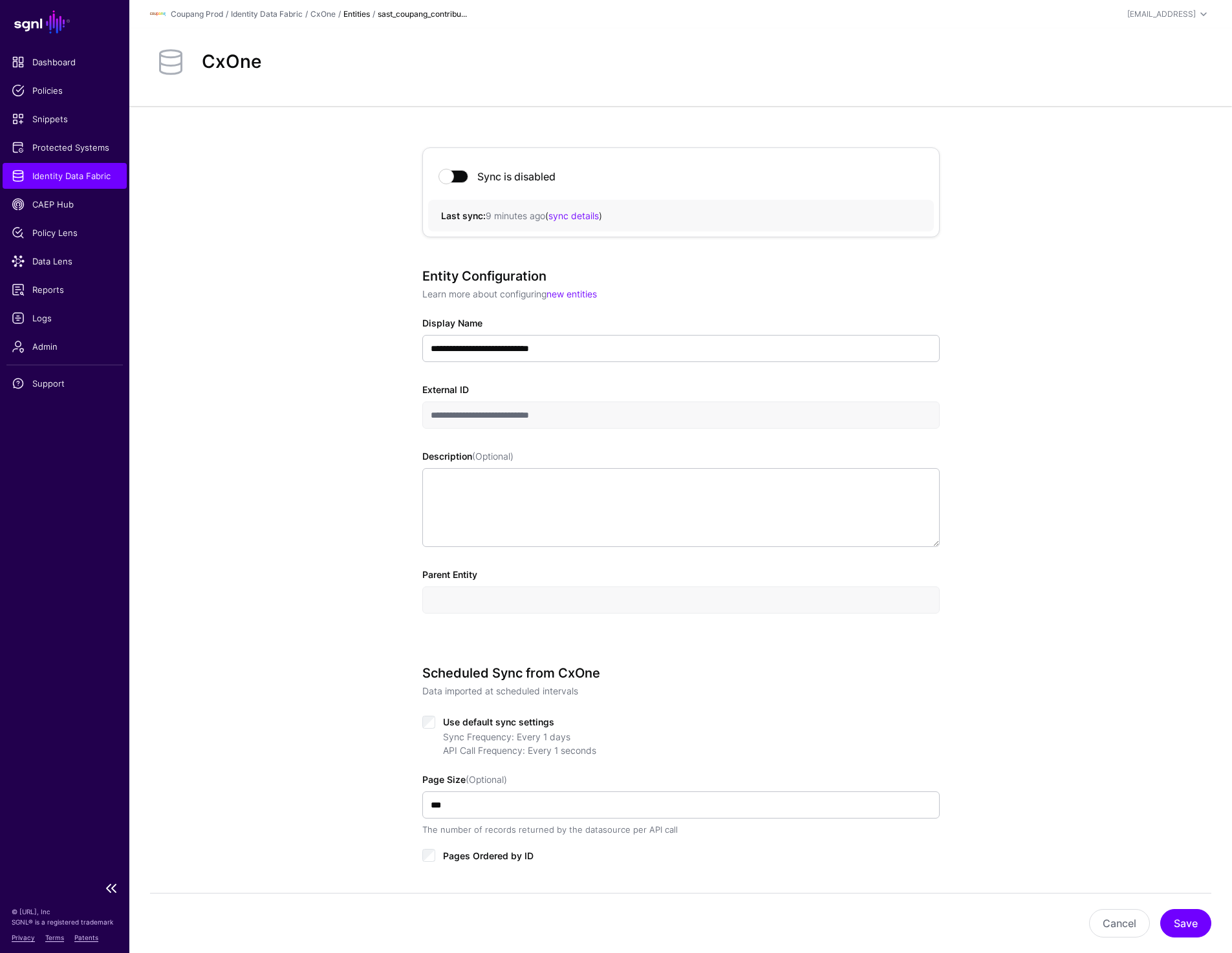
click at [82, 174] on span "Identity Data Fabric" at bounding box center [65, 175] width 106 height 13
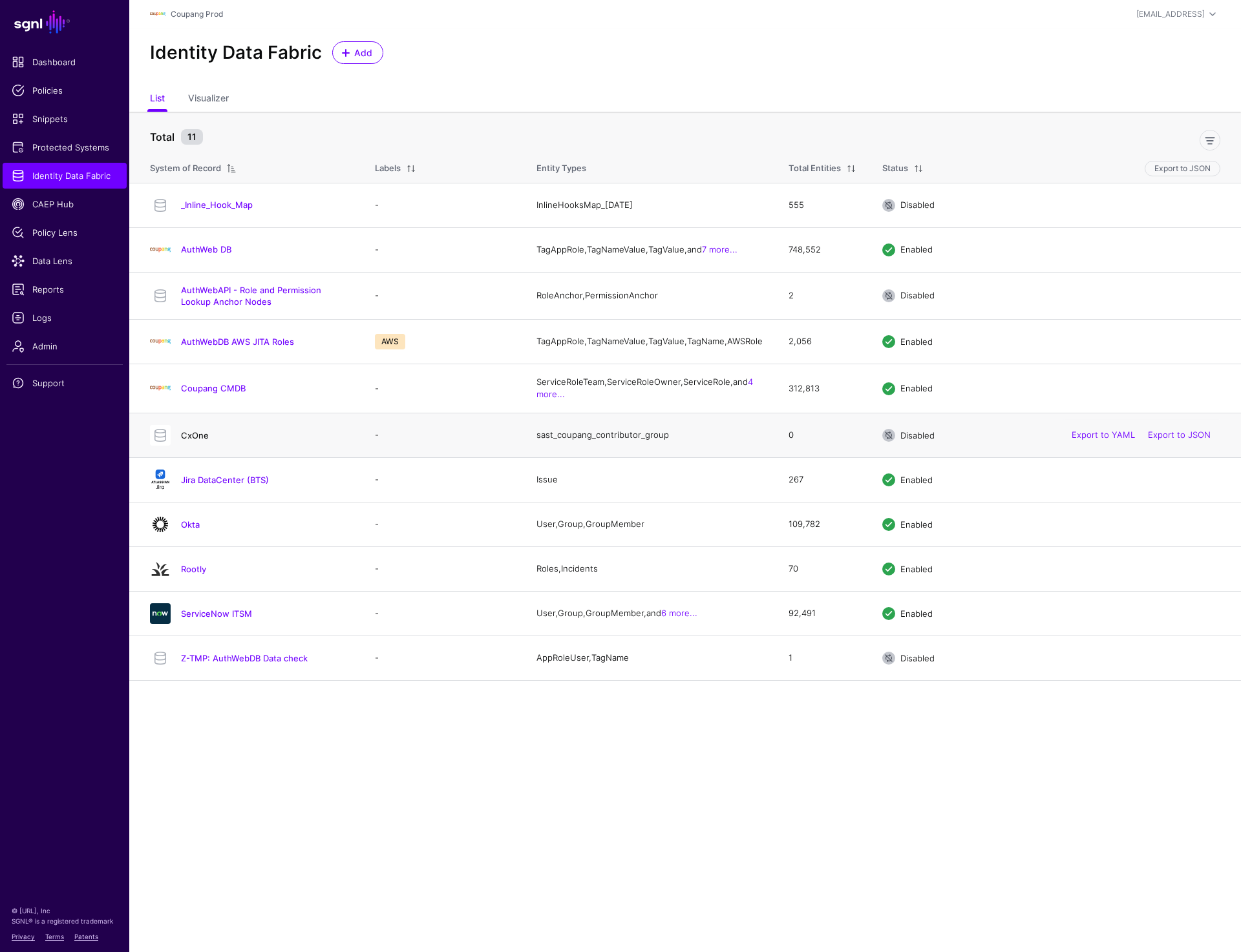
click at [193, 441] on link "CxOne" at bounding box center [194, 435] width 28 height 10
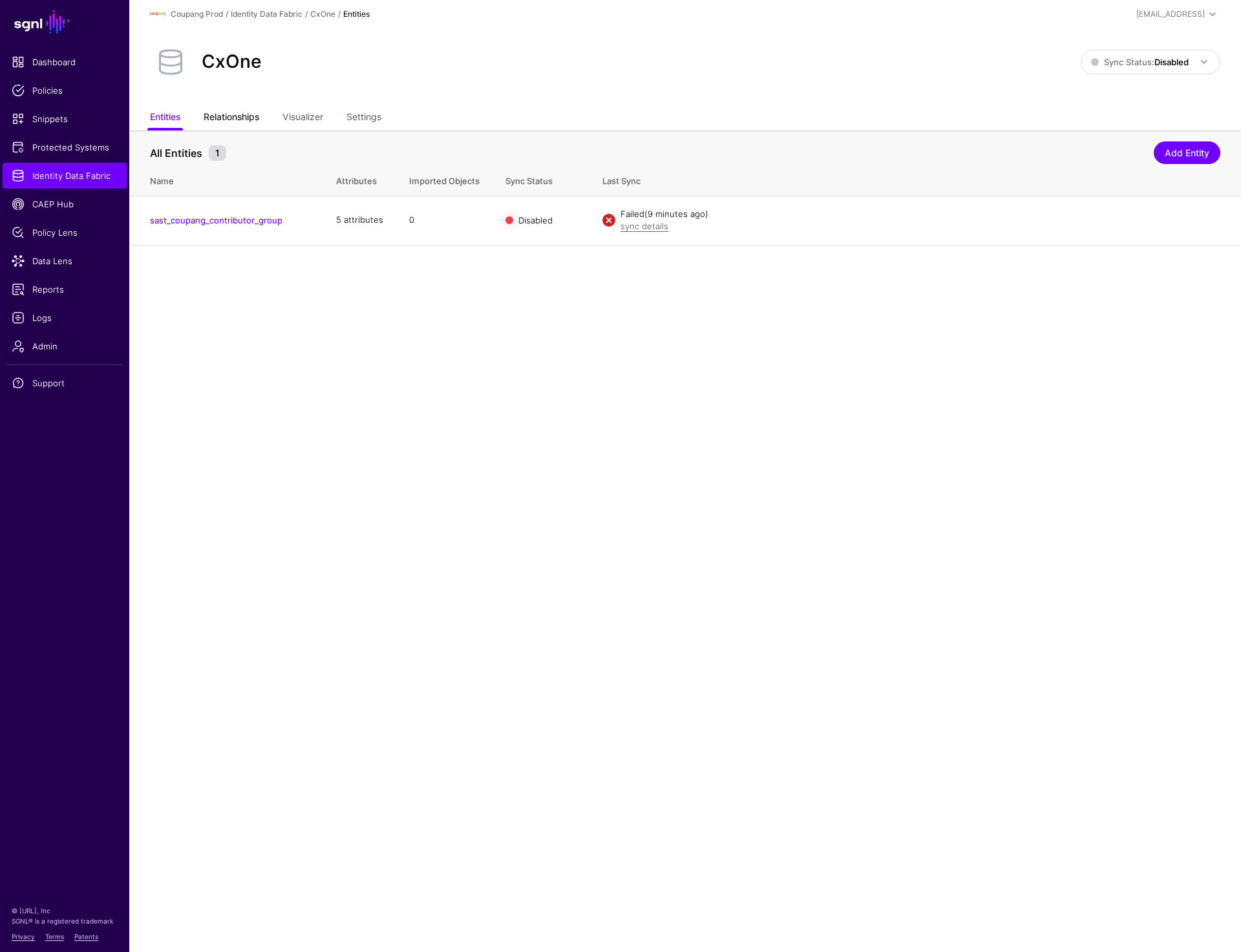
click at [234, 119] on link "Relationships" at bounding box center [231, 118] width 56 height 25
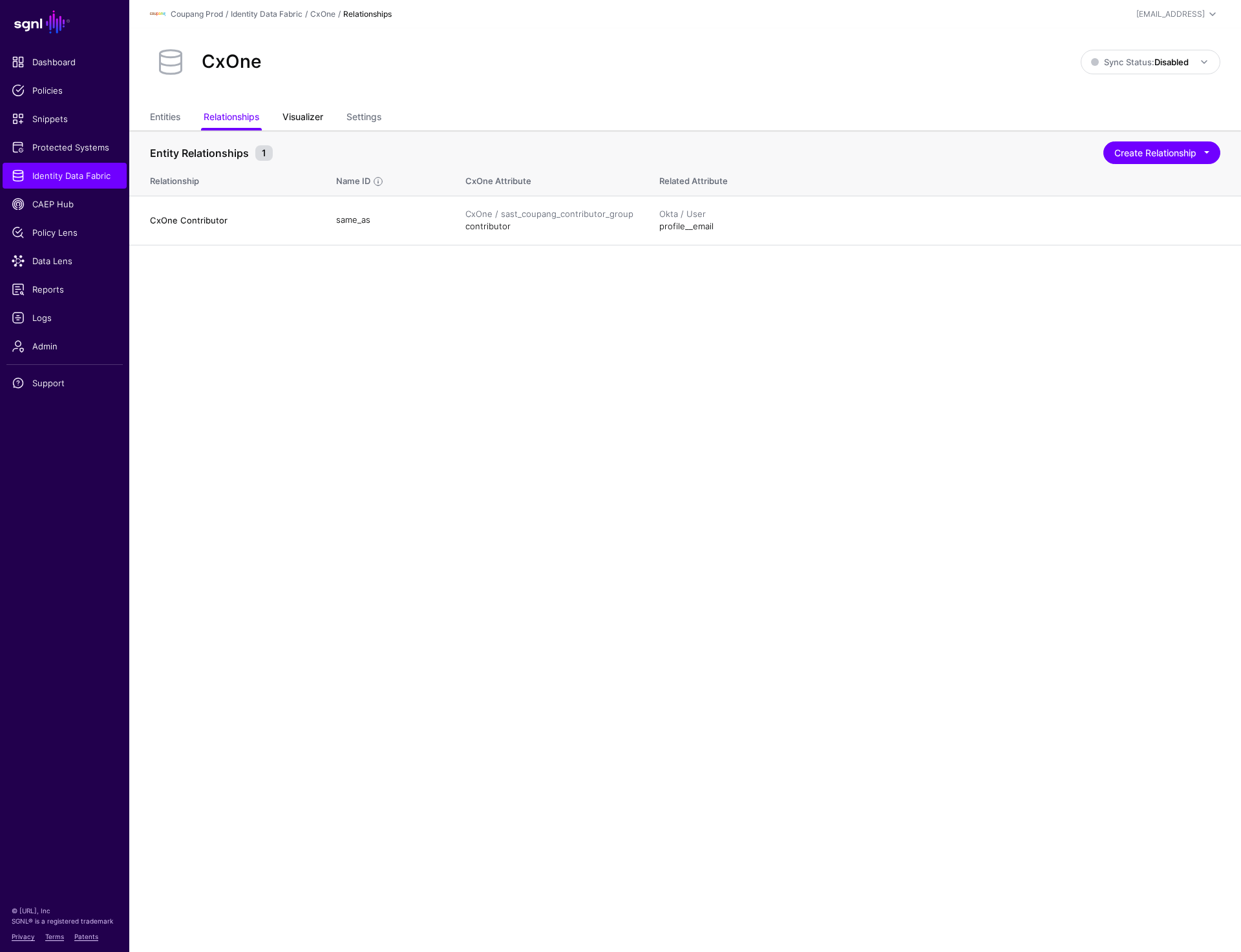
click at [309, 119] on link "Visualizer" at bounding box center [302, 118] width 41 height 25
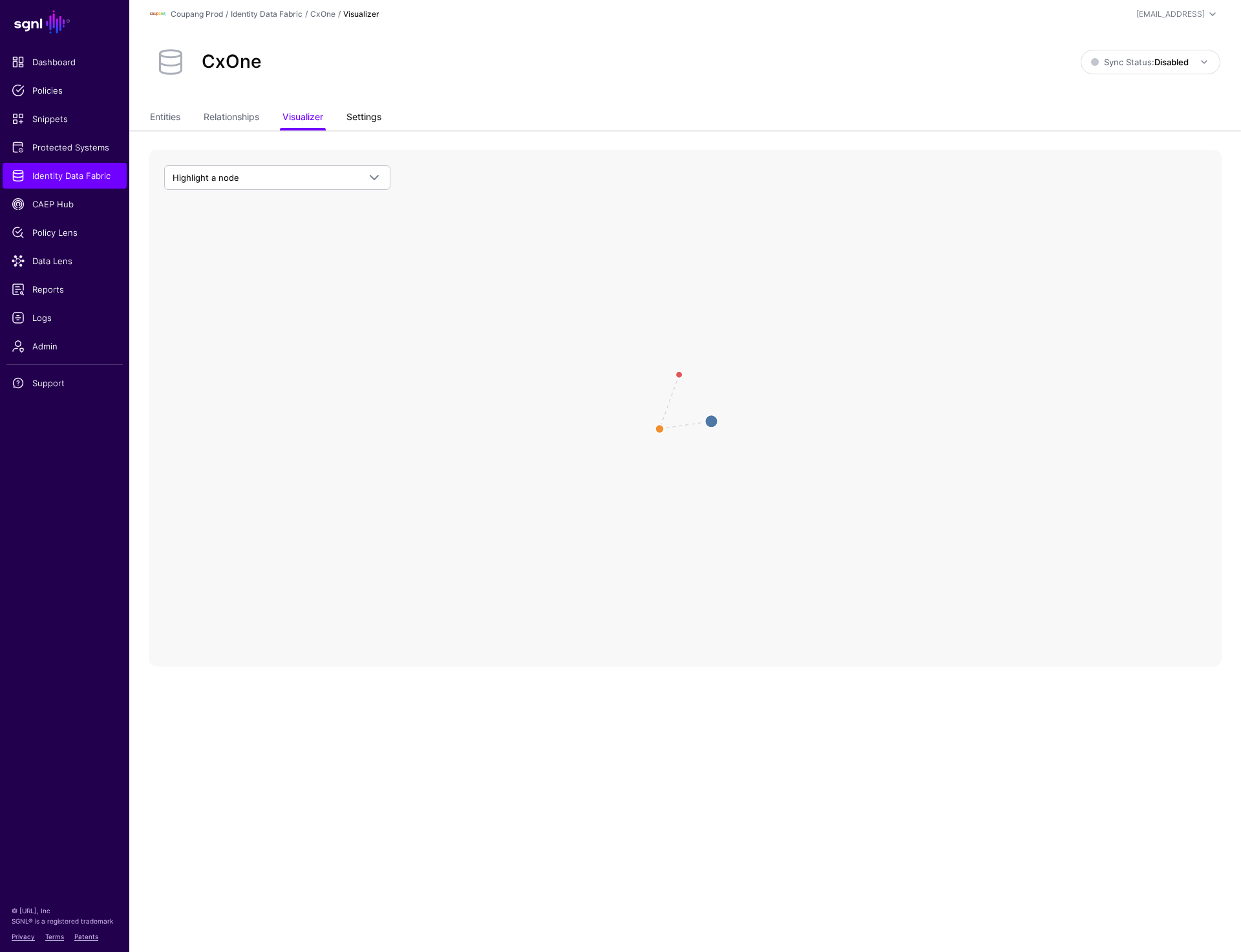
click at [362, 121] on link "Settings" at bounding box center [364, 118] width 35 height 25
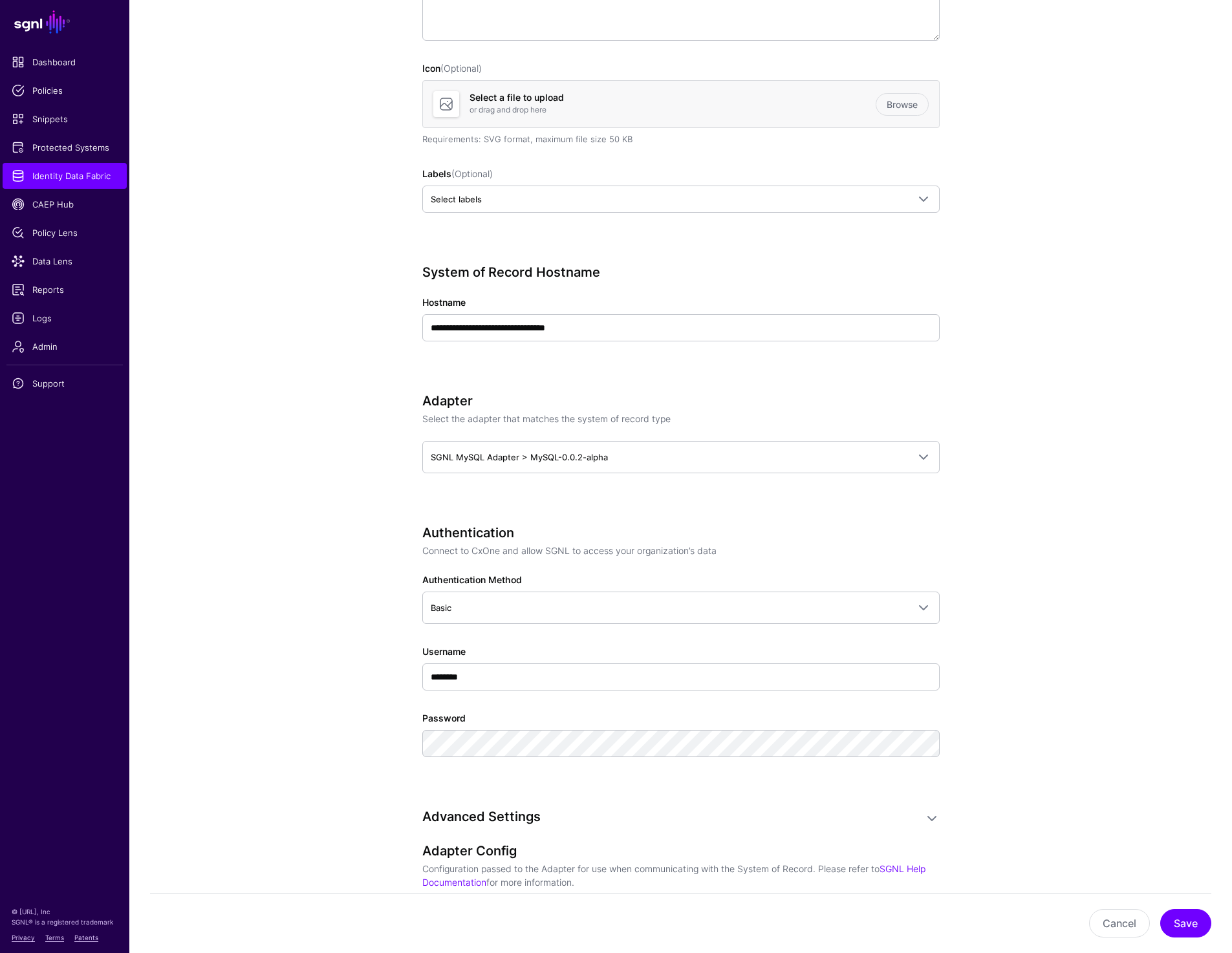
scroll to position [350, 0]
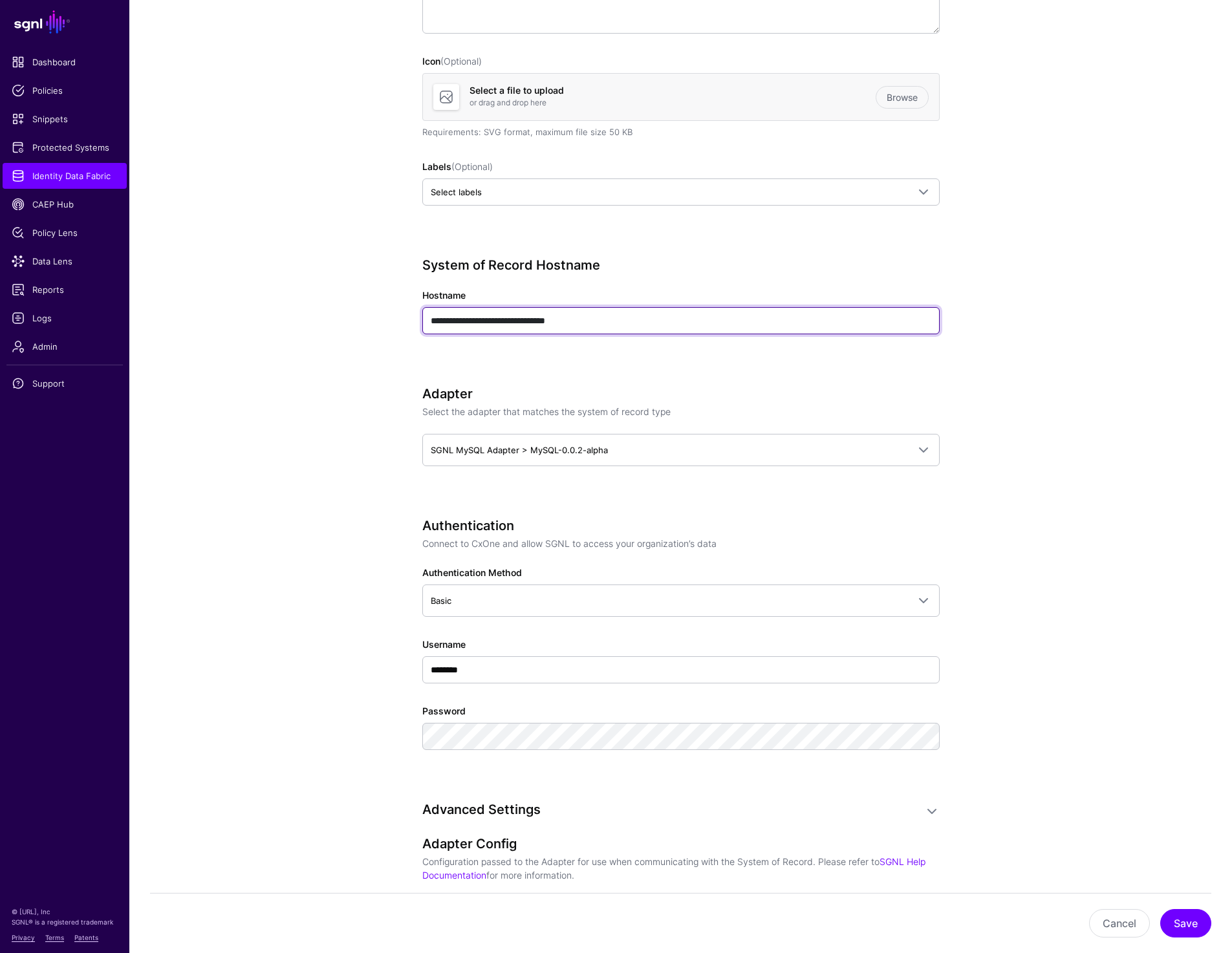
click at [430, 320] on input "**********" at bounding box center [680, 321] width 518 height 27
click at [672, 316] on input "**********" at bounding box center [680, 321] width 518 height 27
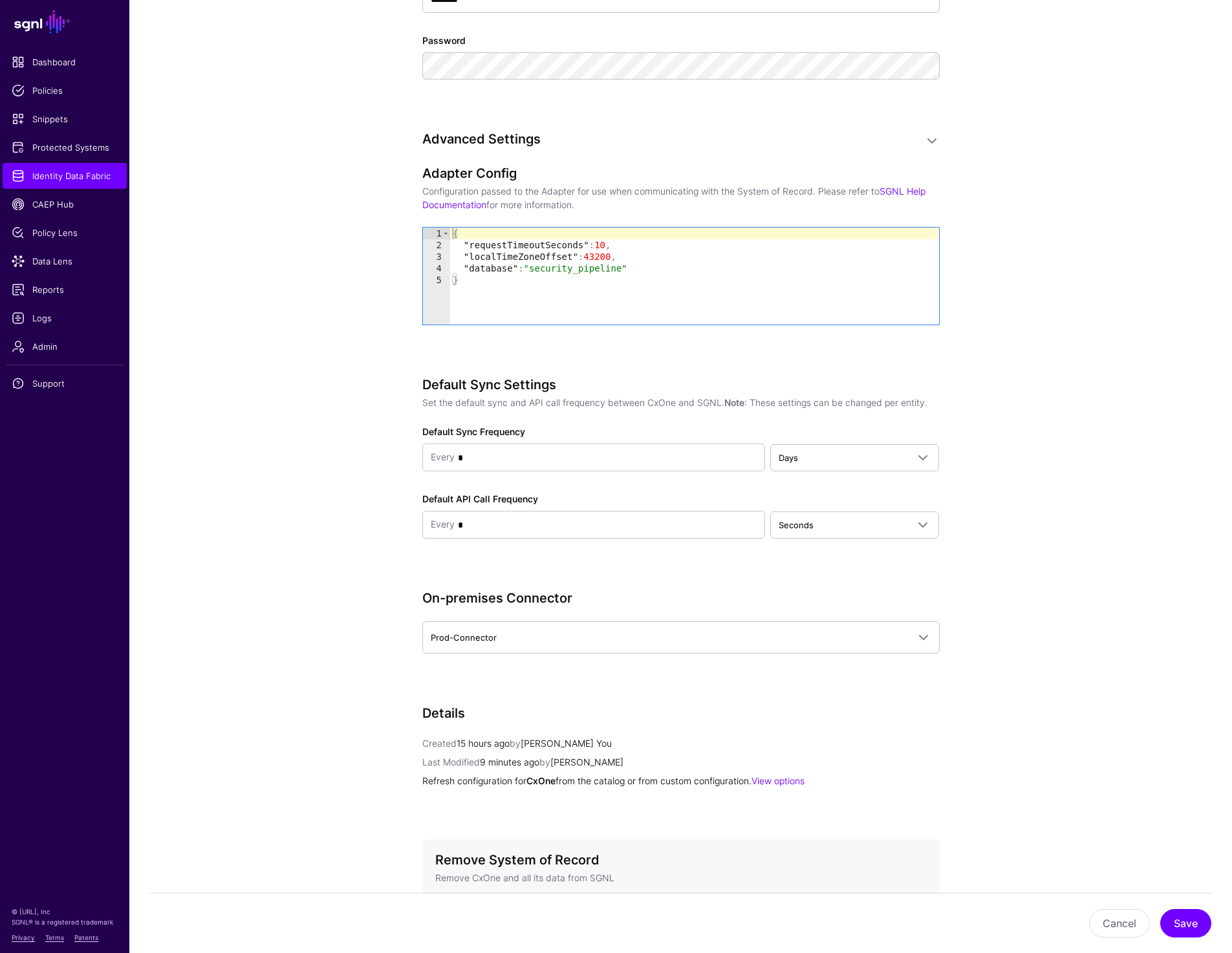
scroll to position [1127, 0]
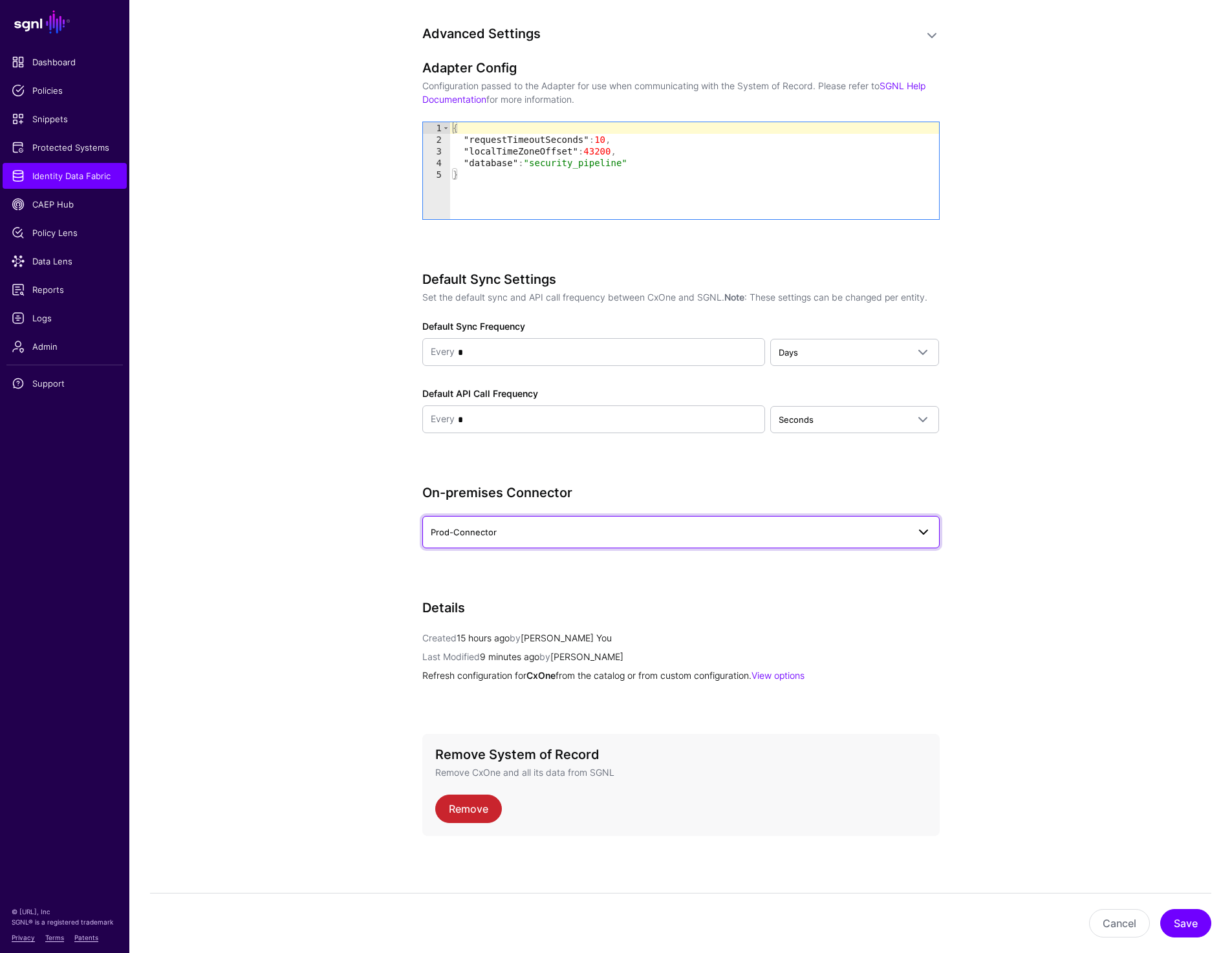
click at [897, 533] on span "Prod-Connector" at bounding box center [669, 532] width 477 height 14
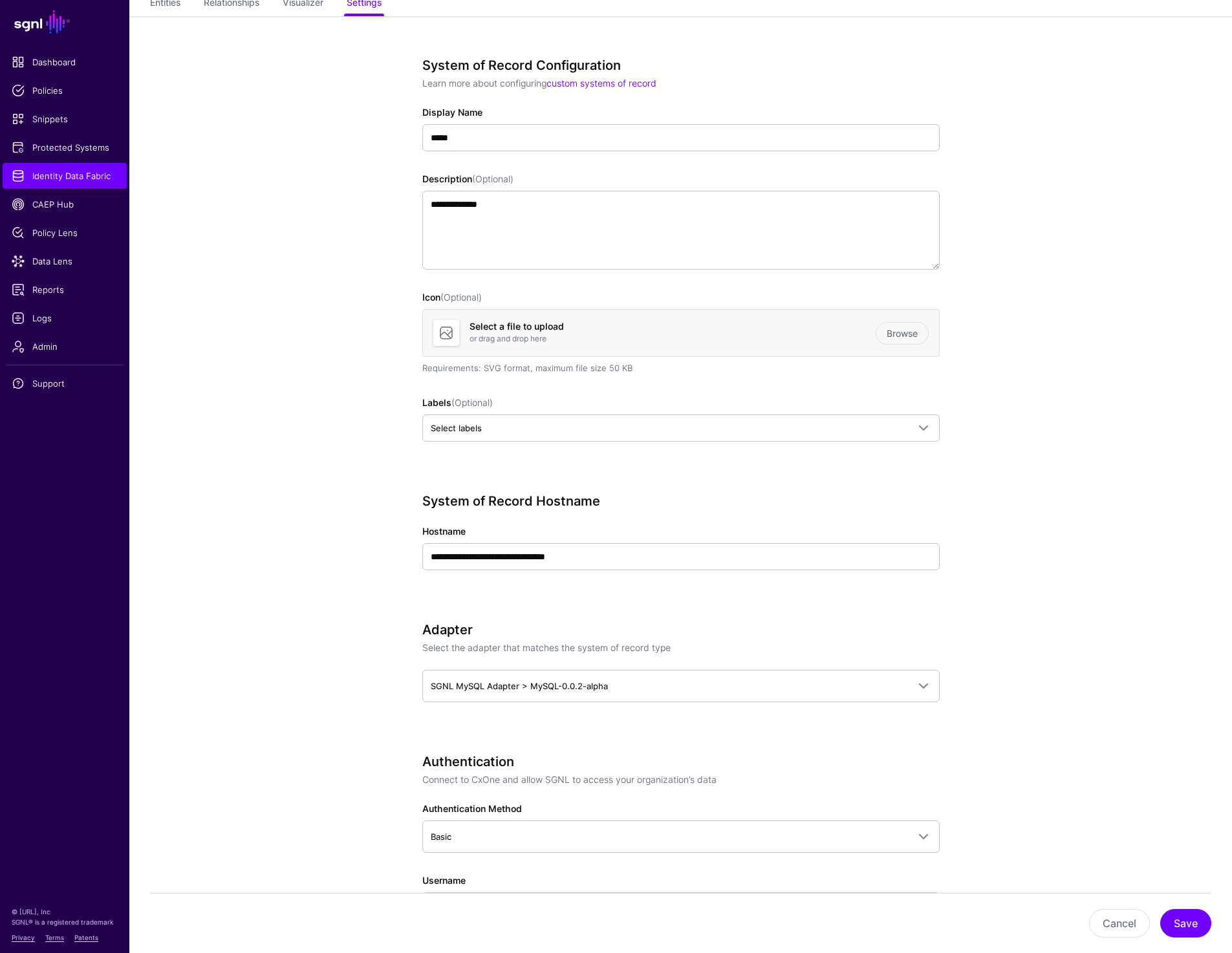
scroll to position [0, 0]
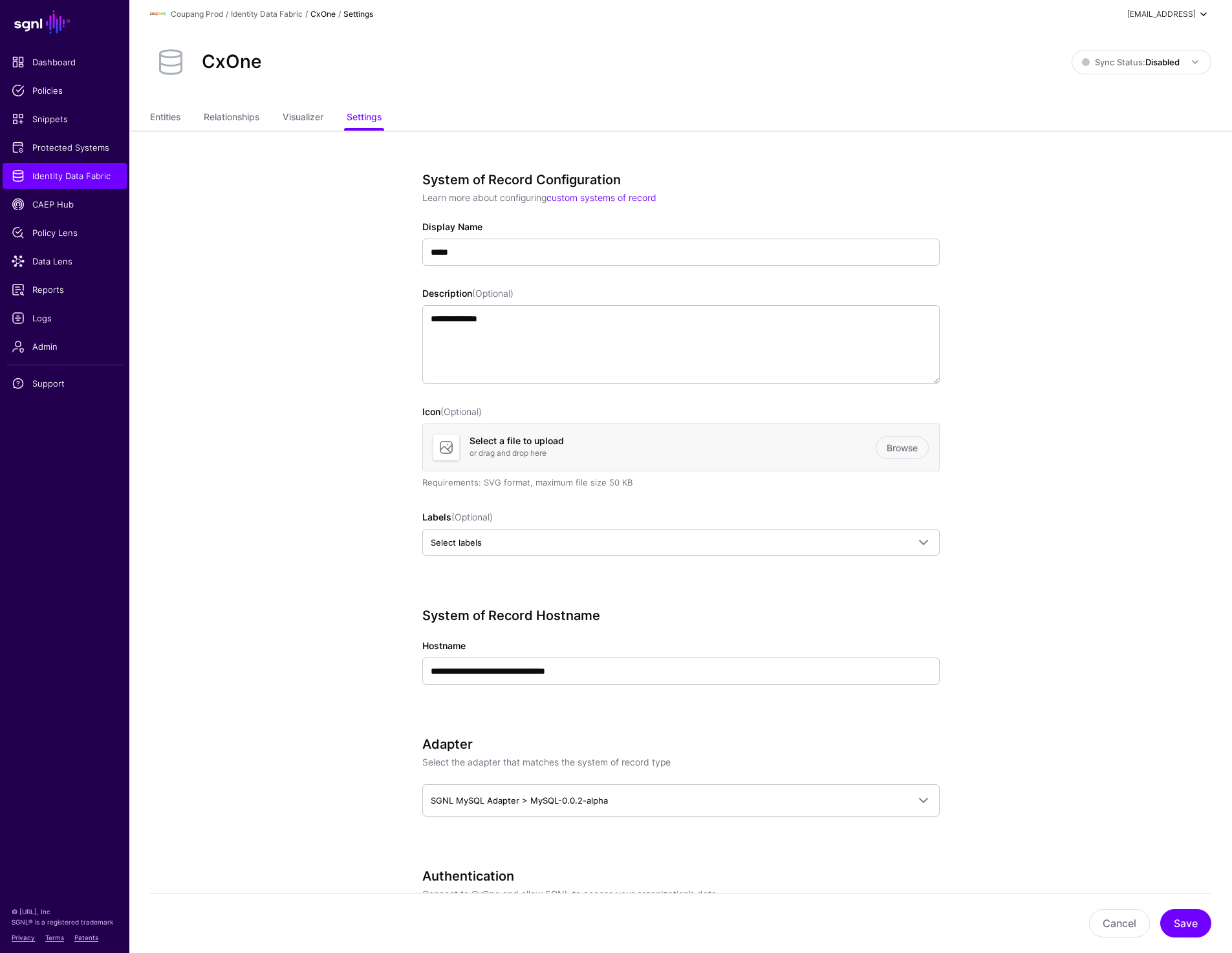
click at [1180, 14] on div "prashant@sgnl.ai" at bounding box center [1161, 14] width 69 height 12
click at [1127, 111] on div "Log out" at bounding box center [1140, 112] width 123 height 13
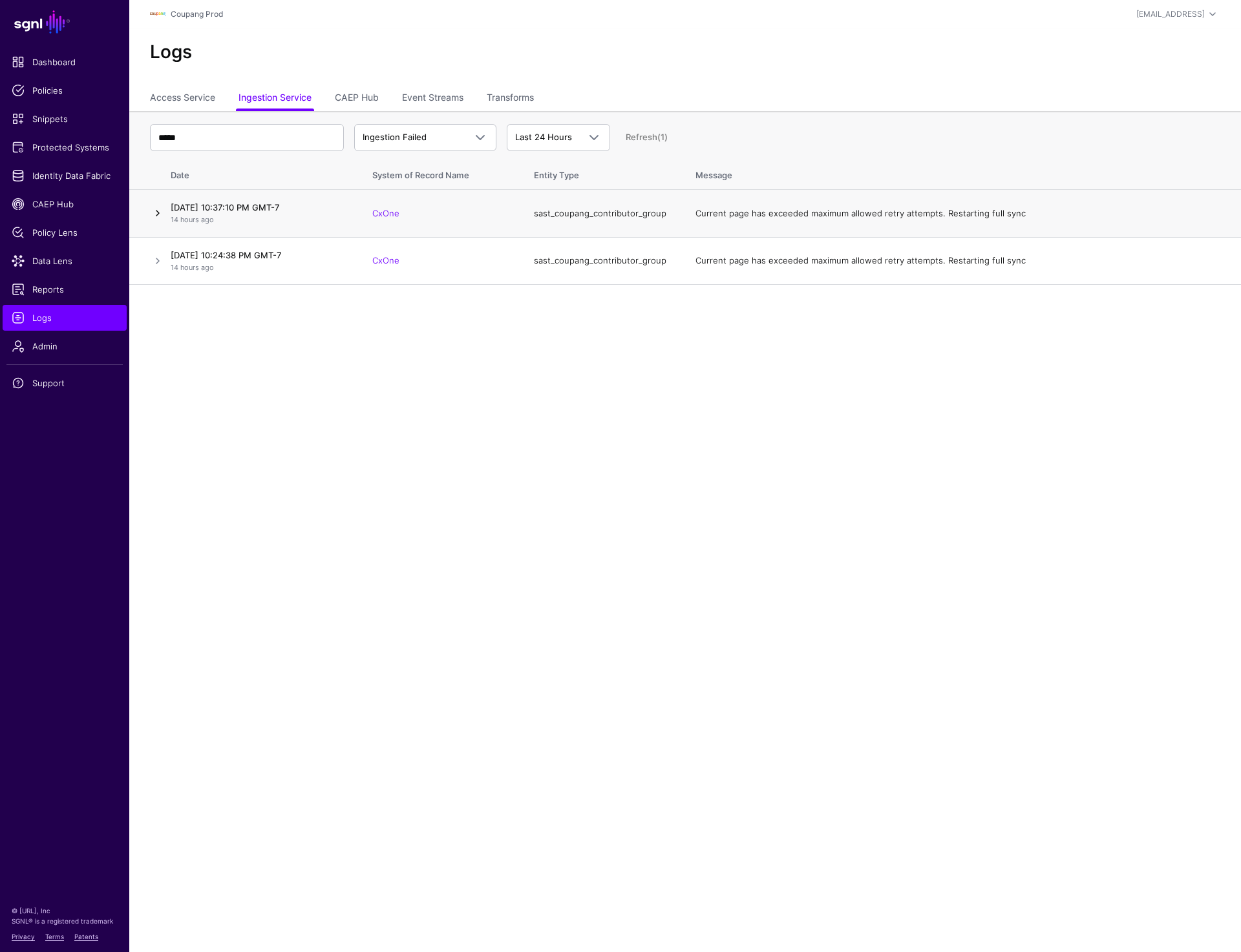
click at [151, 214] on link at bounding box center [157, 213] width 15 height 15
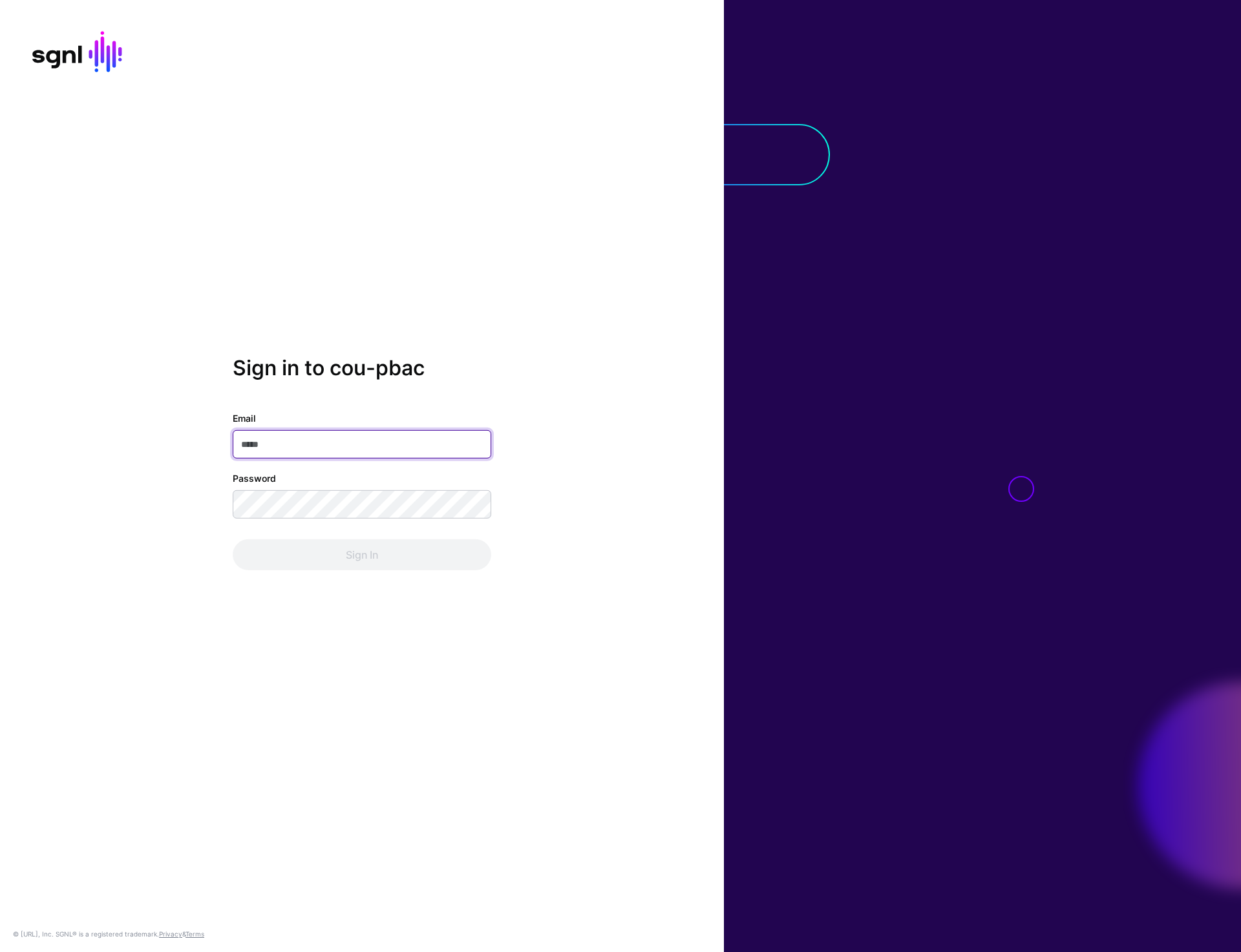
type input "**********"
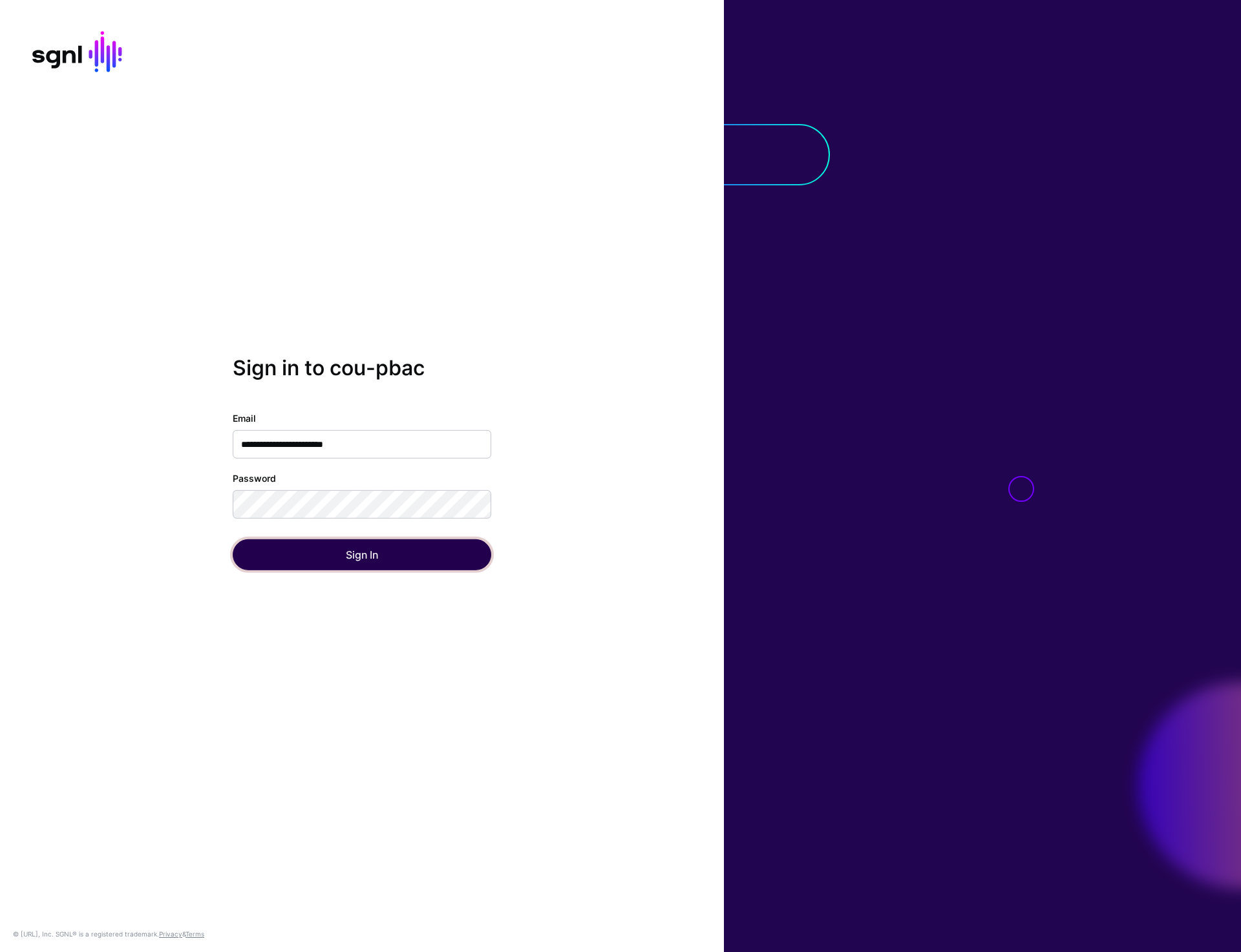
click at [320, 542] on button "Sign In" at bounding box center [362, 554] width 258 height 31
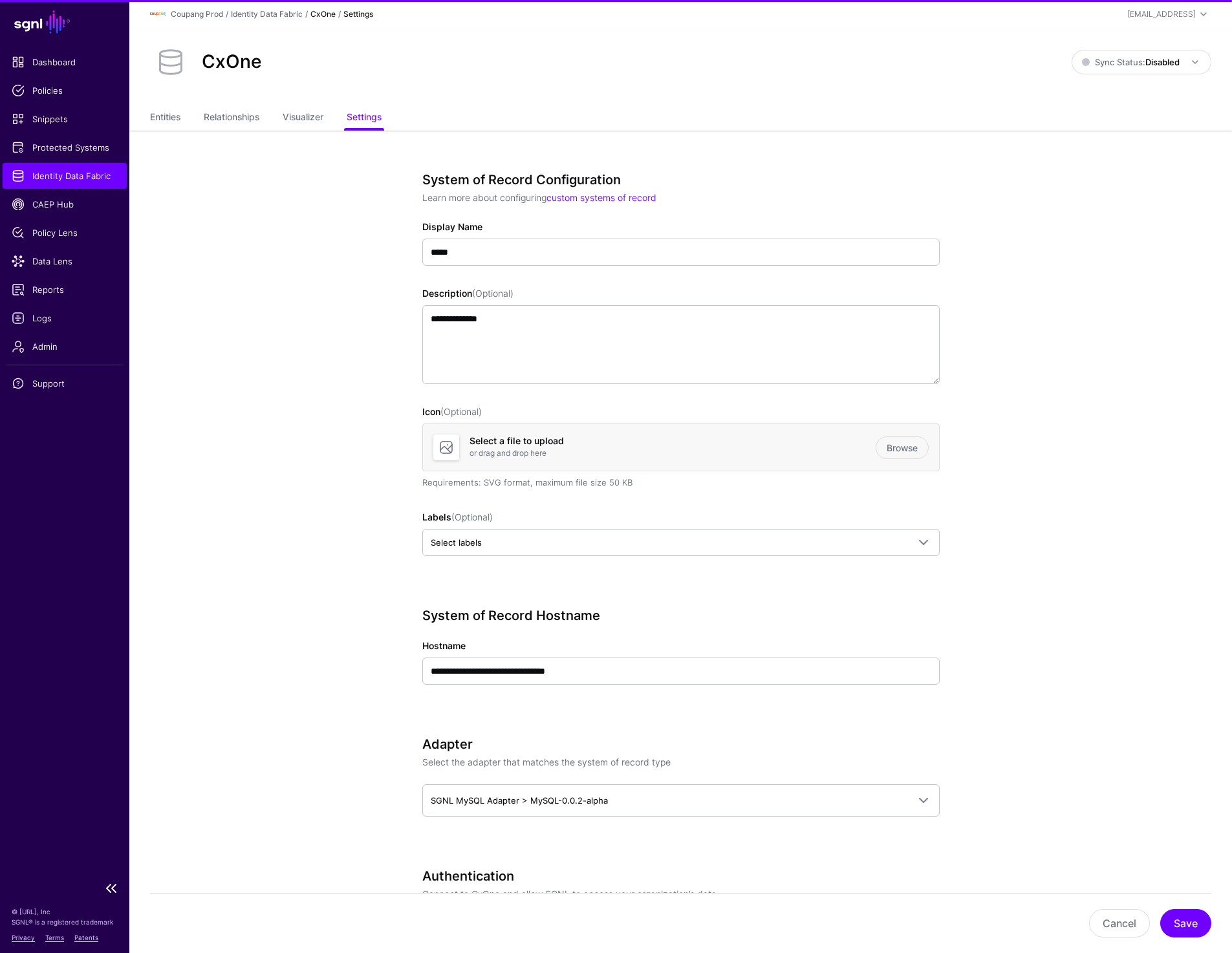
click at [72, 182] on link "Identity Data Fabric" at bounding box center [65, 175] width 124 height 26
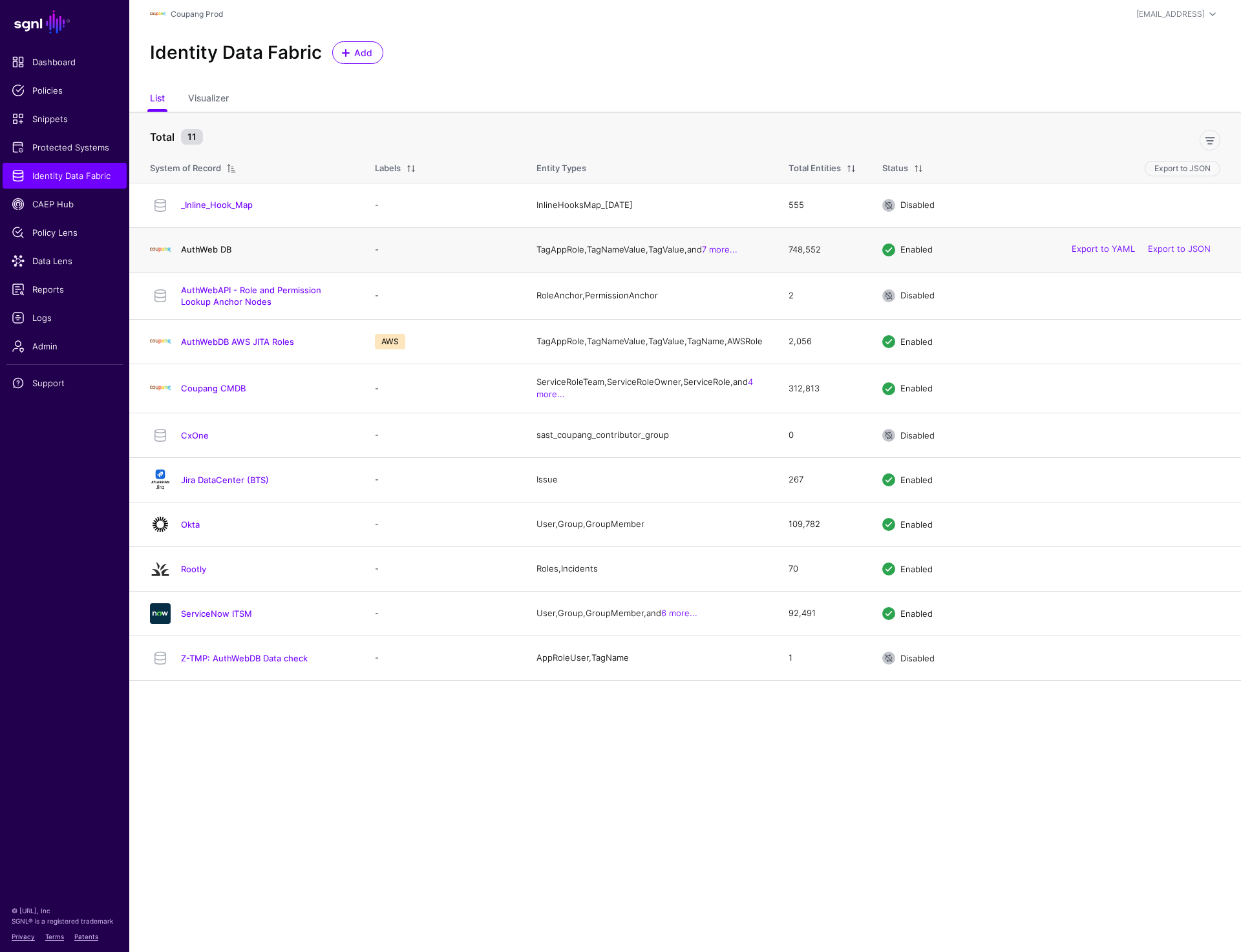
click at [183, 253] on link "AuthWeb DB" at bounding box center [206, 249] width 50 height 10
